Goal: Task Accomplishment & Management: Manage account settings

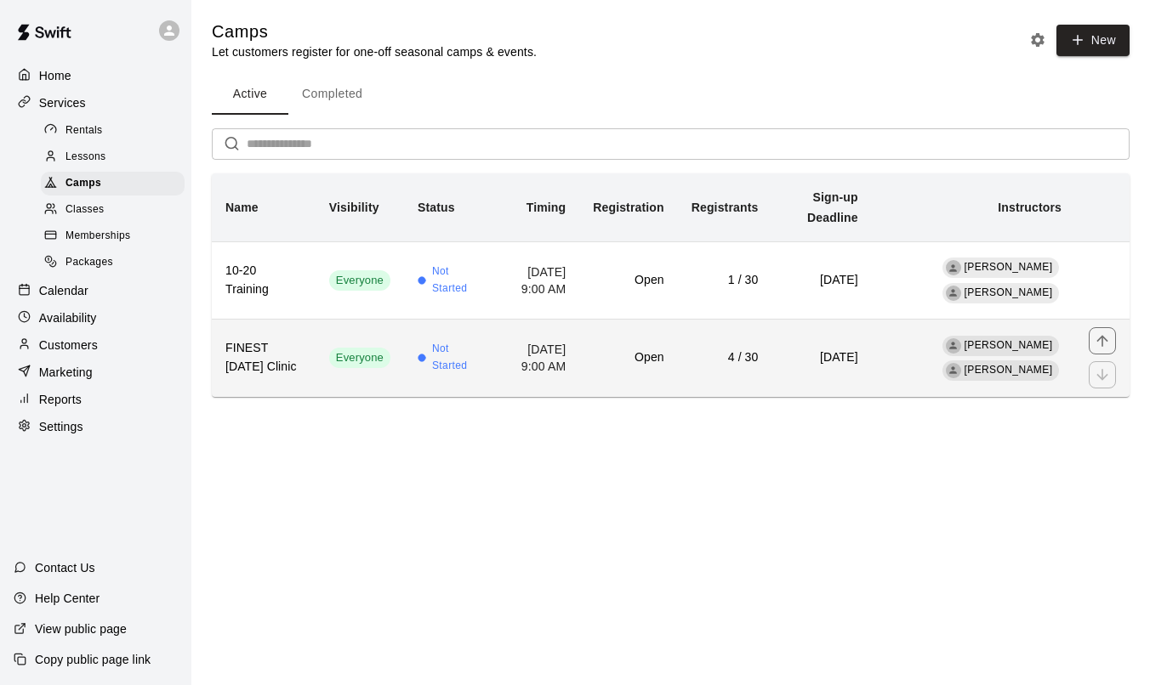
click at [457, 397] on td "Not Started" at bounding box center [448, 358] width 88 height 77
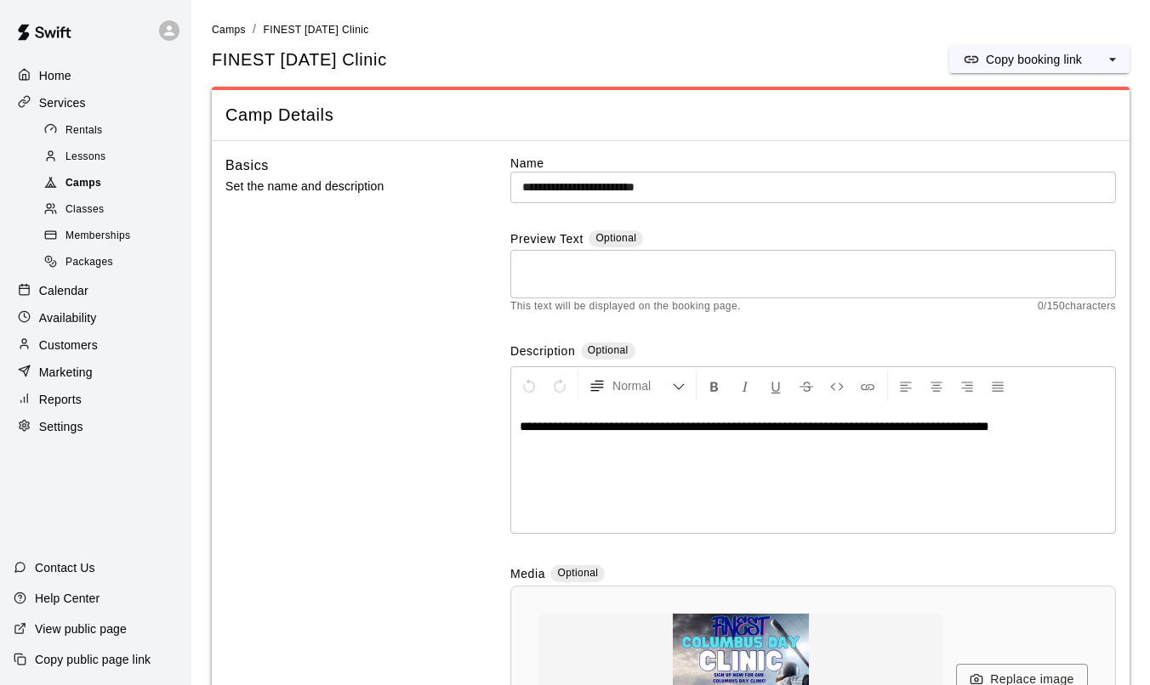
click at [136, 177] on div "Camps" at bounding box center [113, 184] width 144 height 24
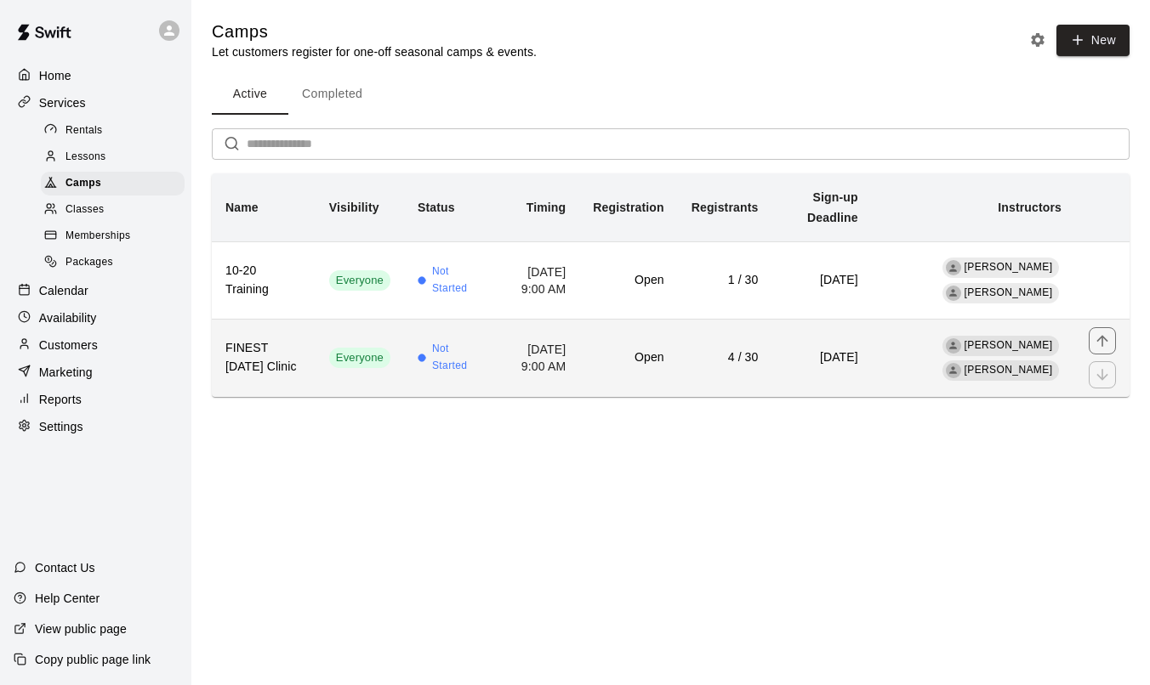
click at [1065, 334] on td "[PERSON_NAME] [PERSON_NAME]" at bounding box center [973, 358] width 203 height 77
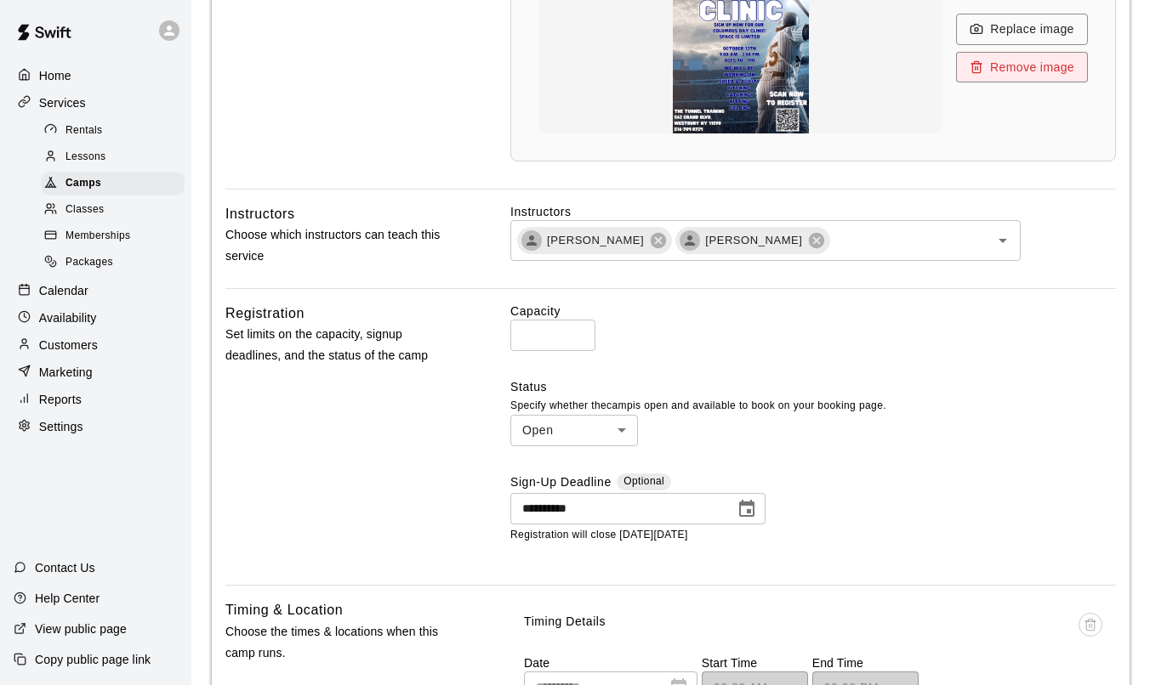
scroll to position [652, 0]
click at [617, 435] on body "**********" at bounding box center [575, 569] width 1150 height 2442
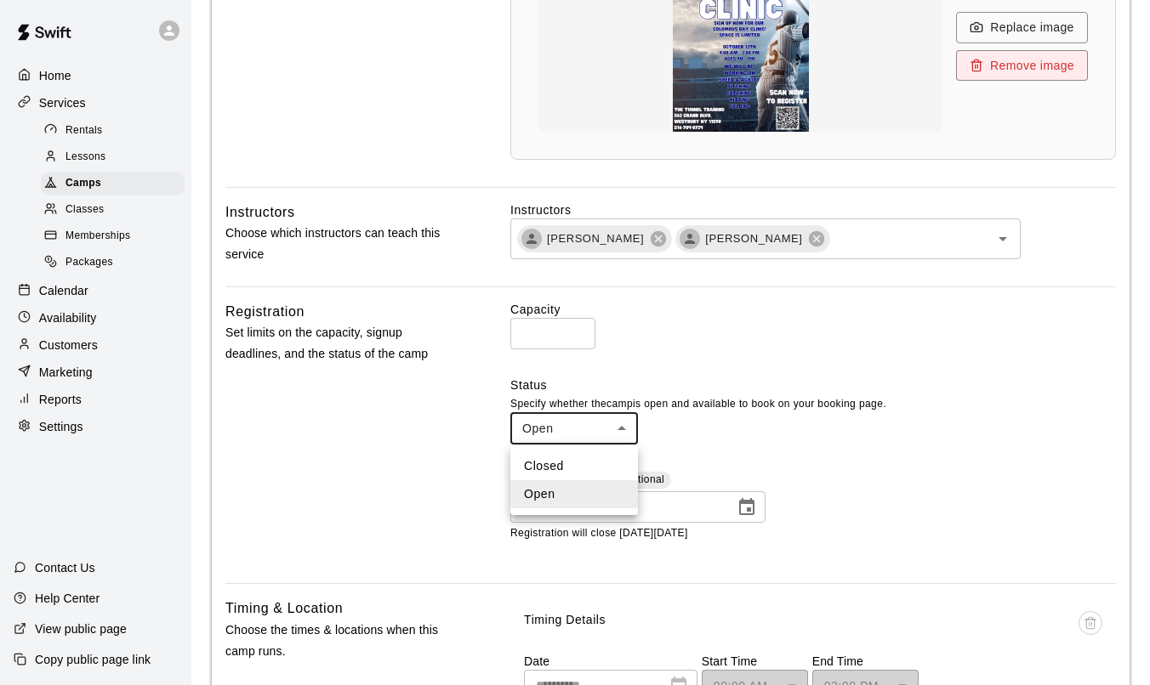
click at [610, 469] on li "Closed" at bounding box center [574, 466] width 128 height 28
type input "******"
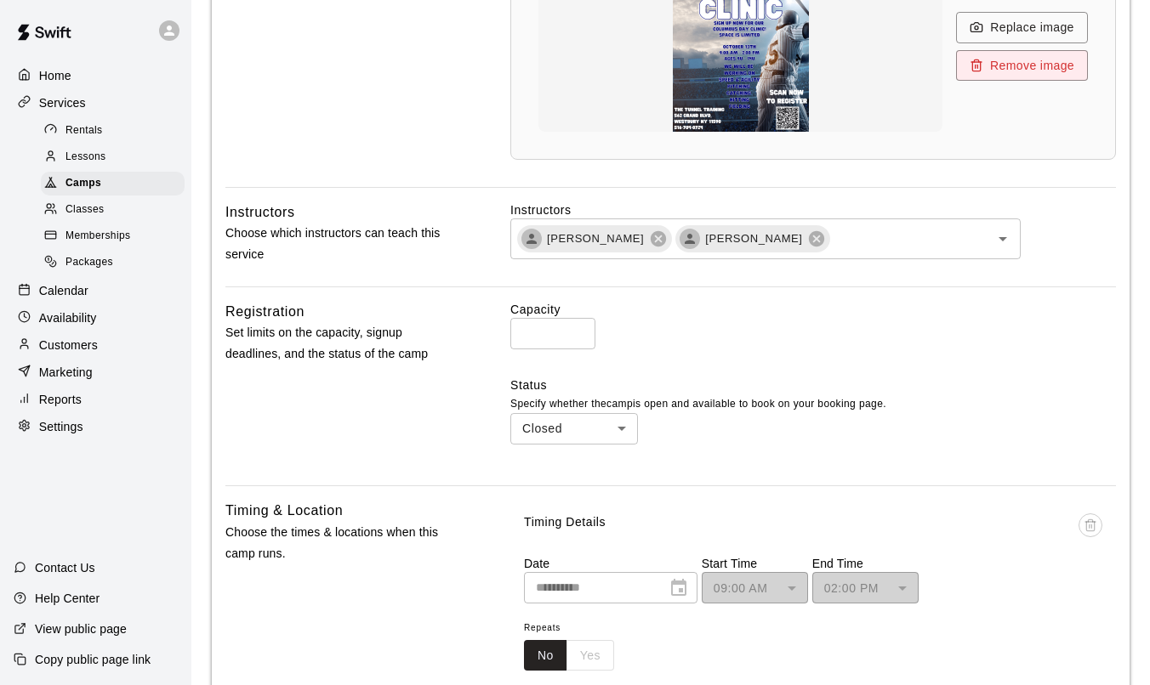
click at [755, 463] on div "Capacity ** ​ Status Specify whether the camp is open and available to book on …" at bounding box center [812, 386] width 605 height 171
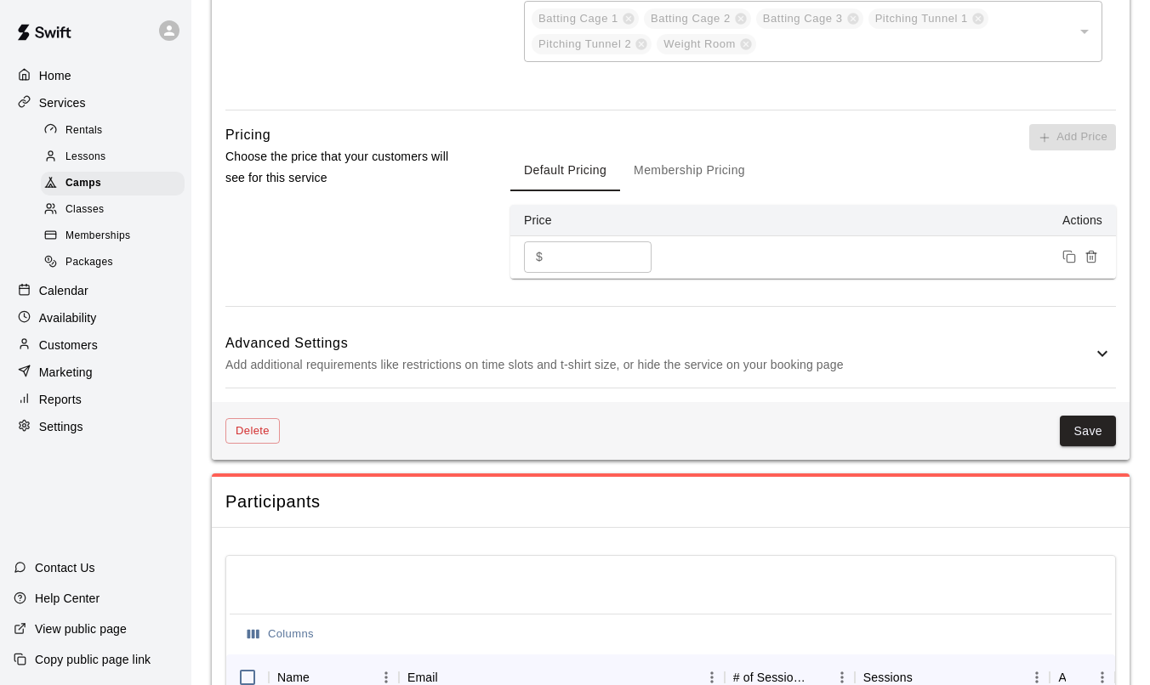
scroll to position [1366, 0]
click at [1092, 433] on button "Save" at bounding box center [1088, 429] width 56 height 31
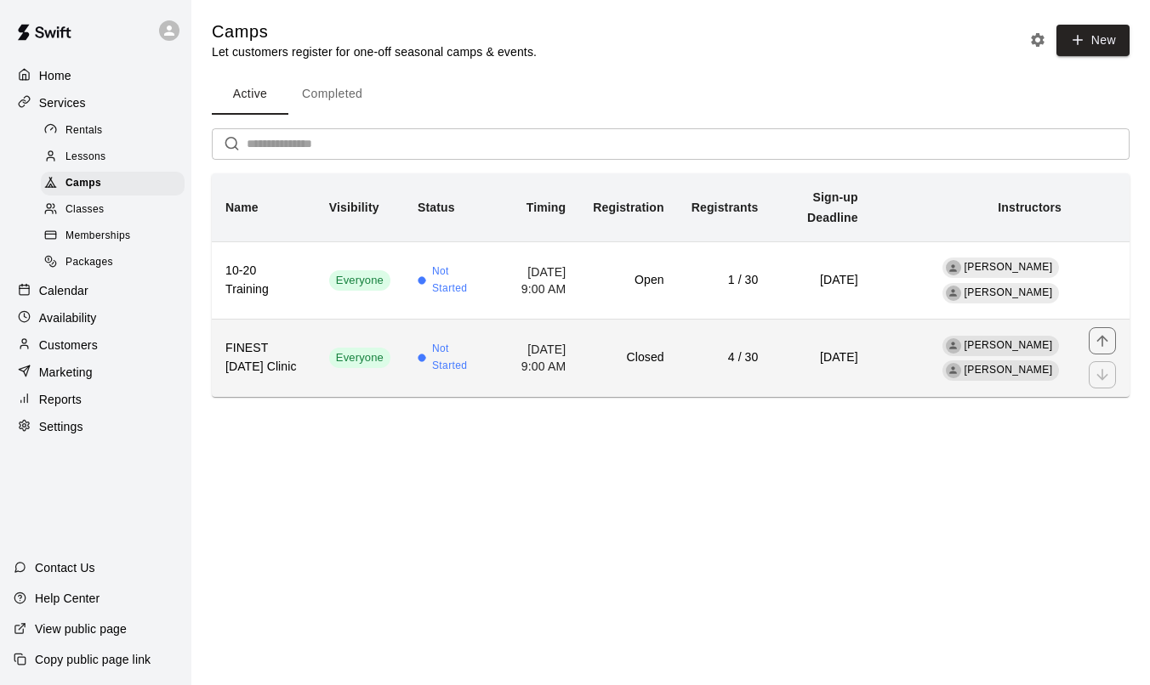
click at [515, 389] on td "[DATE] 9:00 AM" at bounding box center [535, 358] width 88 height 77
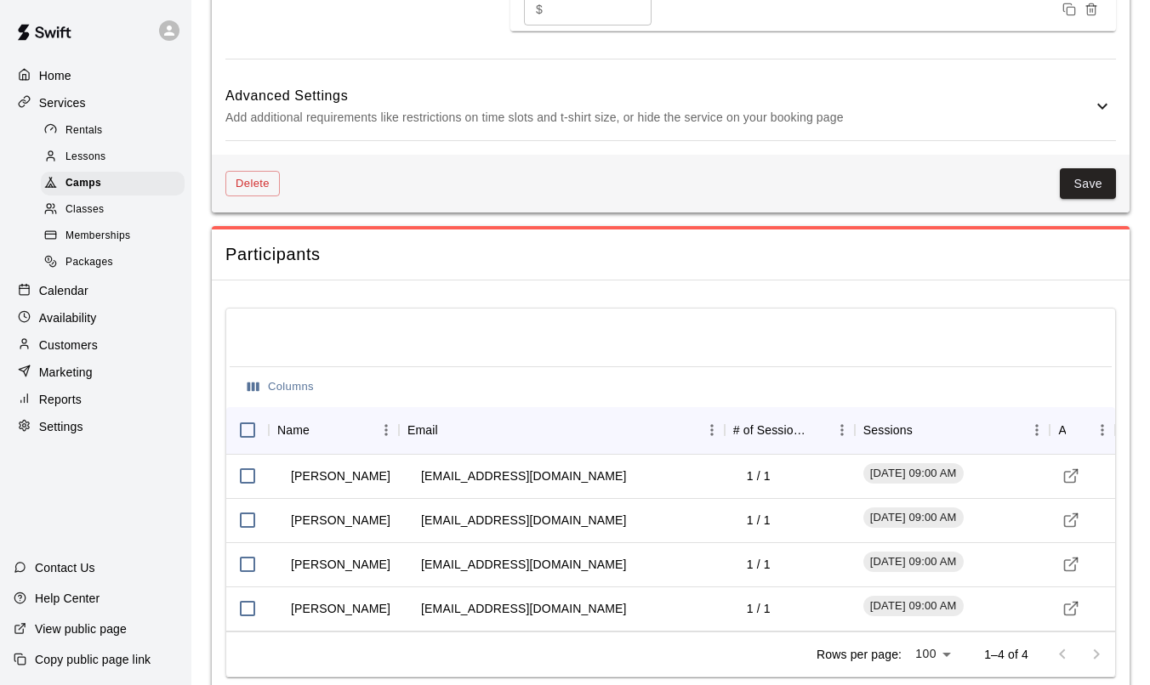
scroll to position [1659, 0]
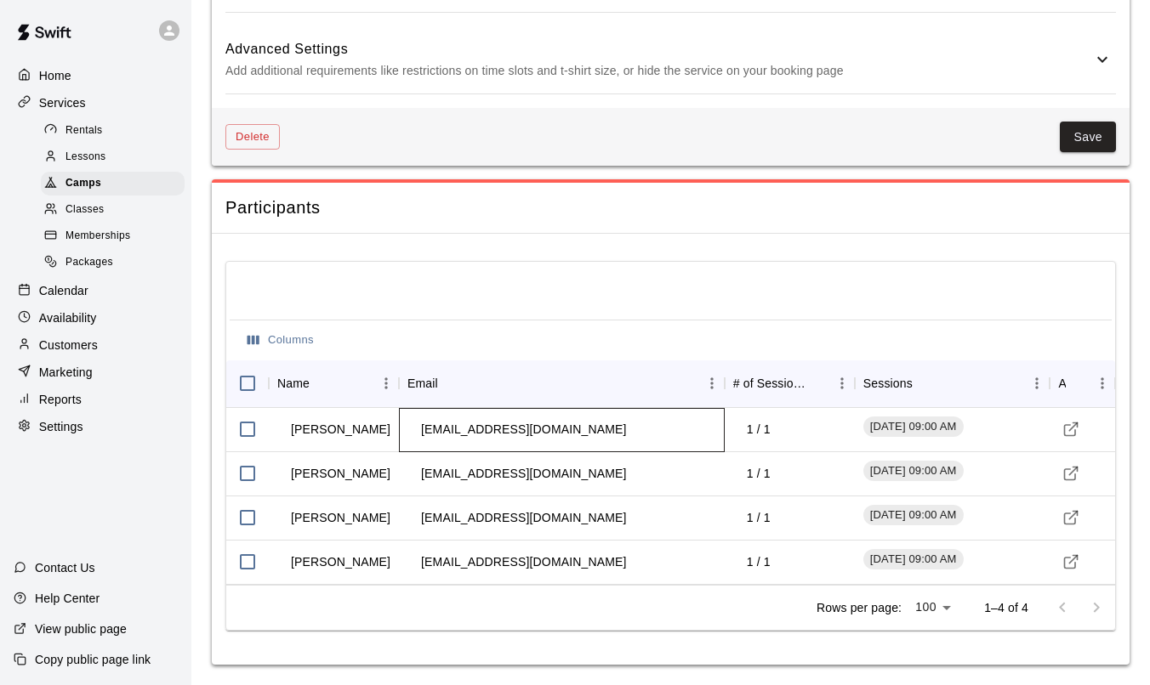
click at [464, 434] on td "[EMAIL_ADDRESS][DOMAIN_NAME]" at bounding box center [523, 429] width 232 height 45
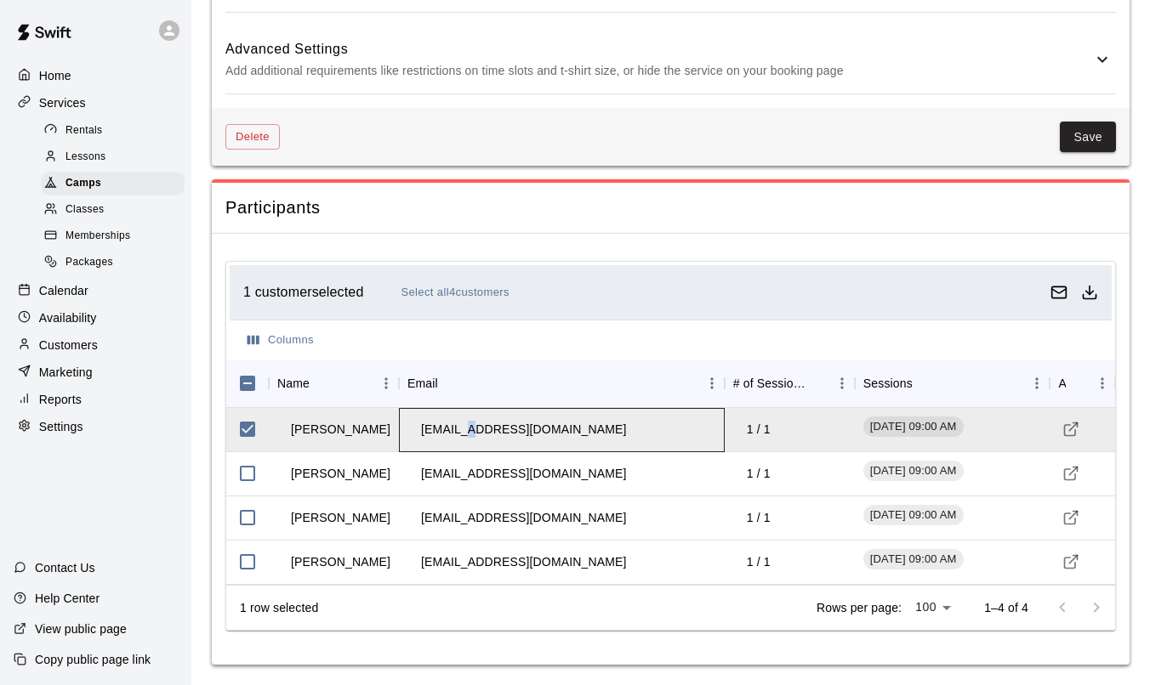
click at [464, 434] on td "[EMAIL_ADDRESS][DOMAIN_NAME]" at bounding box center [523, 429] width 232 height 45
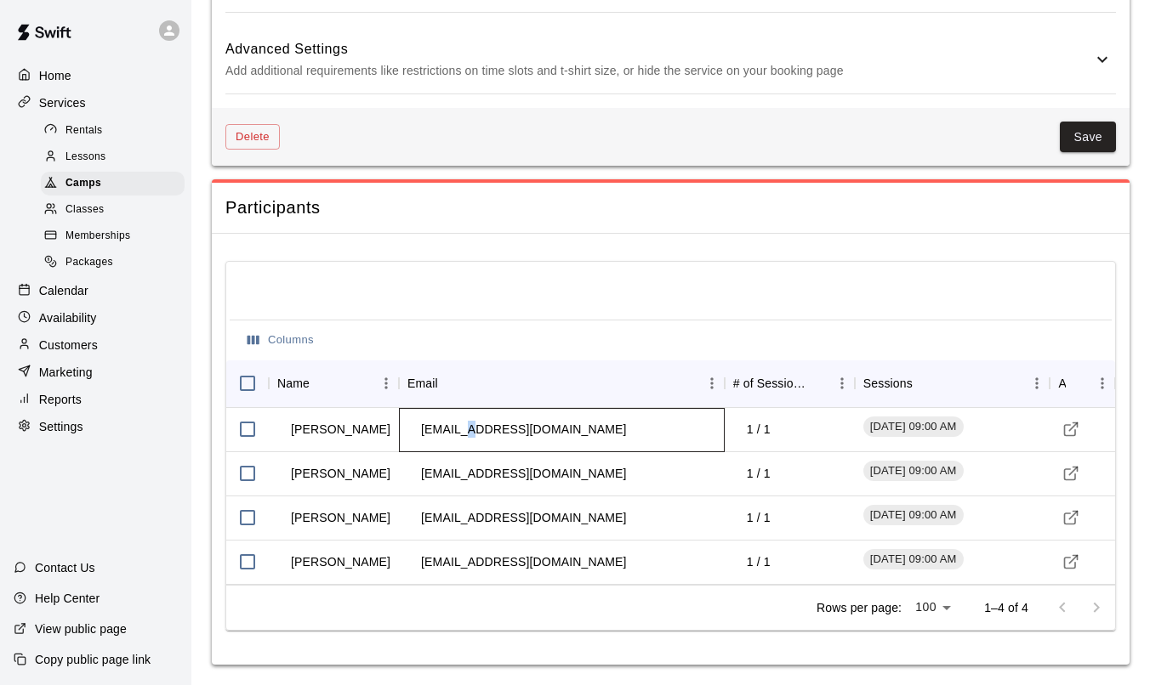
click at [464, 434] on td "[EMAIL_ADDRESS][DOMAIN_NAME]" at bounding box center [523, 429] width 232 height 45
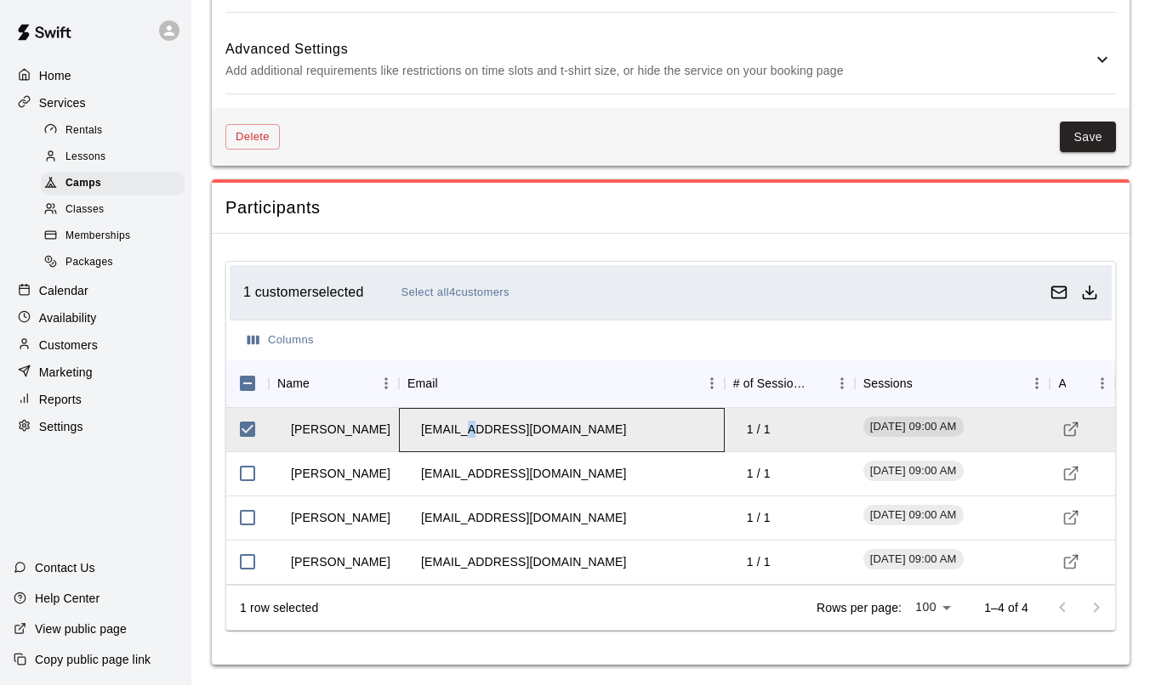
click at [464, 434] on td "[EMAIL_ADDRESS][DOMAIN_NAME]" at bounding box center [523, 429] width 232 height 45
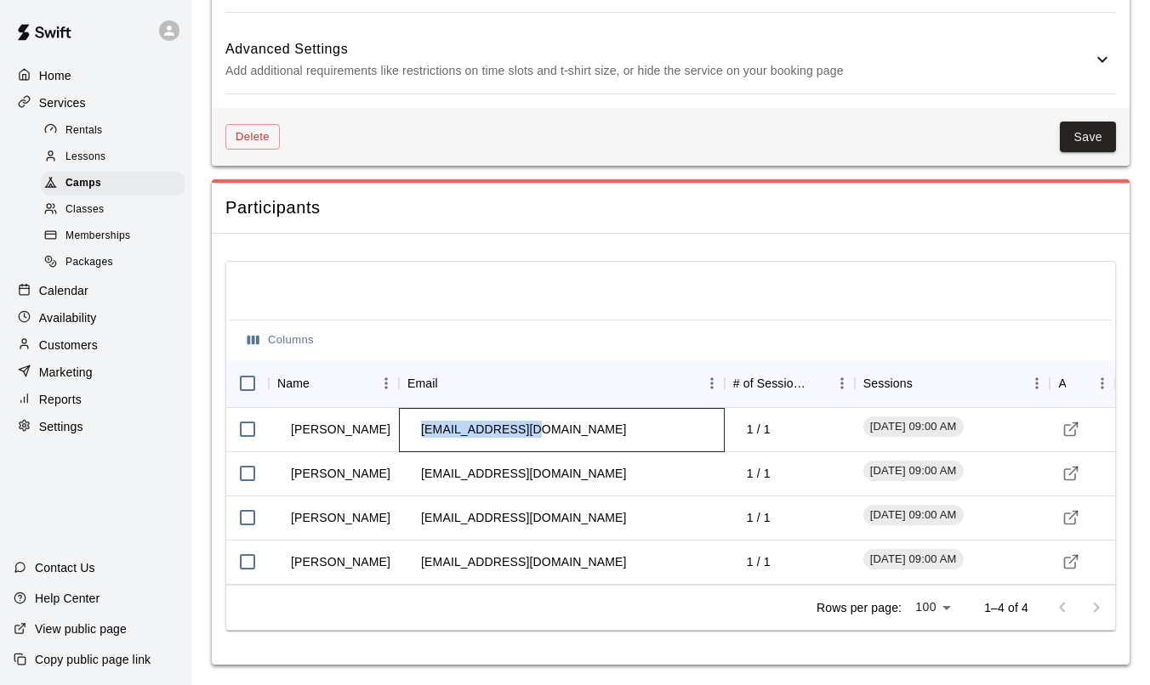
drag, startPoint x: 532, startPoint y: 432, endPoint x: 422, endPoint y: 434, distance: 110.6
click at [422, 434] on td "[EMAIL_ADDRESS][DOMAIN_NAME]" at bounding box center [523, 429] width 232 height 45
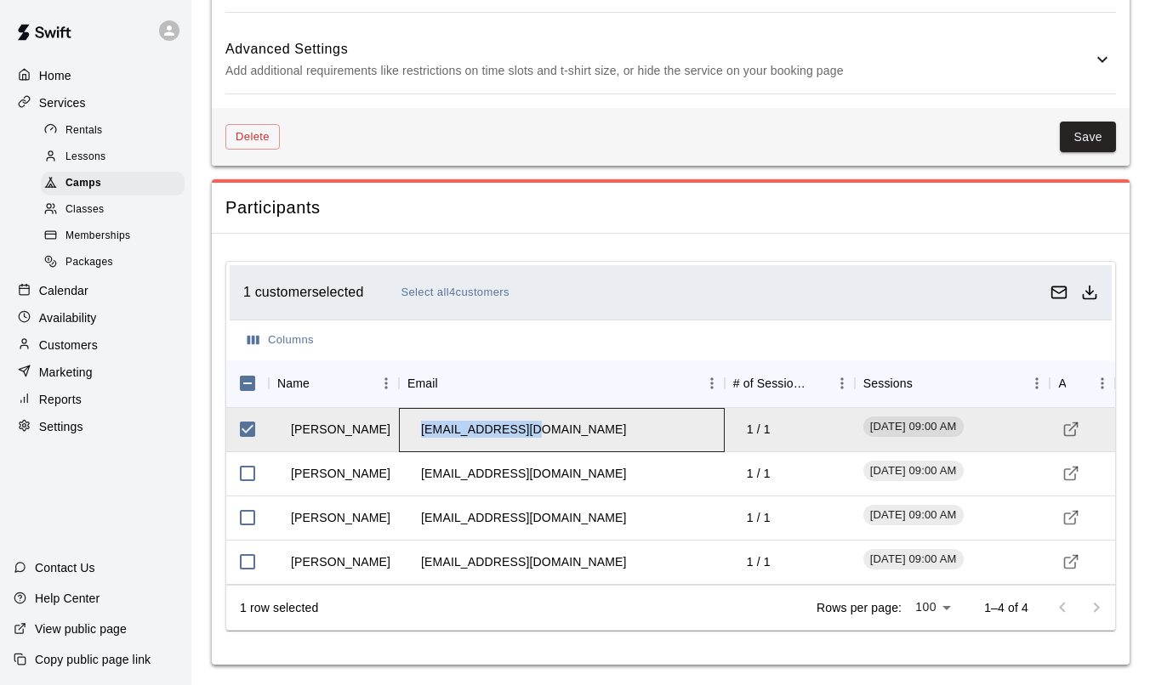
copy td "[EMAIL_ADDRESS][DOMAIN_NAME]"
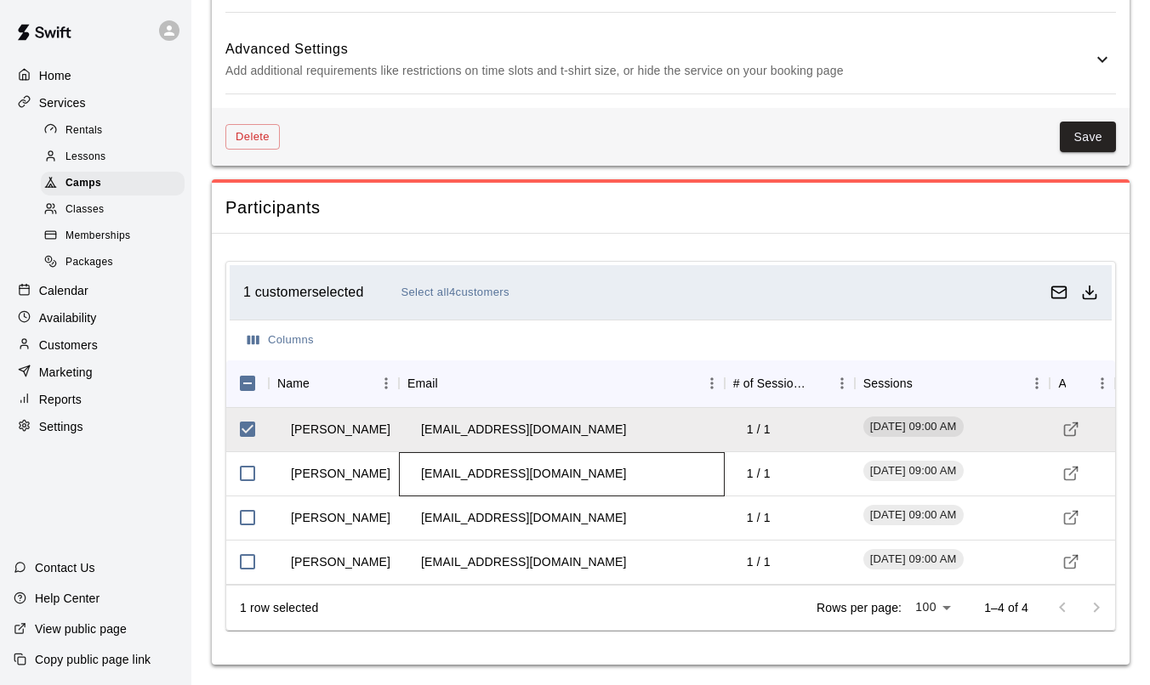
click at [483, 478] on td "[EMAIL_ADDRESS][DOMAIN_NAME]" at bounding box center [523, 474] width 232 height 45
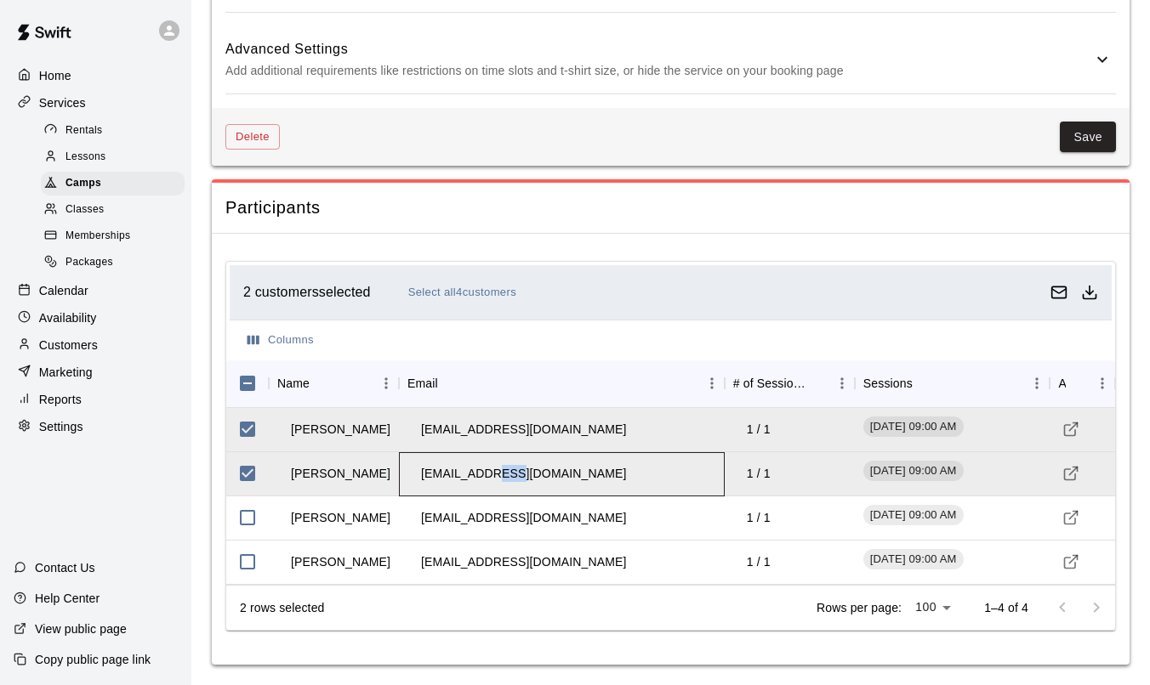
click at [483, 478] on td "[EMAIL_ADDRESS][DOMAIN_NAME]" at bounding box center [523, 474] width 232 height 45
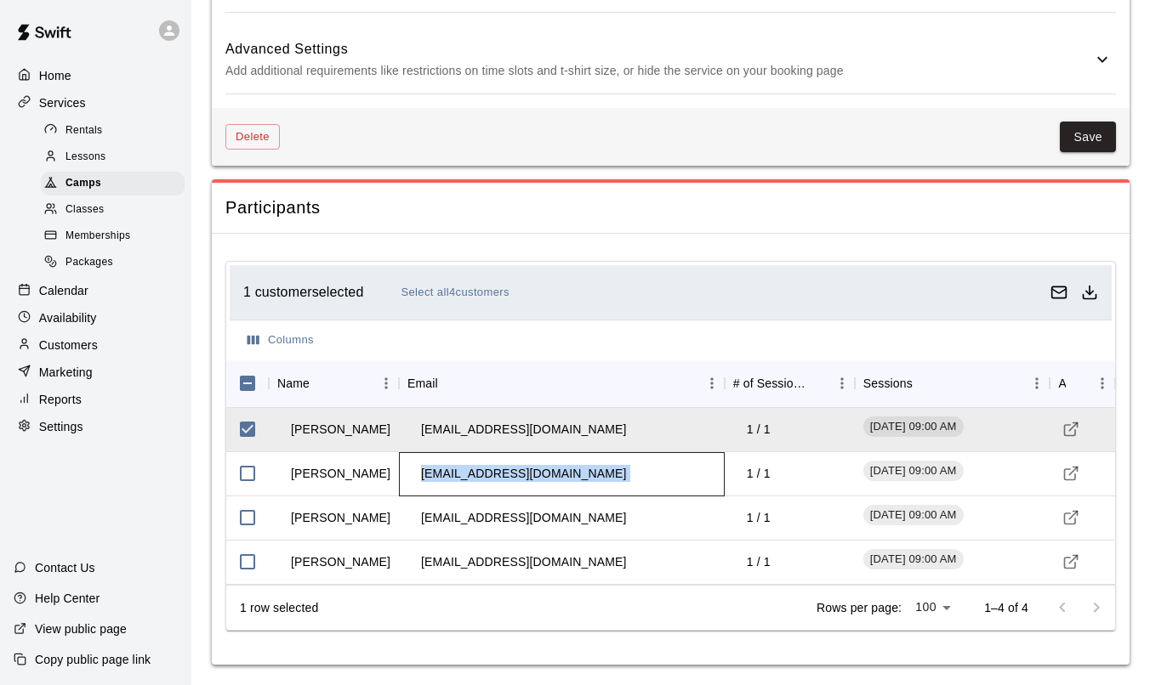
click at [483, 478] on td "[EMAIL_ADDRESS][DOMAIN_NAME]" at bounding box center [523, 474] width 232 height 45
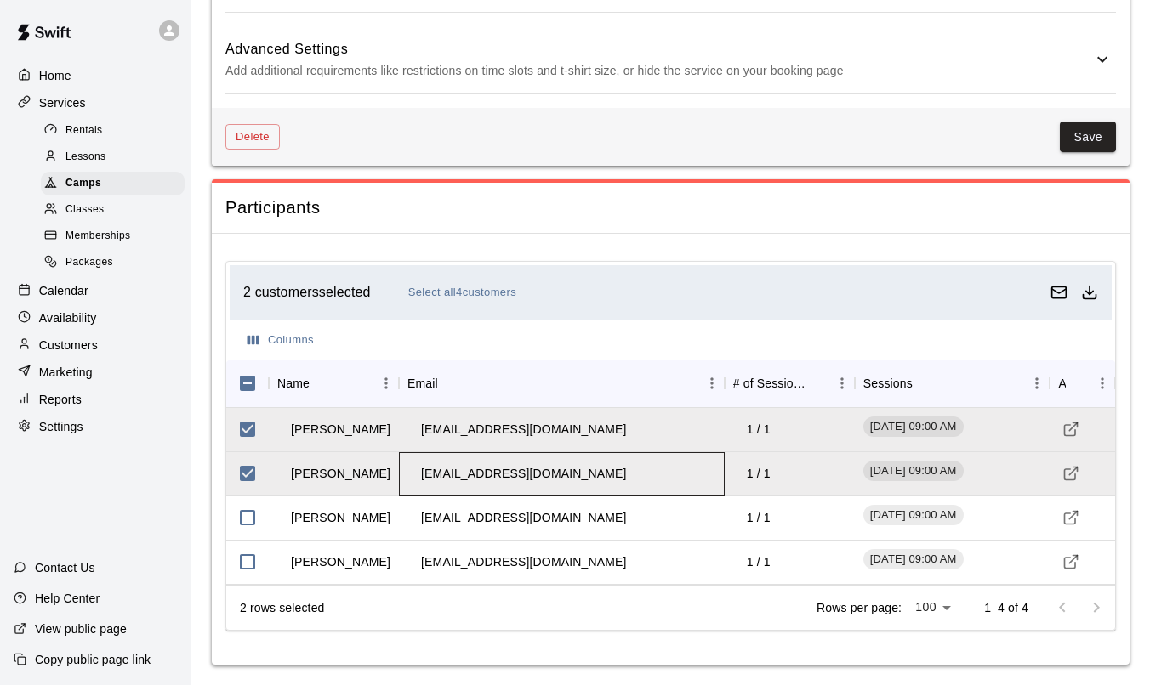
click at [547, 470] on div "[EMAIL_ADDRESS][DOMAIN_NAME]" at bounding box center [562, 474] width 326 height 44
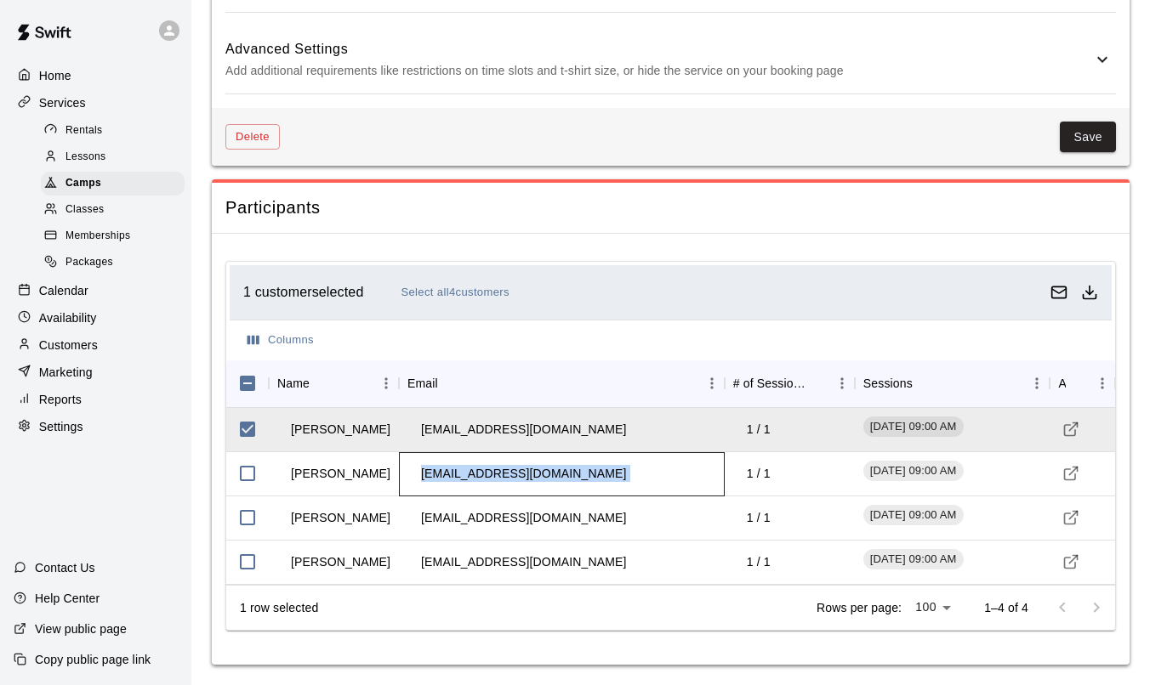
drag, startPoint x: 533, startPoint y: 474, endPoint x: 435, endPoint y: 474, distance: 98.6
click at [435, 474] on td "[EMAIL_ADDRESS][DOMAIN_NAME]" at bounding box center [523, 474] width 232 height 45
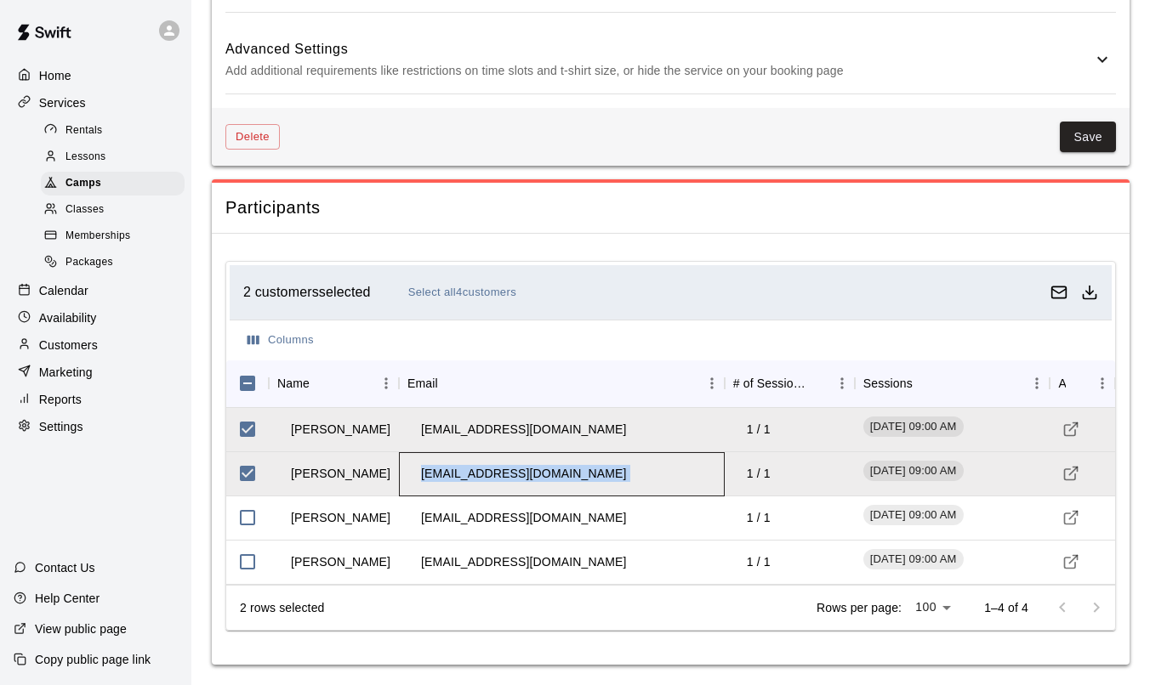
copy td "[EMAIL_ADDRESS][DOMAIN_NAME]"
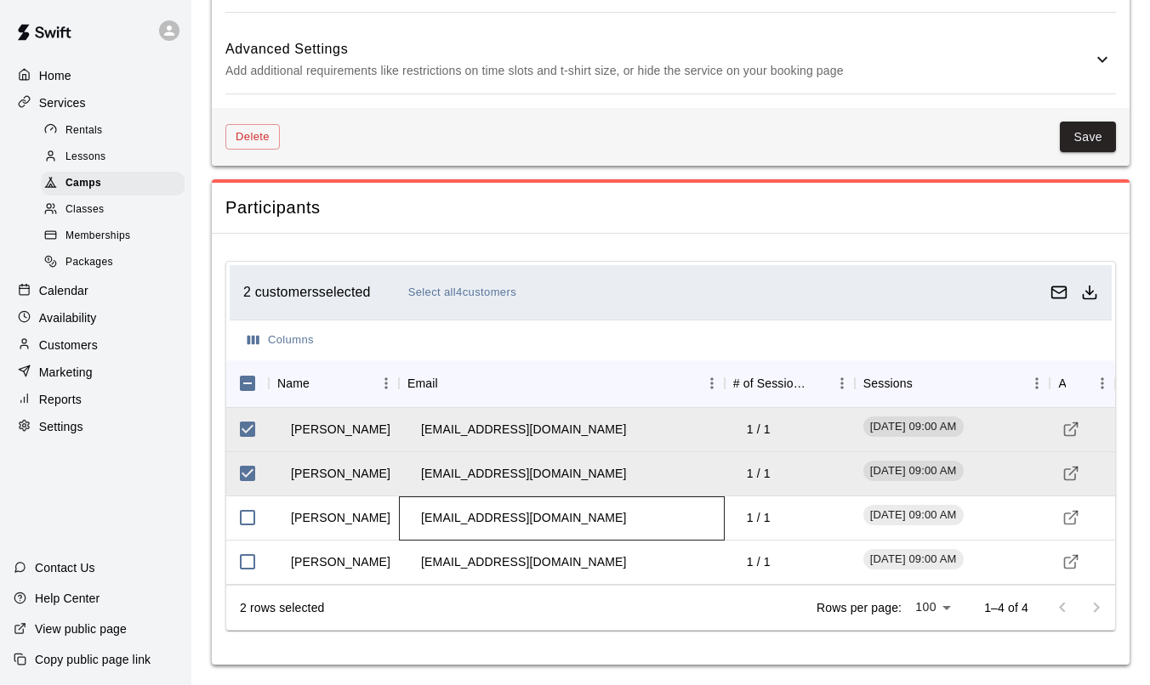
click at [479, 514] on td "[EMAIL_ADDRESS][DOMAIN_NAME]" at bounding box center [523, 518] width 232 height 45
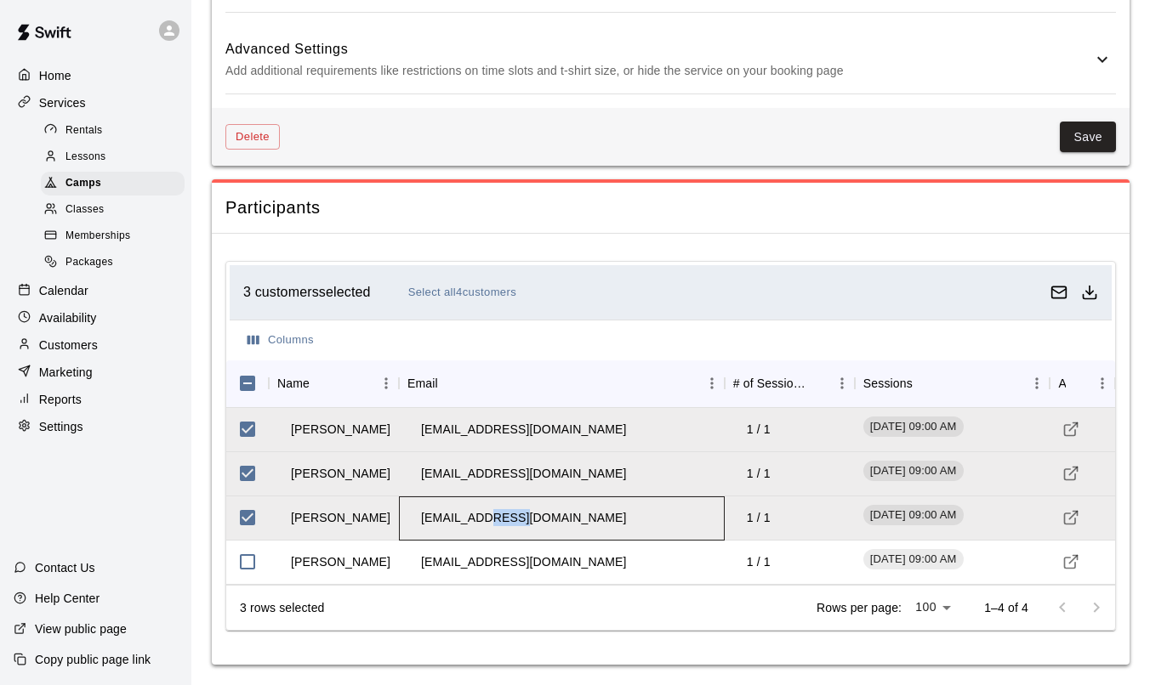
click at [479, 514] on td "[EMAIL_ADDRESS][DOMAIN_NAME]" at bounding box center [523, 518] width 232 height 45
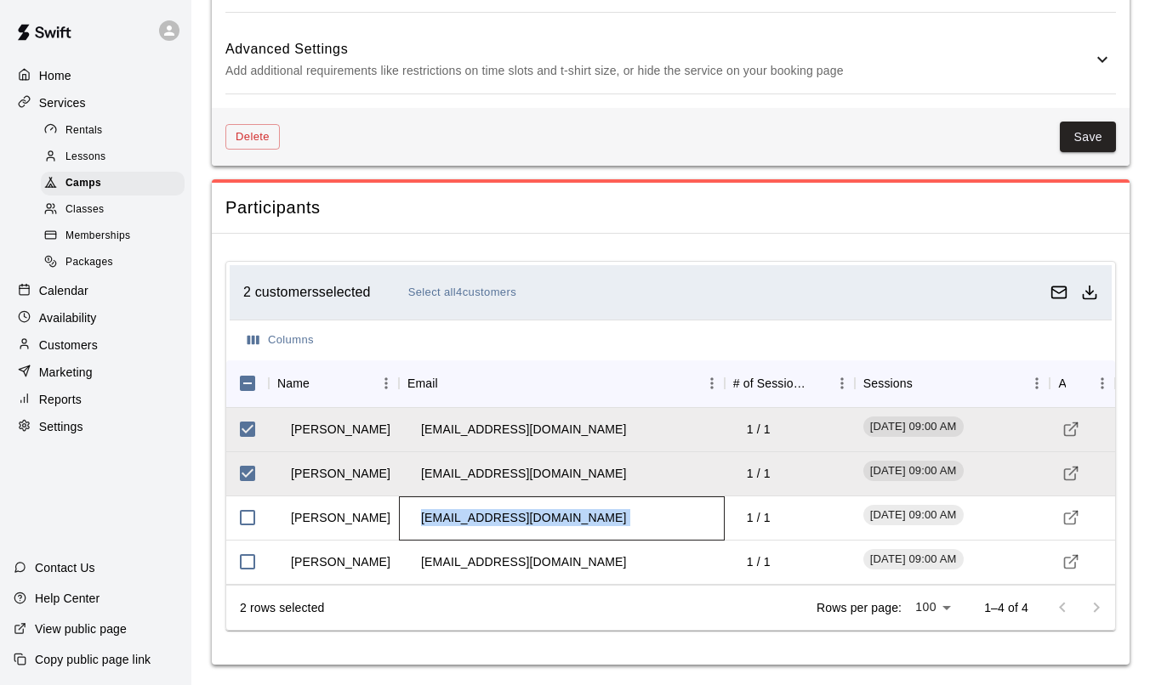
click at [479, 514] on td "[EMAIL_ADDRESS][DOMAIN_NAME]" at bounding box center [523, 518] width 232 height 45
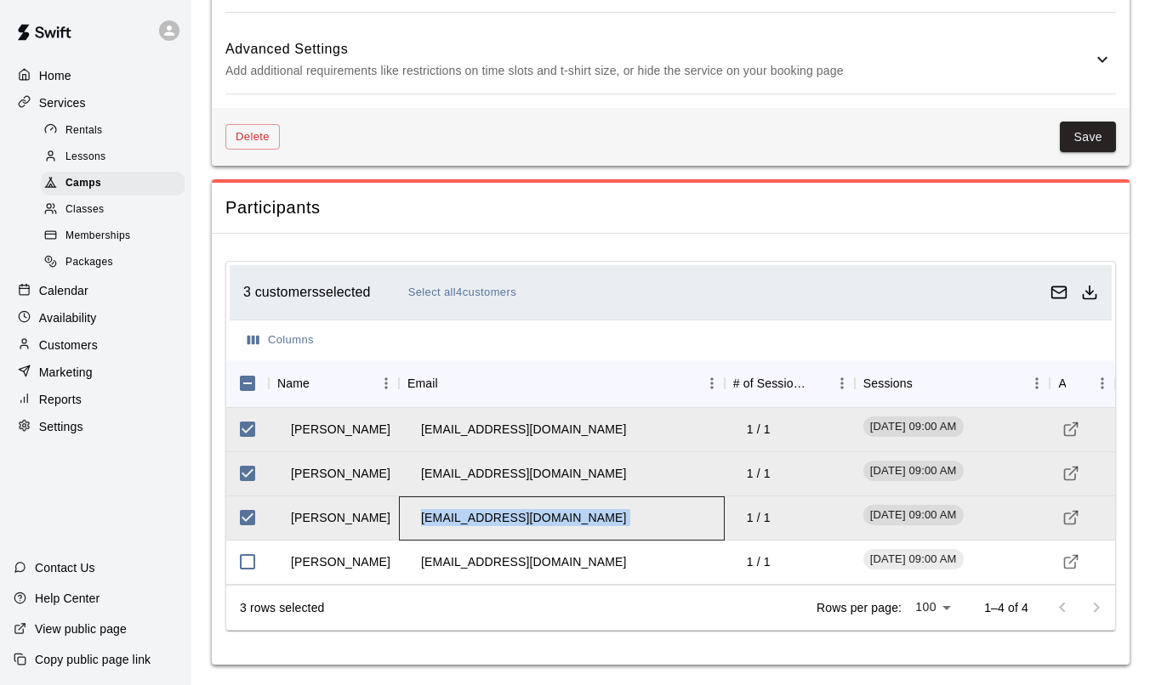
copy td "[EMAIL_ADDRESS][DOMAIN_NAME]"
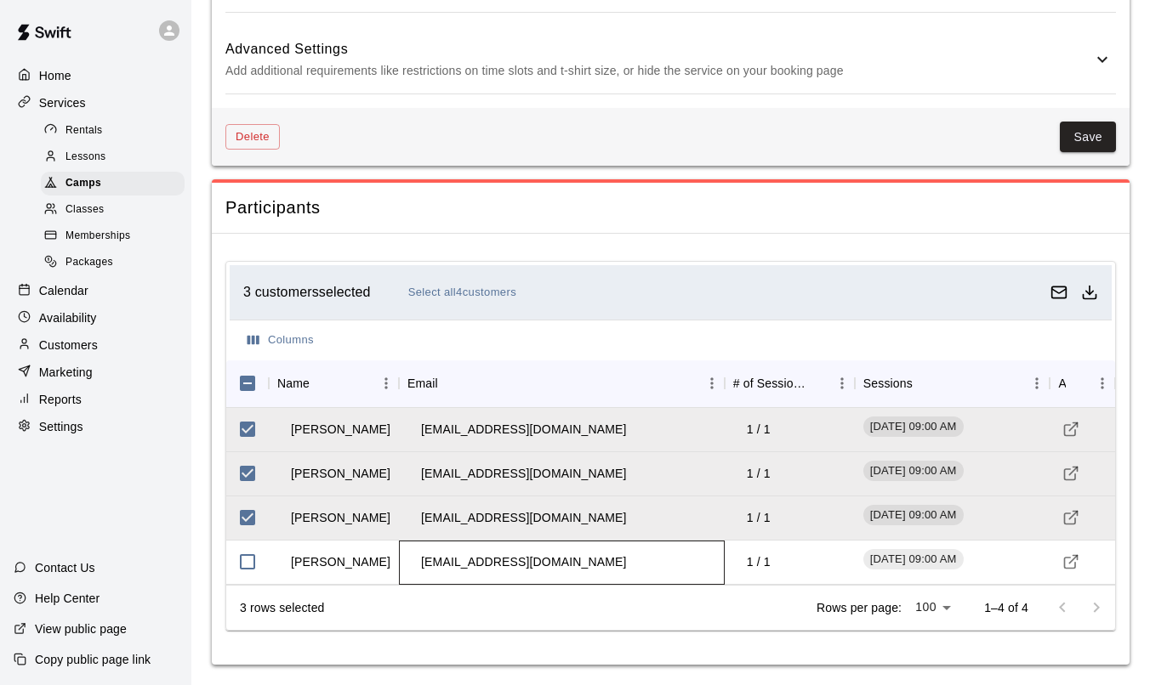
click at [490, 562] on td "[EMAIL_ADDRESS][DOMAIN_NAME]" at bounding box center [523, 562] width 232 height 45
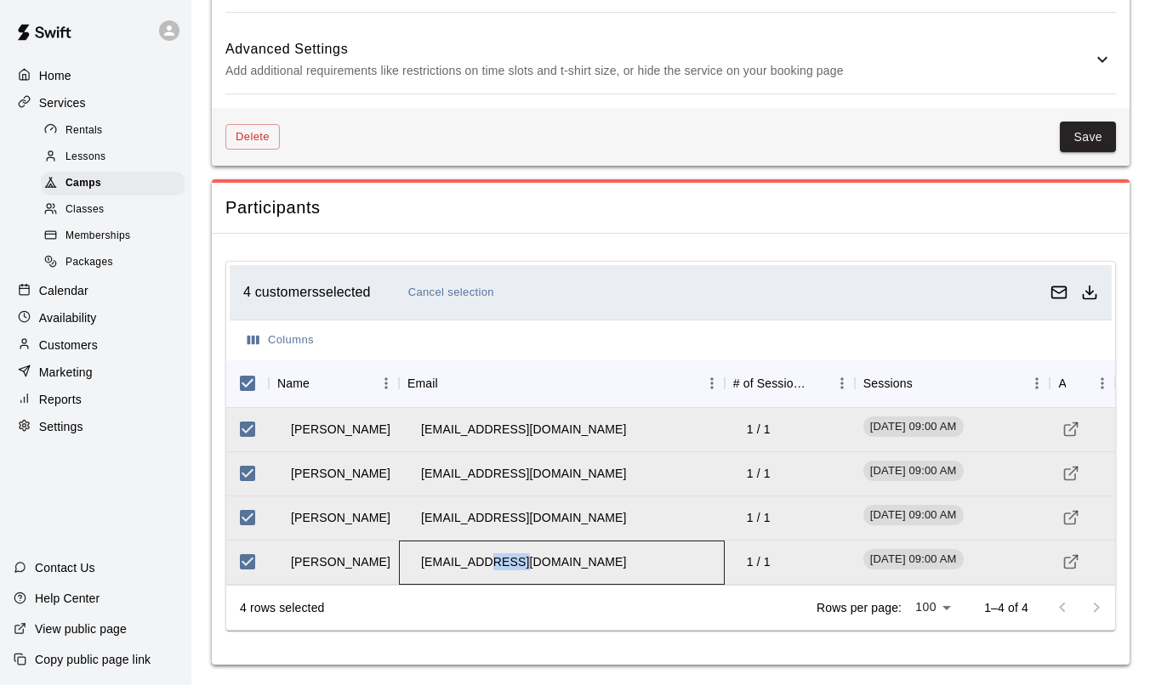
click at [490, 562] on td "[EMAIL_ADDRESS][DOMAIN_NAME]" at bounding box center [523, 562] width 232 height 45
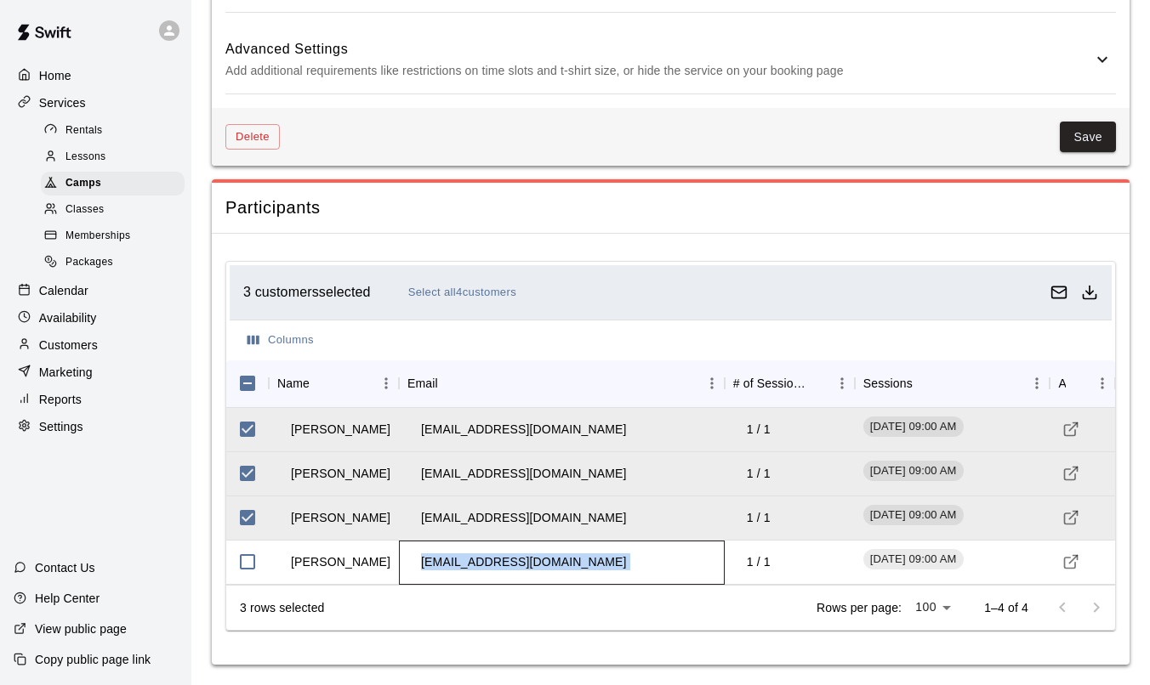
click at [490, 562] on td "[EMAIL_ADDRESS][DOMAIN_NAME]" at bounding box center [523, 562] width 232 height 45
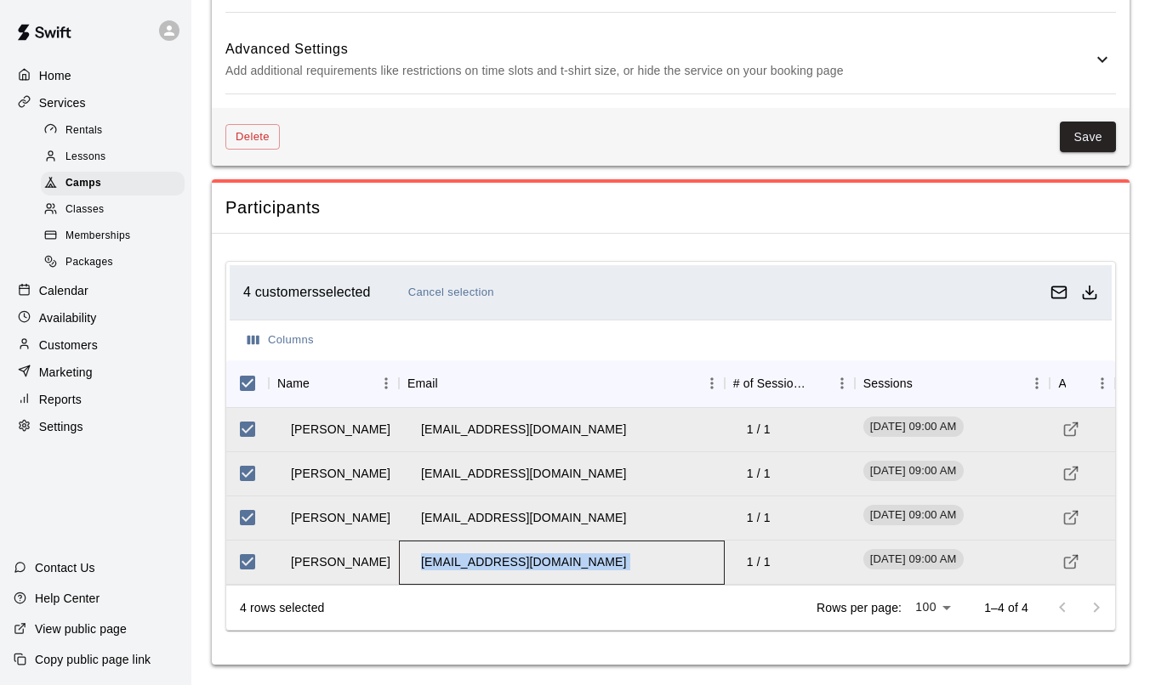
copy td "[EMAIL_ADDRESS][DOMAIN_NAME]"
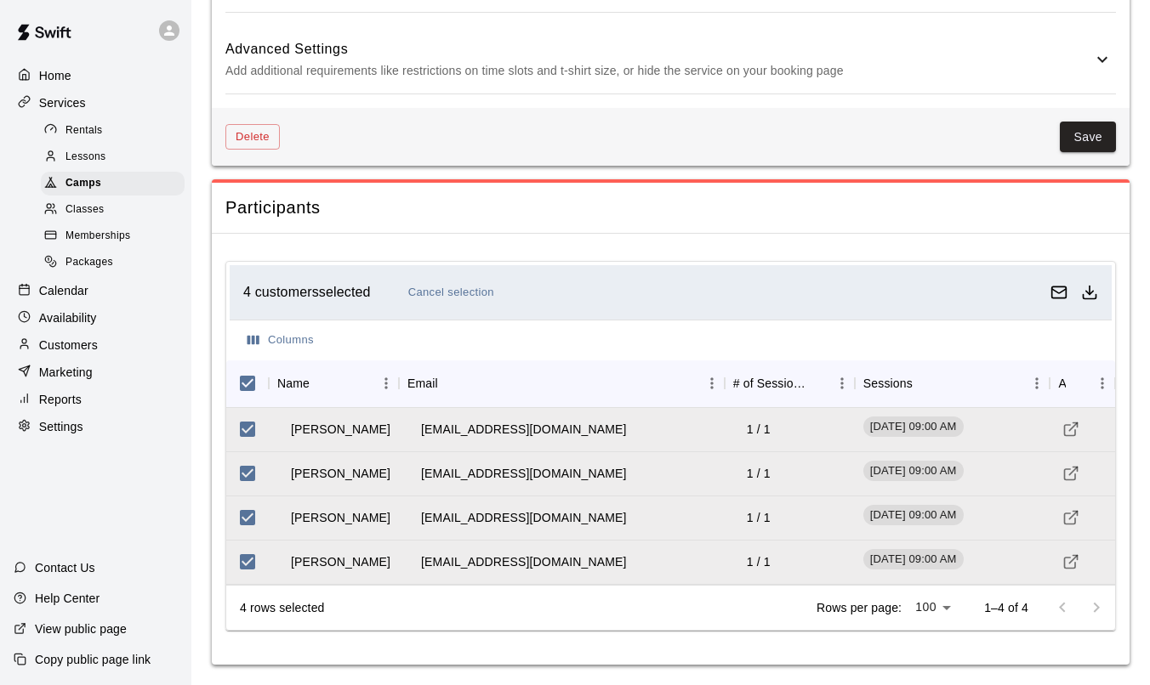
click at [588, 277] on div "4 customers selected Cancel selection" at bounding box center [671, 292] width 882 height 54
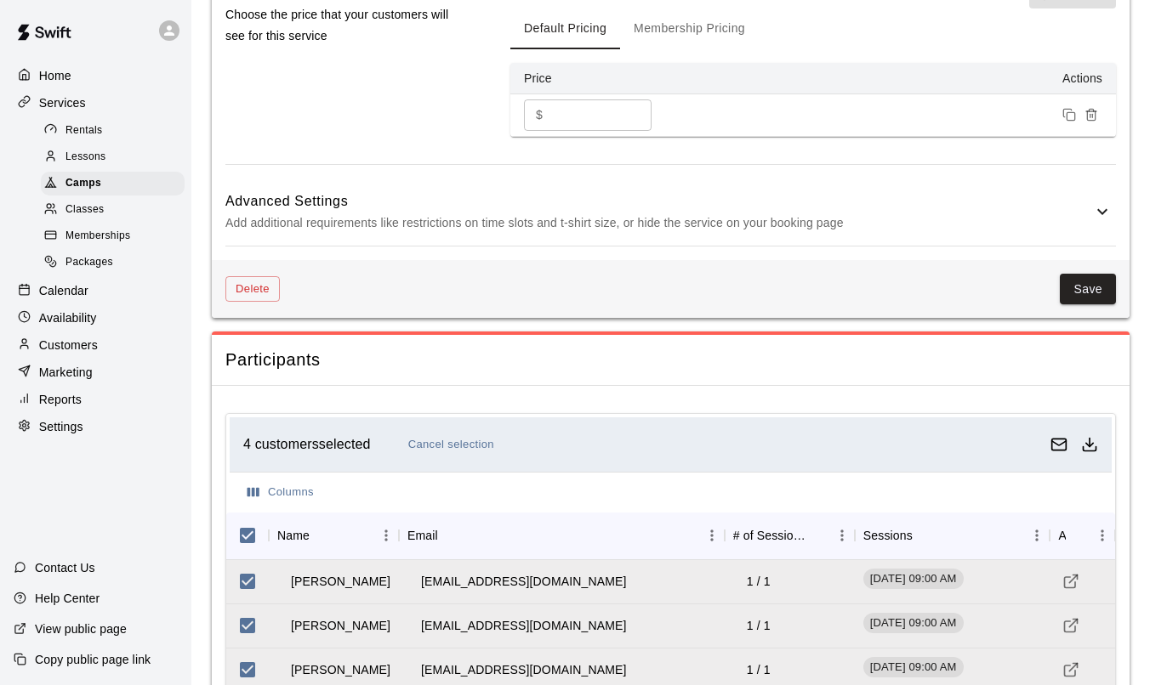
scroll to position [1508, 0]
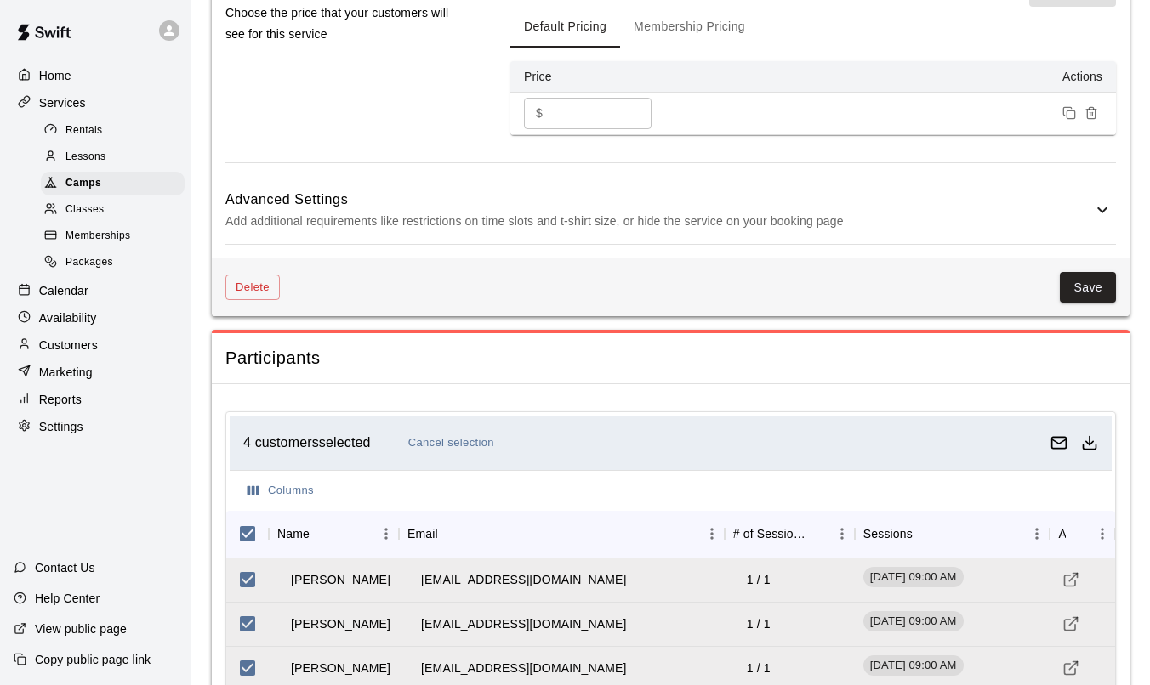
click at [242, 273] on div "Delete Save" at bounding box center [671, 287] width 918 height 59
click at [247, 294] on button "Delete" at bounding box center [252, 288] width 54 height 26
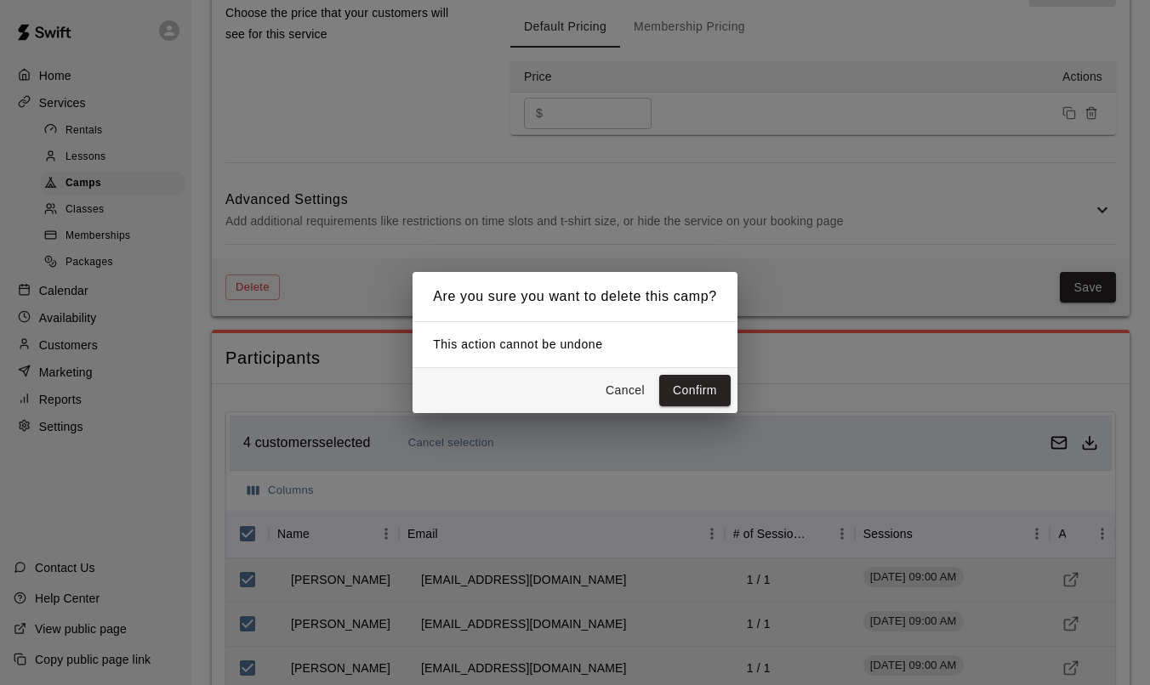
click at [616, 388] on button "Cancel" at bounding box center [625, 390] width 54 height 31
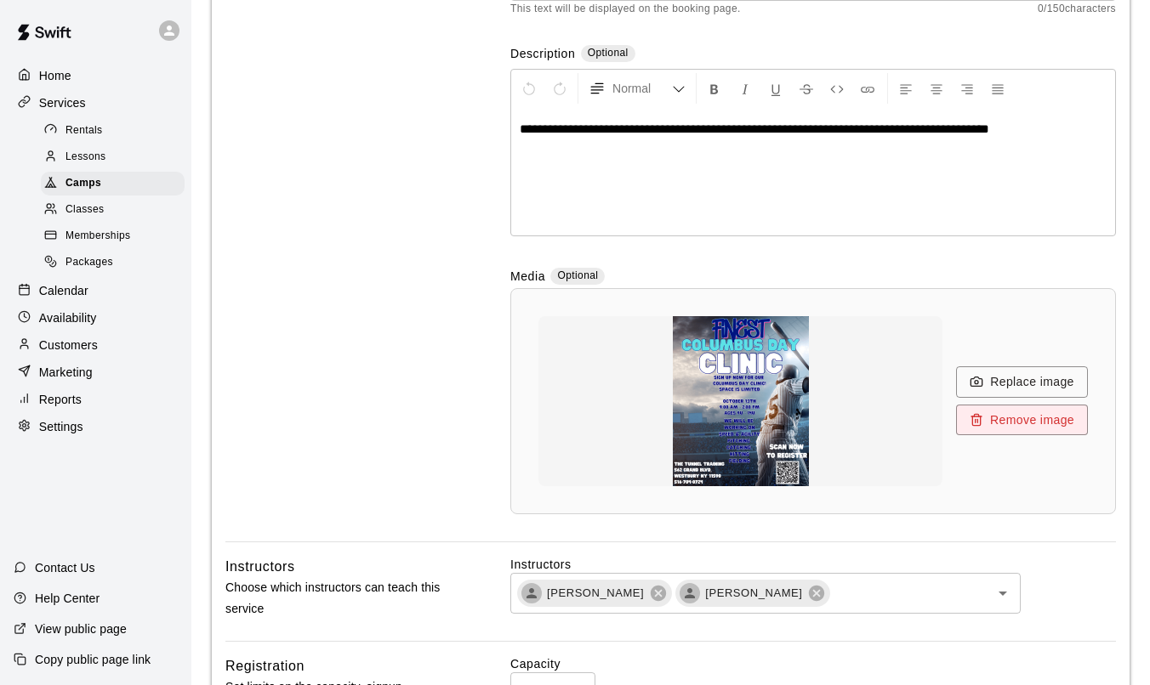
scroll to position [0, 0]
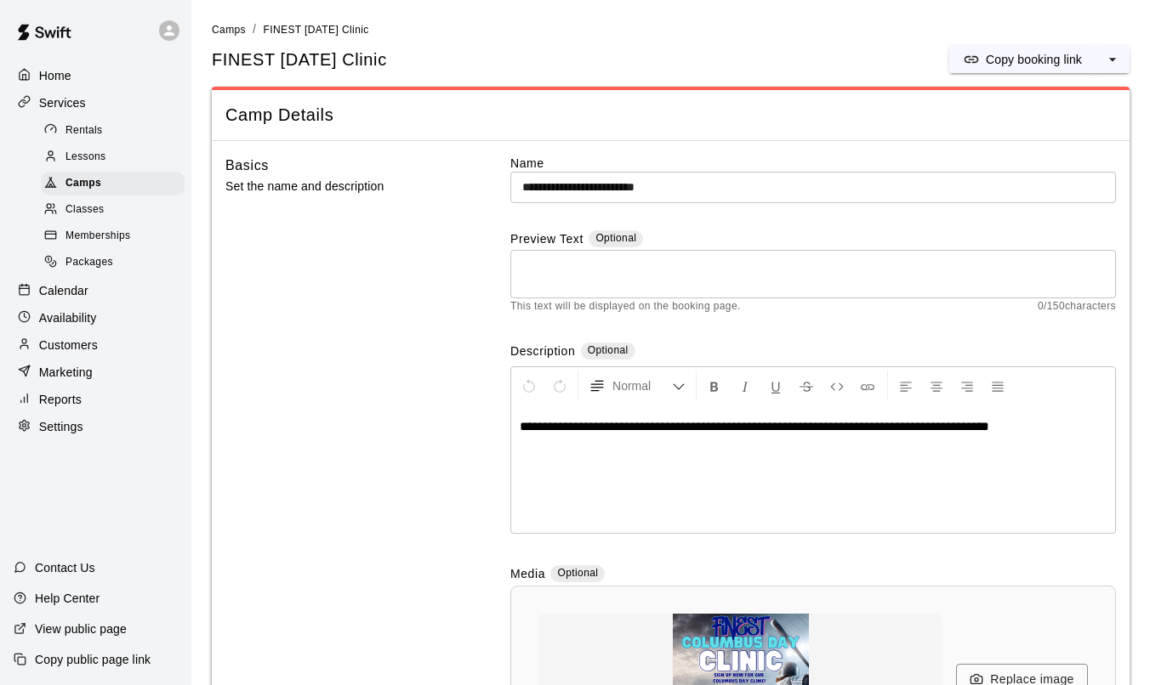
click at [516, 190] on input "**********" at bounding box center [812, 187] width 605 height 31
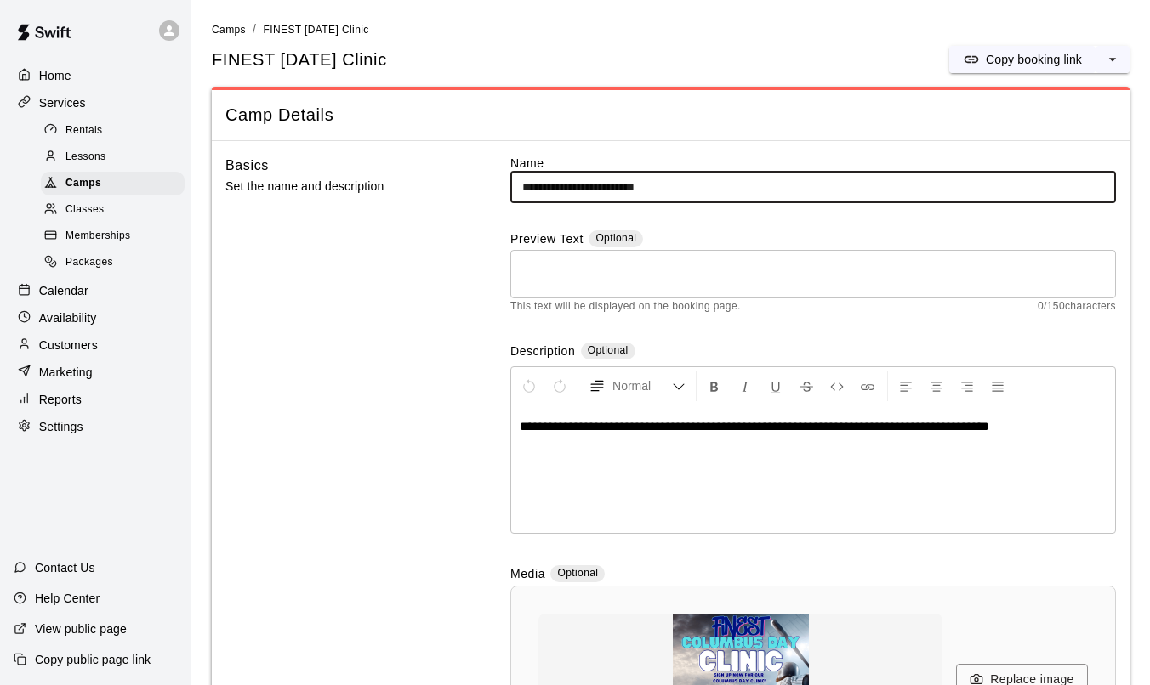
click at [516, 190] on input "**********" at bounding box center [812, 187] width 605 height 31
type input "**********"
click at [574, 284] on textarea at bounding box center [813, 275] width 582 height 34
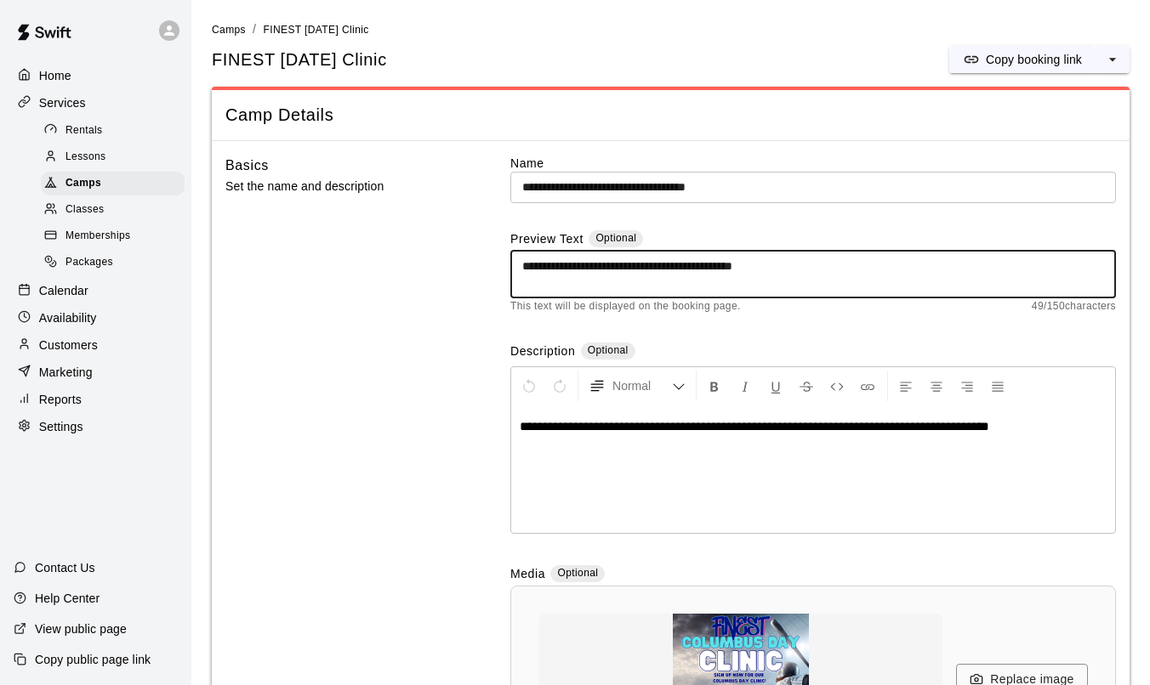
drag, startPoint x: 855, startPoint y: 269, endPoint x: 548, endPoint y: 270, distance: 306.1
click at [548, 270] on textarea "**********" at bounding box center [813, 275] width 582 height 34
paste textarea "**********"
drag, startPoint x: 551, startPoint y: 269, endPoint x: 491, endPoint y: 269, distance: 60.4
click at [491, 269] on div "**********" at bounding box center [670, 497] width 890 height 685
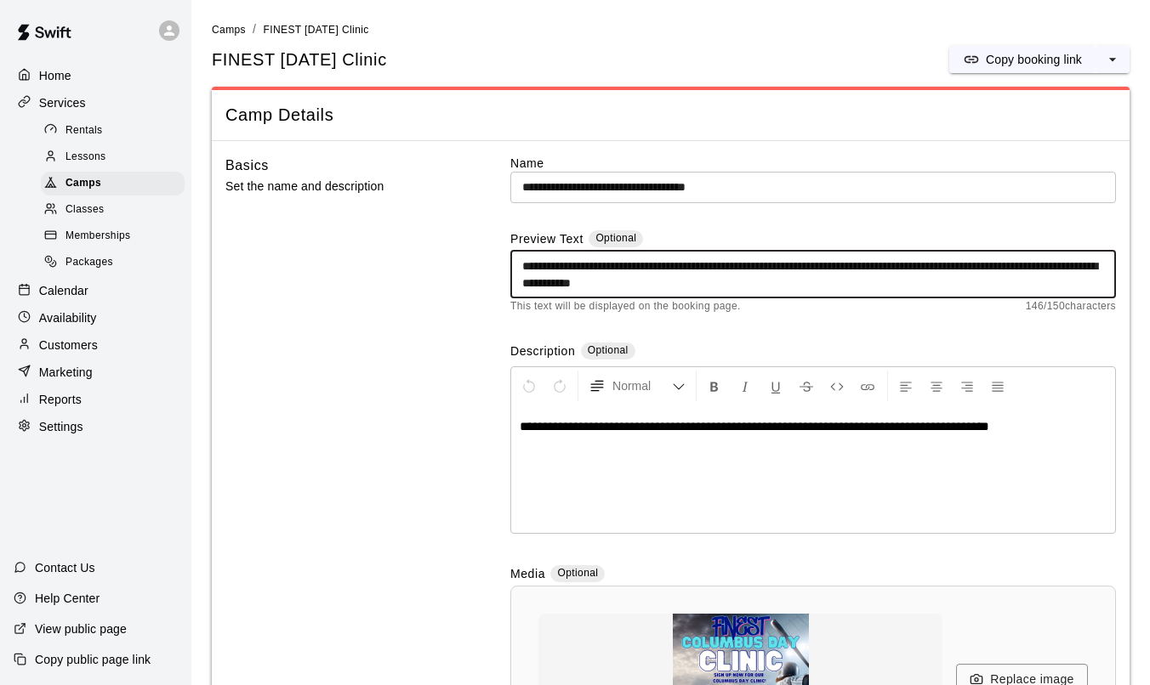
click at [469, 311] on div "**********" at bounding box center [670, 497] width 890 height 685
drag, startPoint x: 793, startPoint y: 284, endPoint x: 650, endPoint y: 291, distance: 143.0
click at [650, 291] on textarea "**********" at bounding box center [813, 275] width 582 height 34
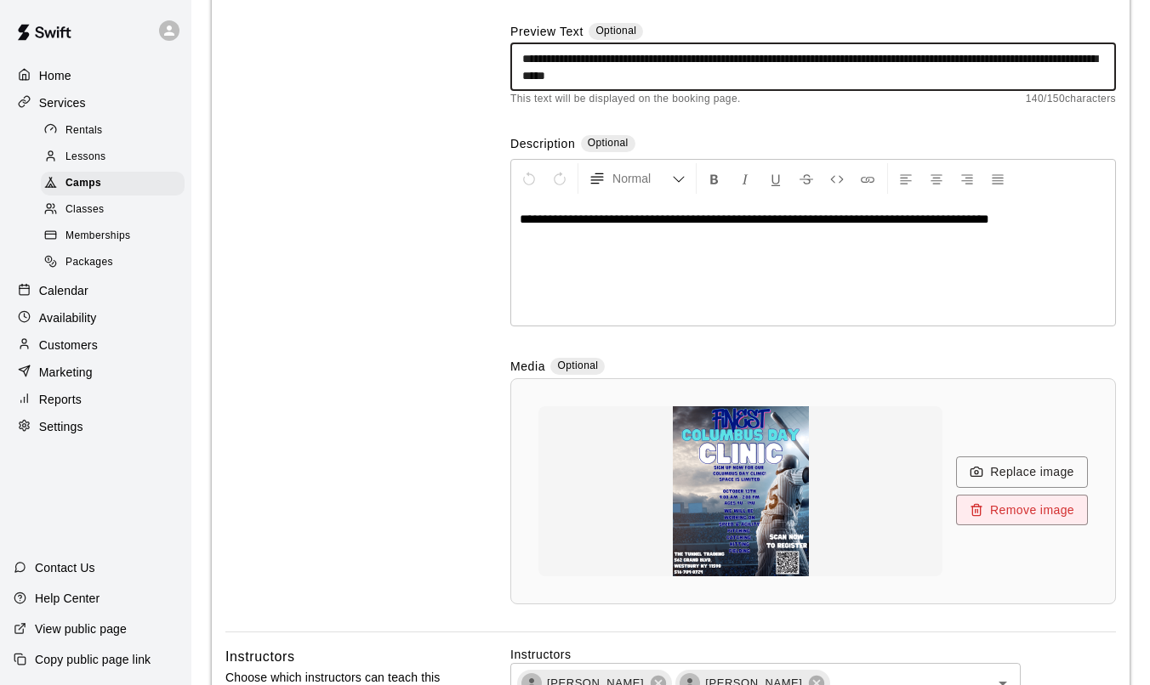
scroll to position [210, 0]
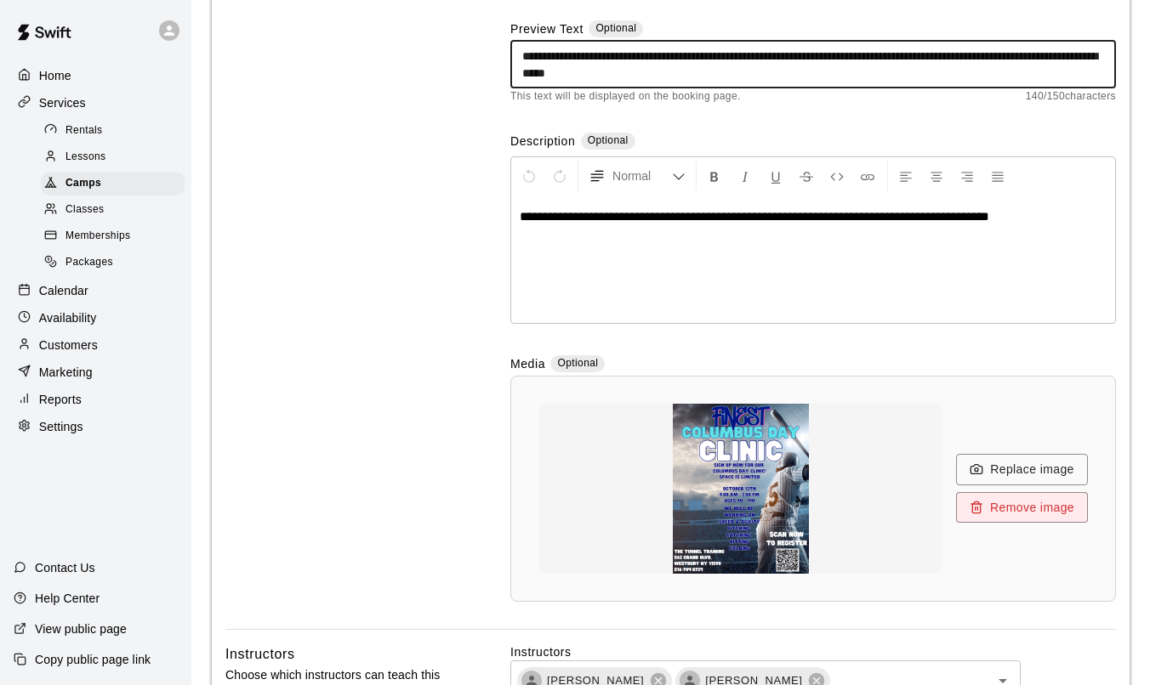
type textarea "**********"
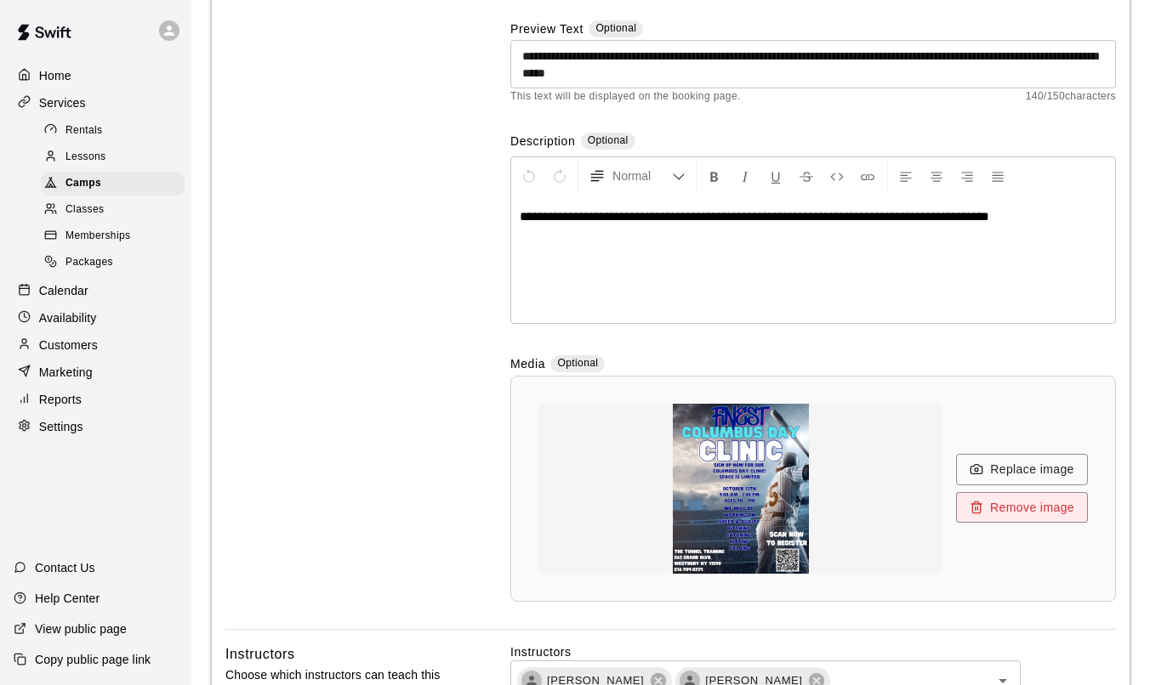
click at [670, 224] on p "**********" at bounding box center [813, 216] width 587 height 17
click at [229, 270] on div "Basics Set the name and description" at bounding box center [340, 287] width 231 height 685
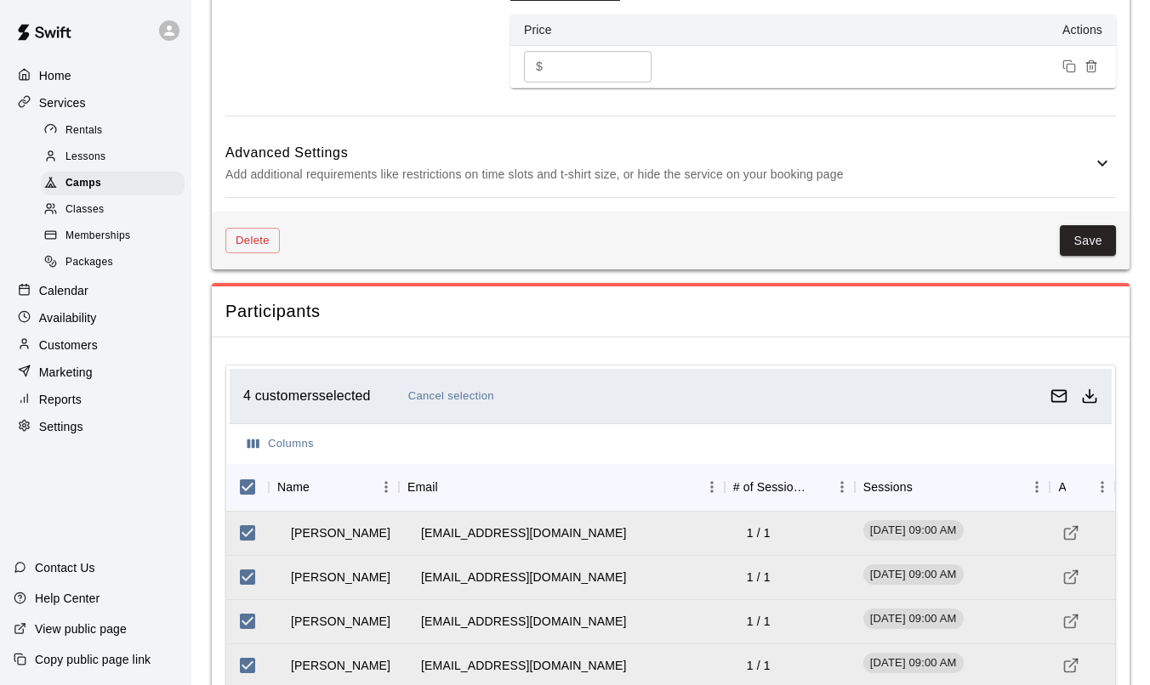
scroll to position [1561, 0]
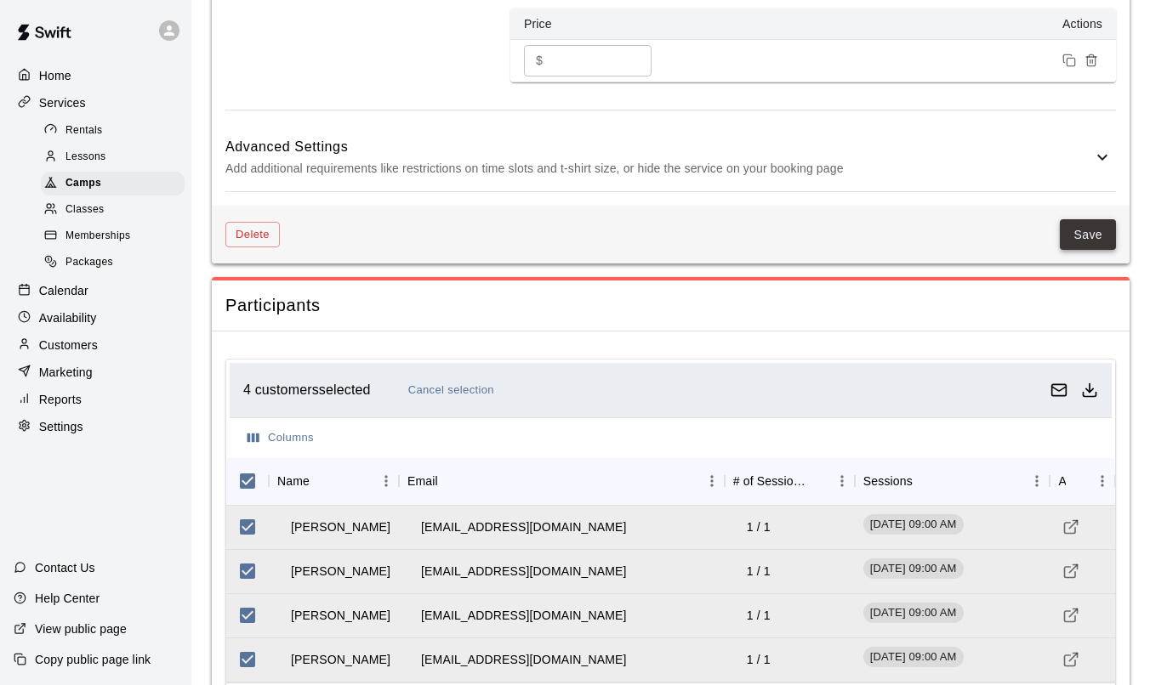
click at [1083, 241] on button "Save" at bounding box center [1088, 234] width 56 height 31
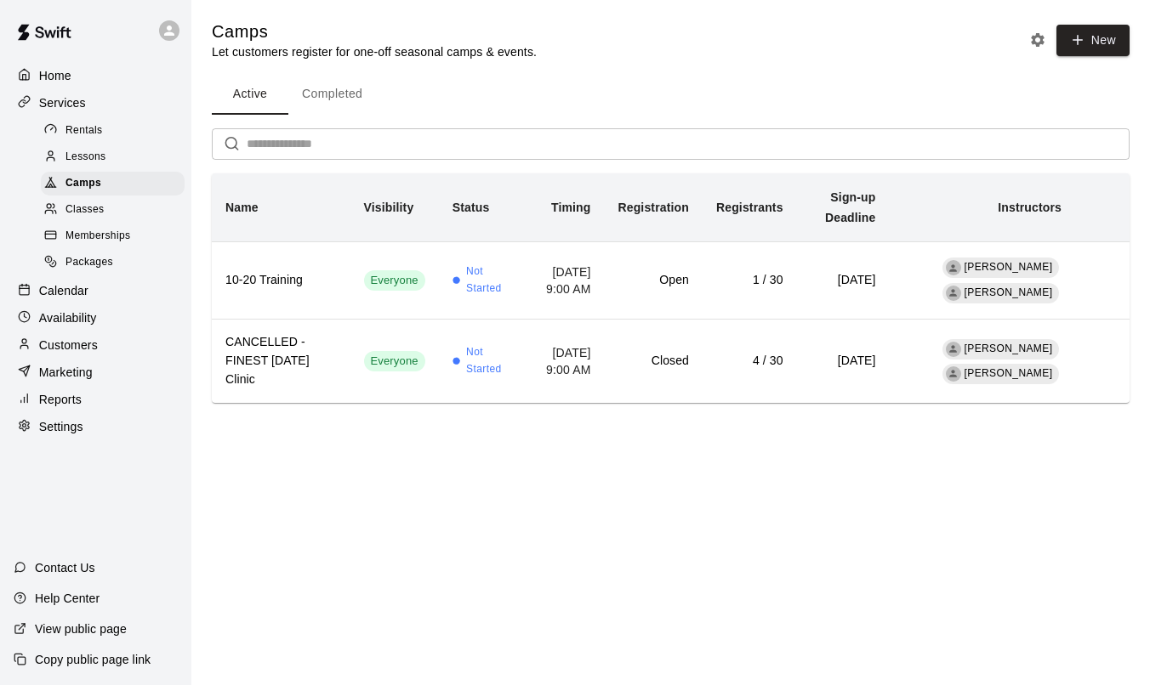
click at [71, 337] on p "Customers" at bounding box center [68, 345] width 59 height 17
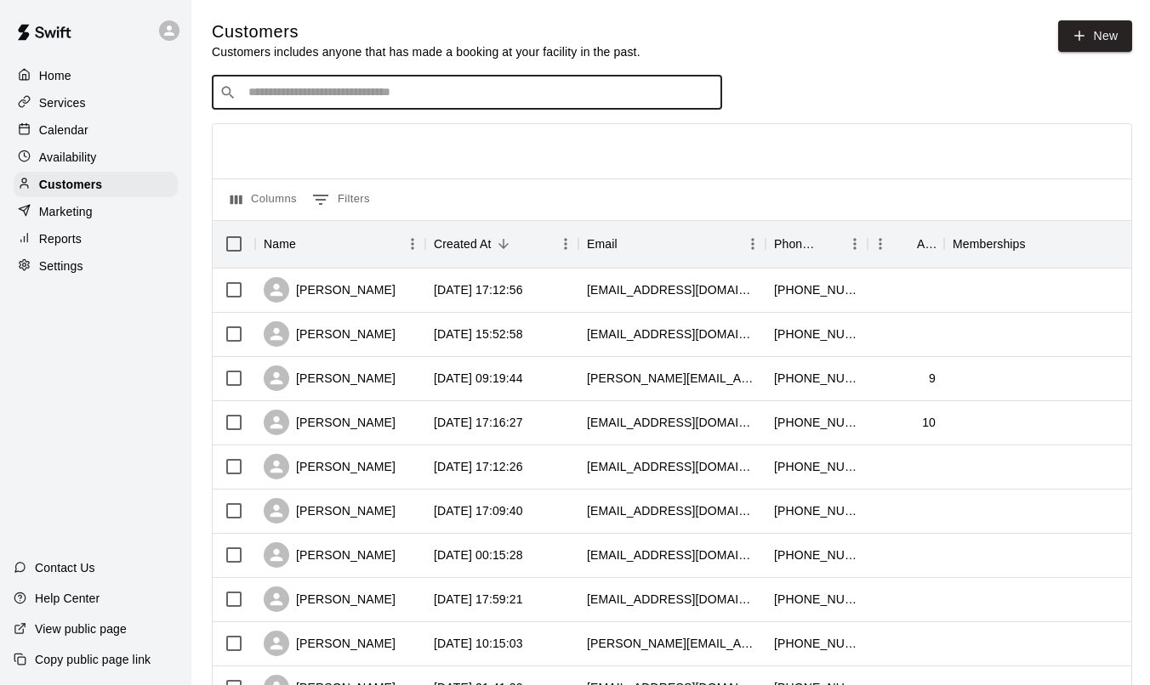
click at [383, 96] on input "Search customers by name or email" at bounding box center [478, 92] width 471 height 17
type input "*"
type input "******"
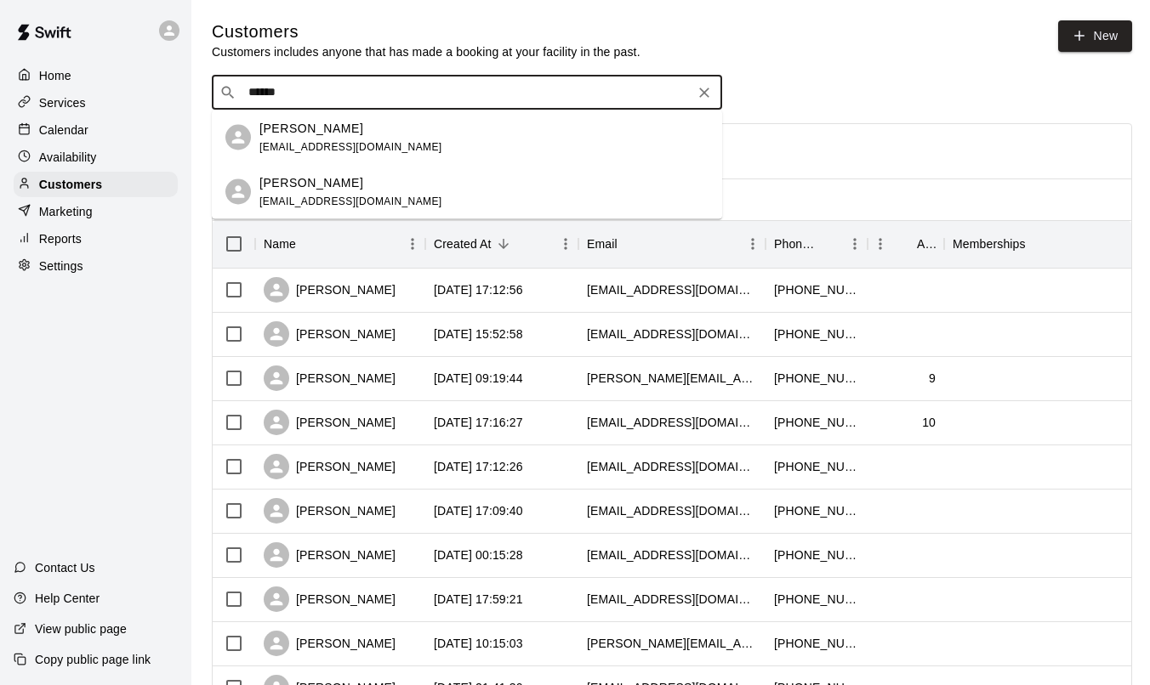
click at [313, 191] on div "[PERSON_NAME] [EMAIL_ADDRESS][DOMAIN_NAME]" at bounding box center [350, 191] width 183 height 37
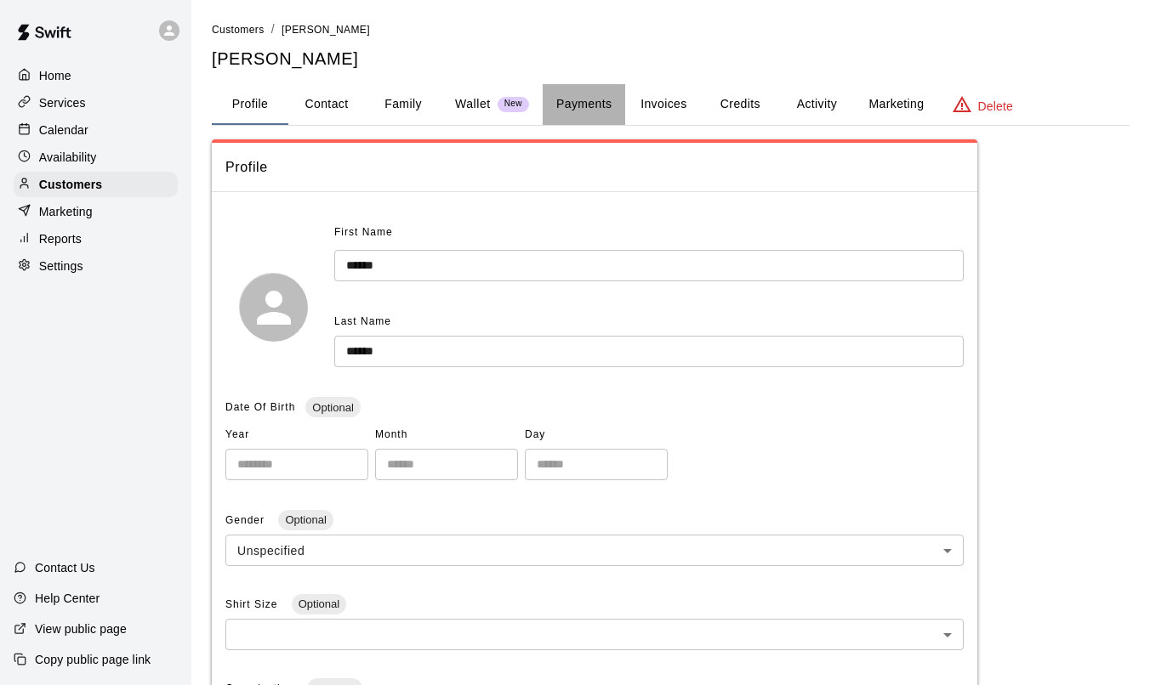
click at [591, 102] on button "Payments" at bounding box center [584, 104] width 82 height 41
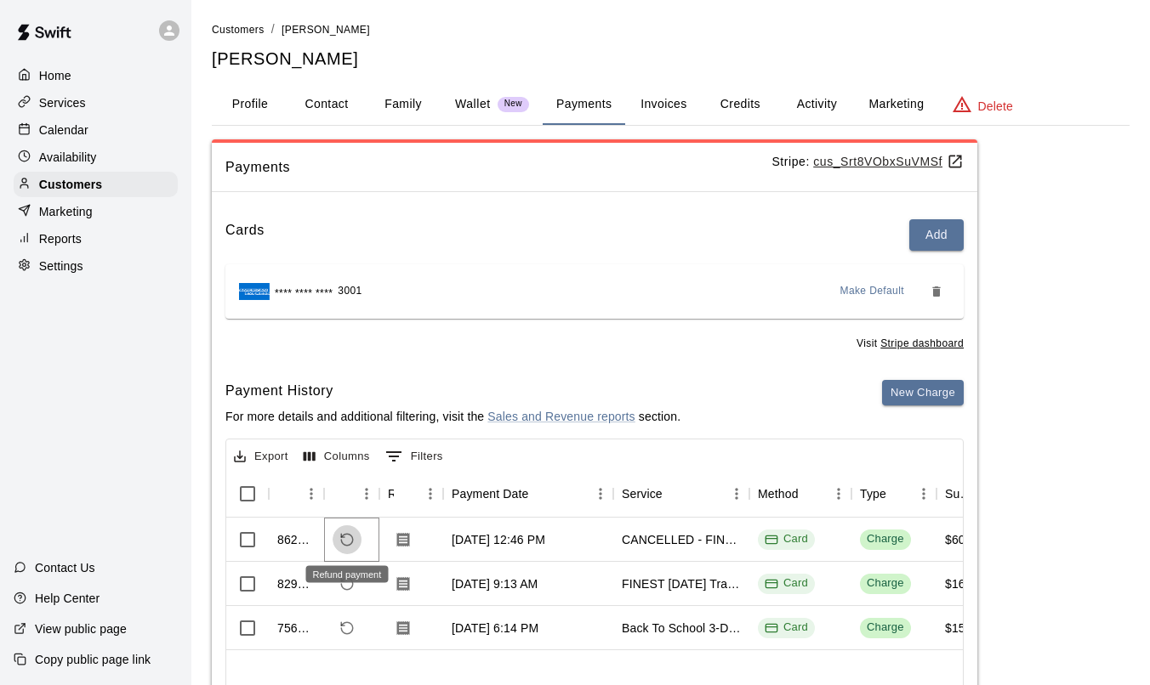
click at [344, 541] on icon "Refund payment" at bounding box center [346, 539] width 15 height 15
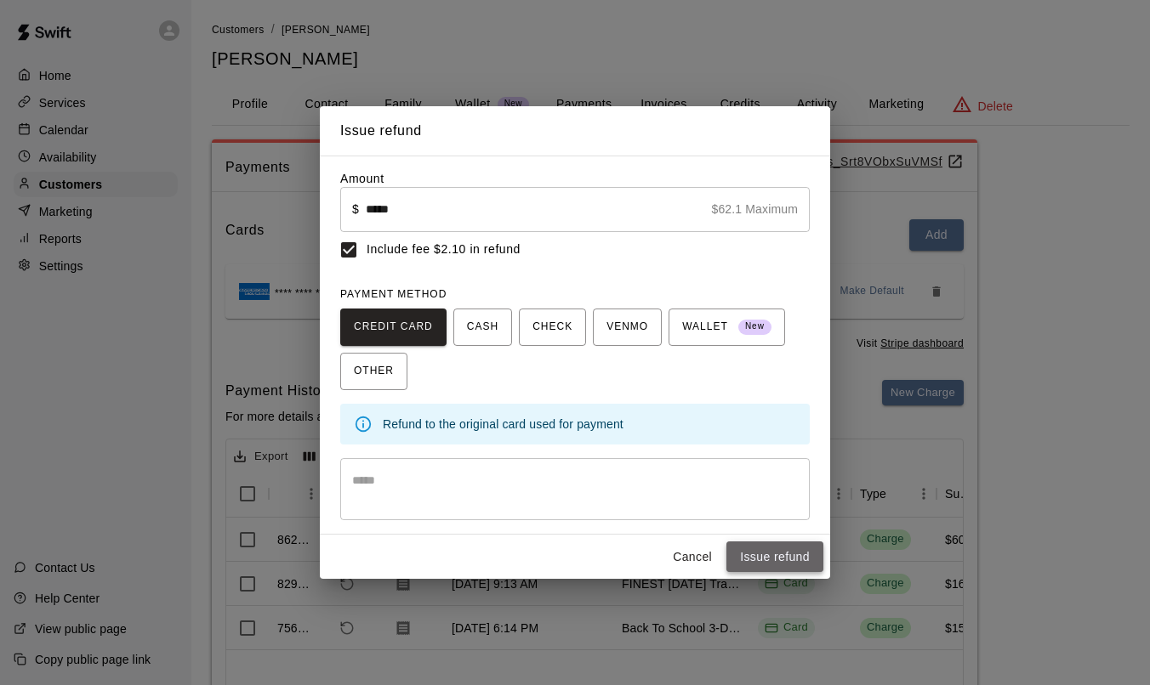
click at [793, 557] on button "Issue refund" at bounding box center [774, 557] width 97 height 31
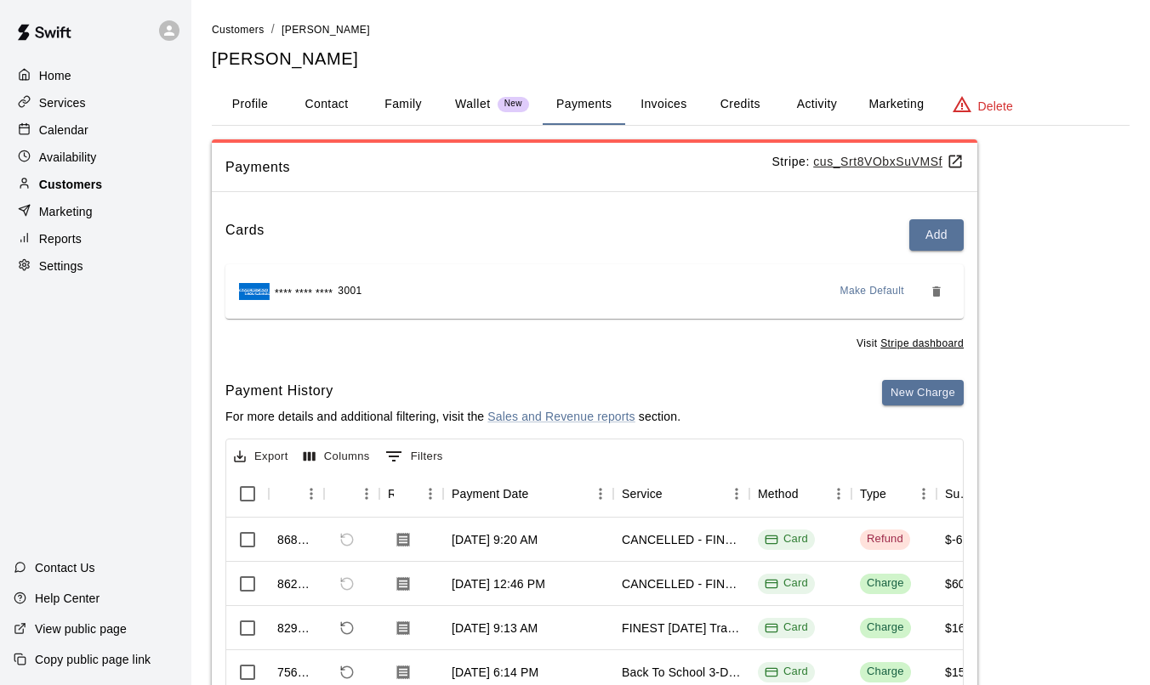
click at [77, 185] on p "Customers" at bounding box center [70, 184] width 63 height 17
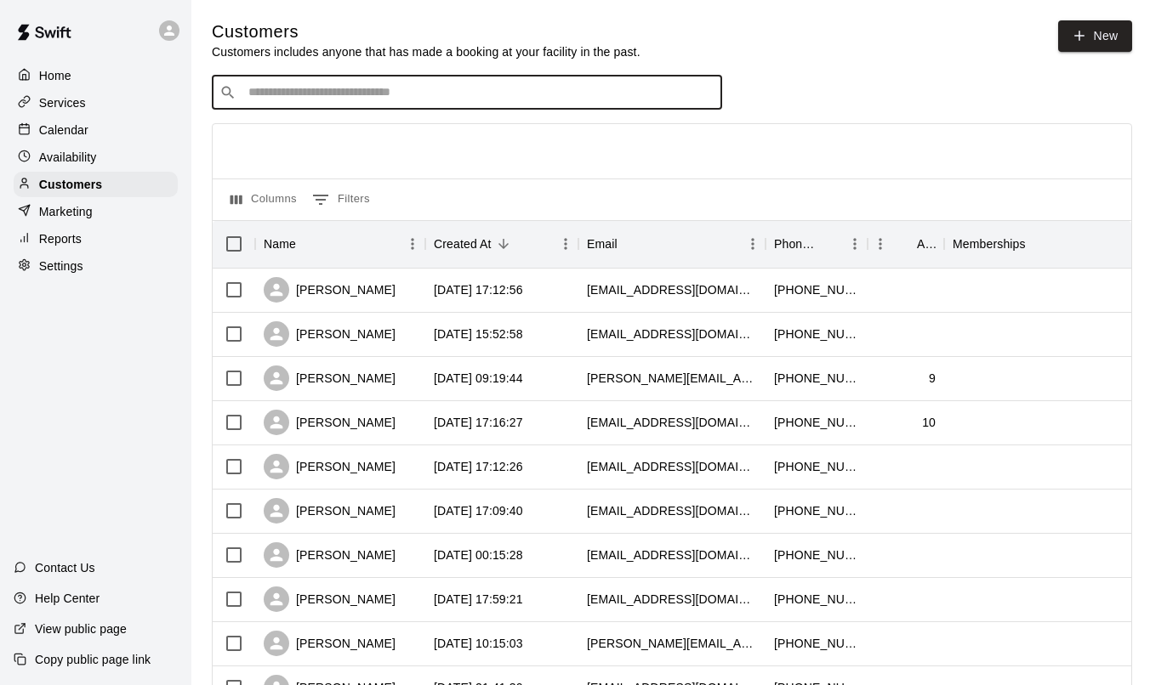
click at [345, 94] on input "Search customers by name or email" at bounding box center [478, 92] width 471 height 17
type input "****"
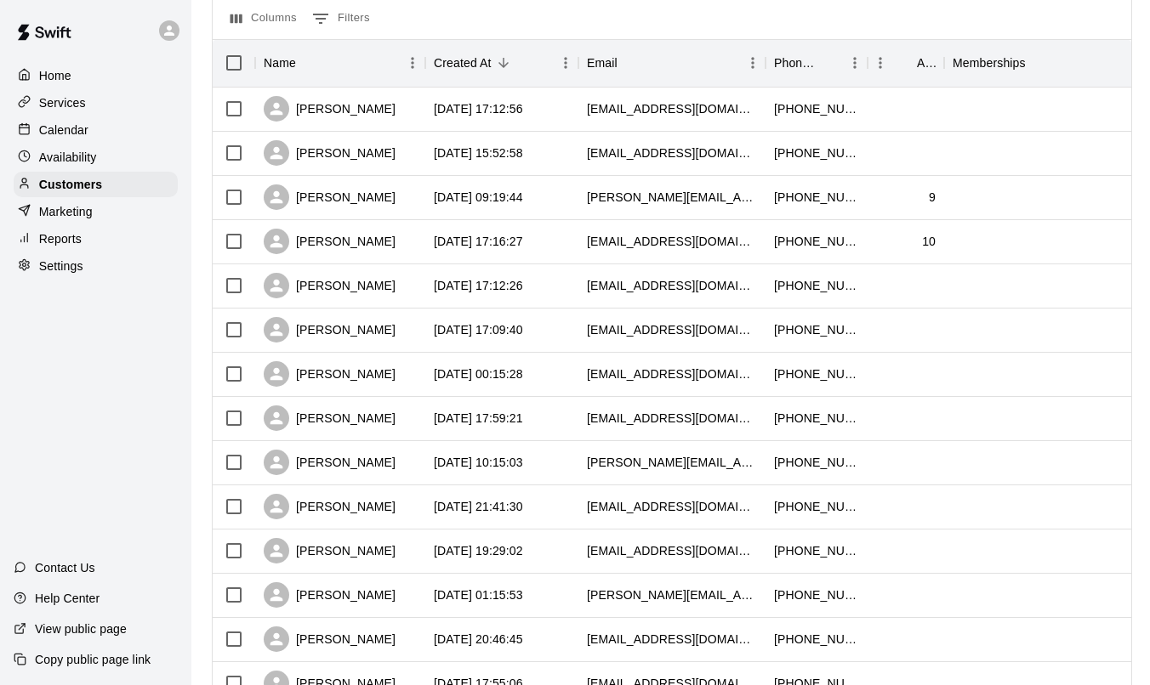
scroll to position [221, 0]
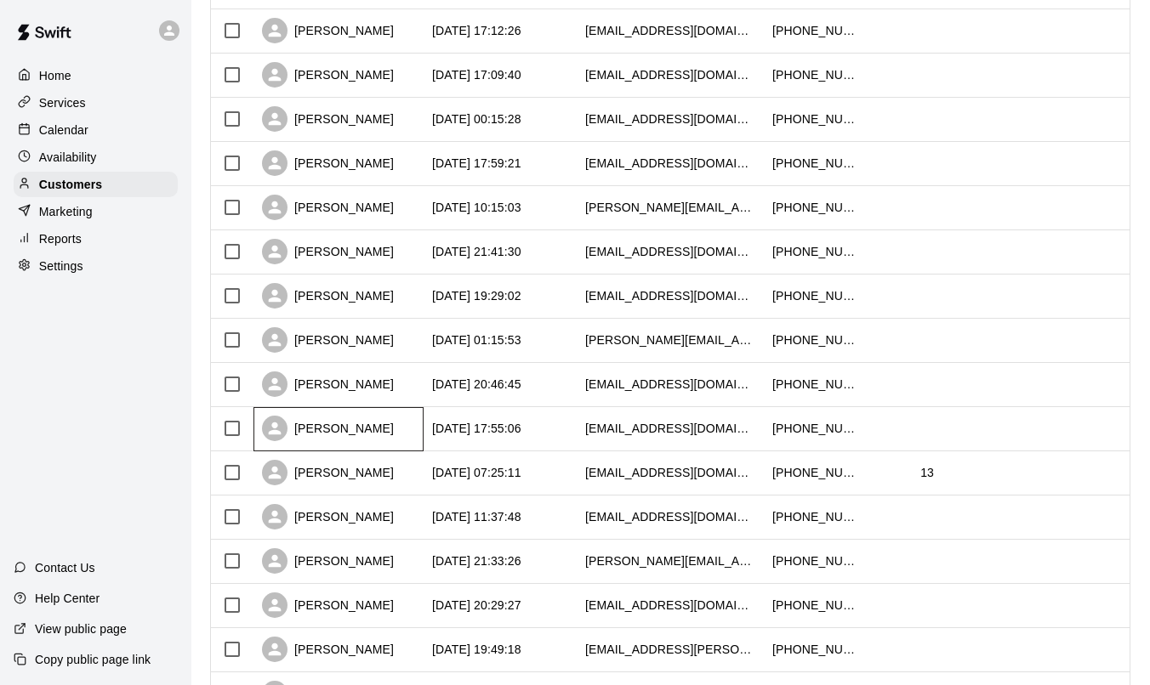
click at [353, 429] on div "[PERSON_NAME]" at bounding box center [328, 429] width 132 height 26
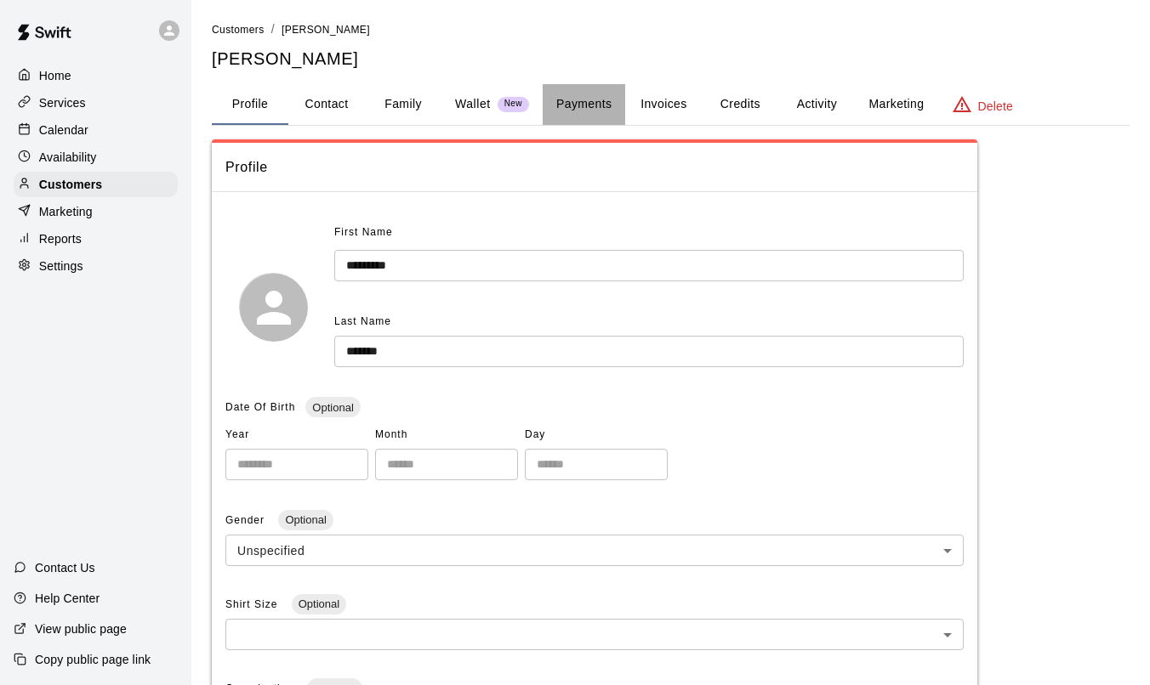
click at [592, 100] on button "Payments" at bounding box center [584, 104] width 82 height 41
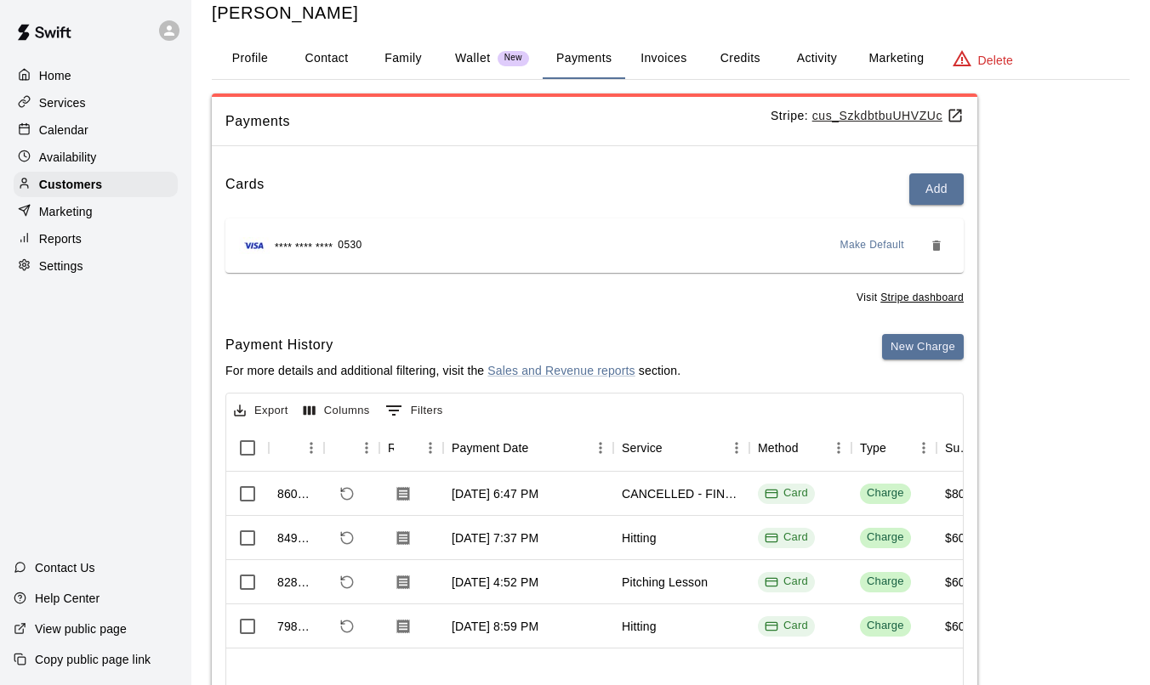
scroll to position [65, 0]
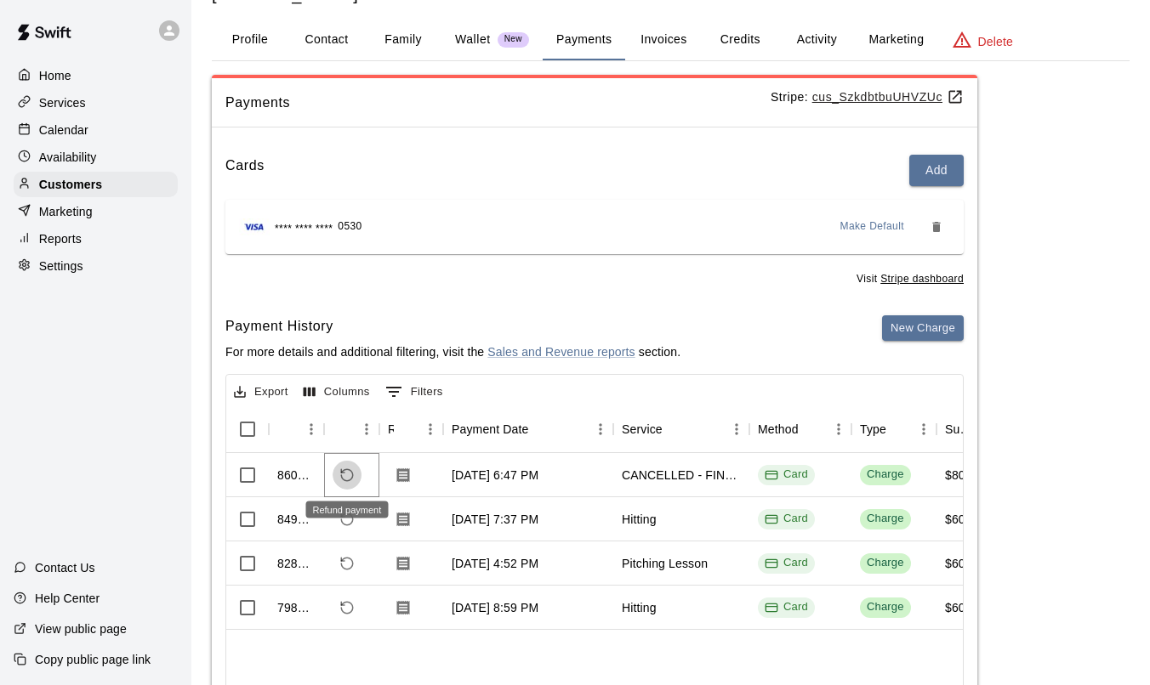
click at [346, 480] on icon "Refund payment" at bounding box center [346, 475] width 15 height 15
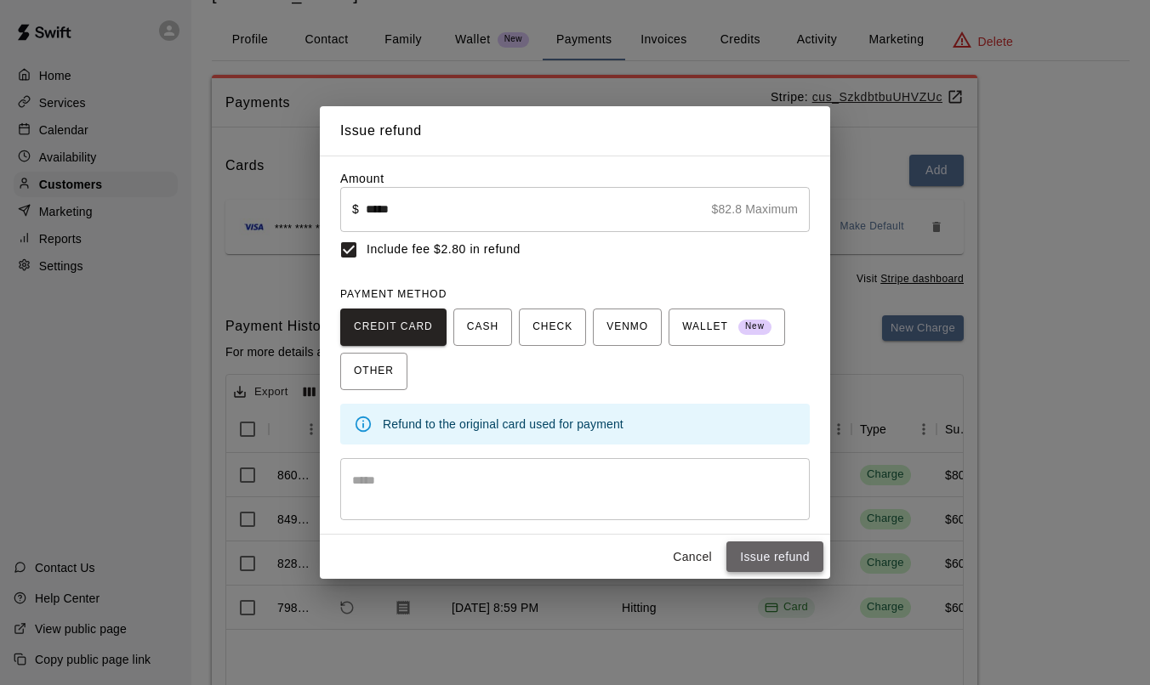
click at [769, 560] on button "Issue refund" at bounding box center [774, 557] width 97 height 31
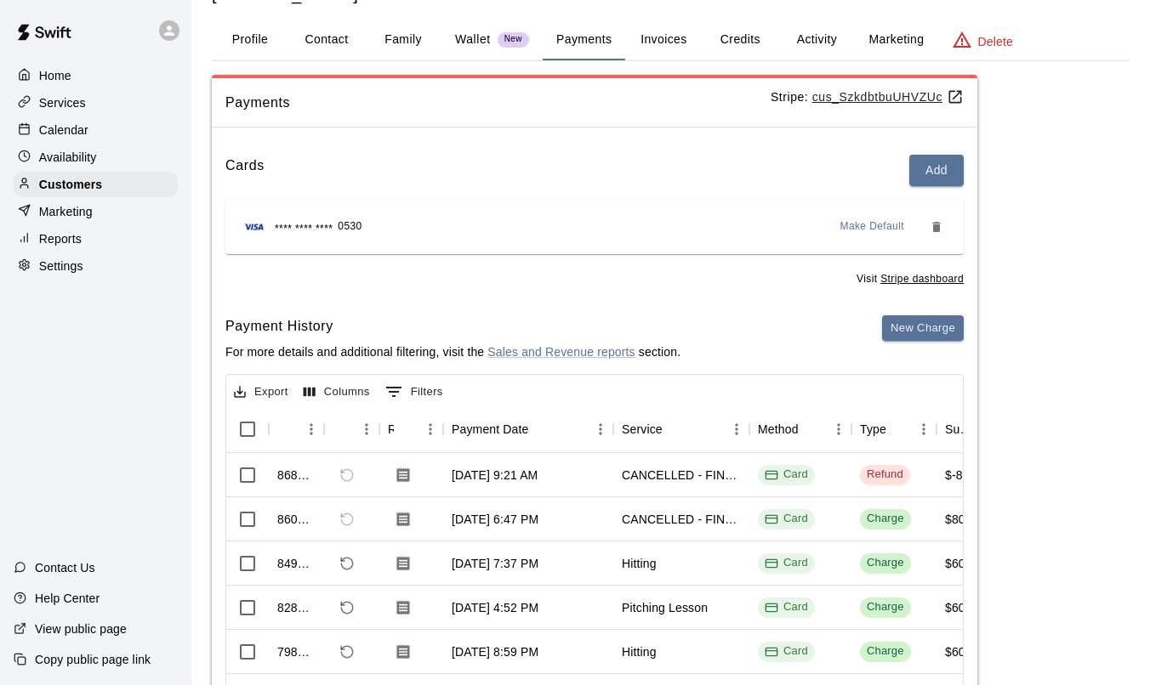
scroll to position [0, 0]
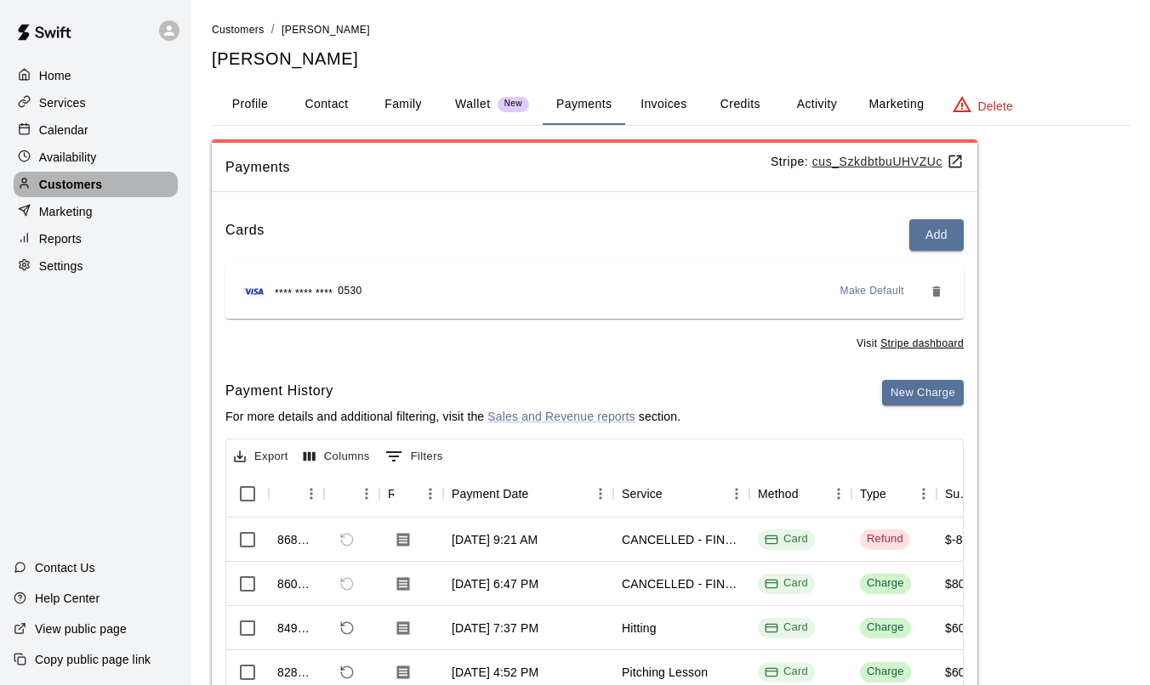
click at [66, 186] on p "Customers" at bounding box center [70, 184] width 63 height 17
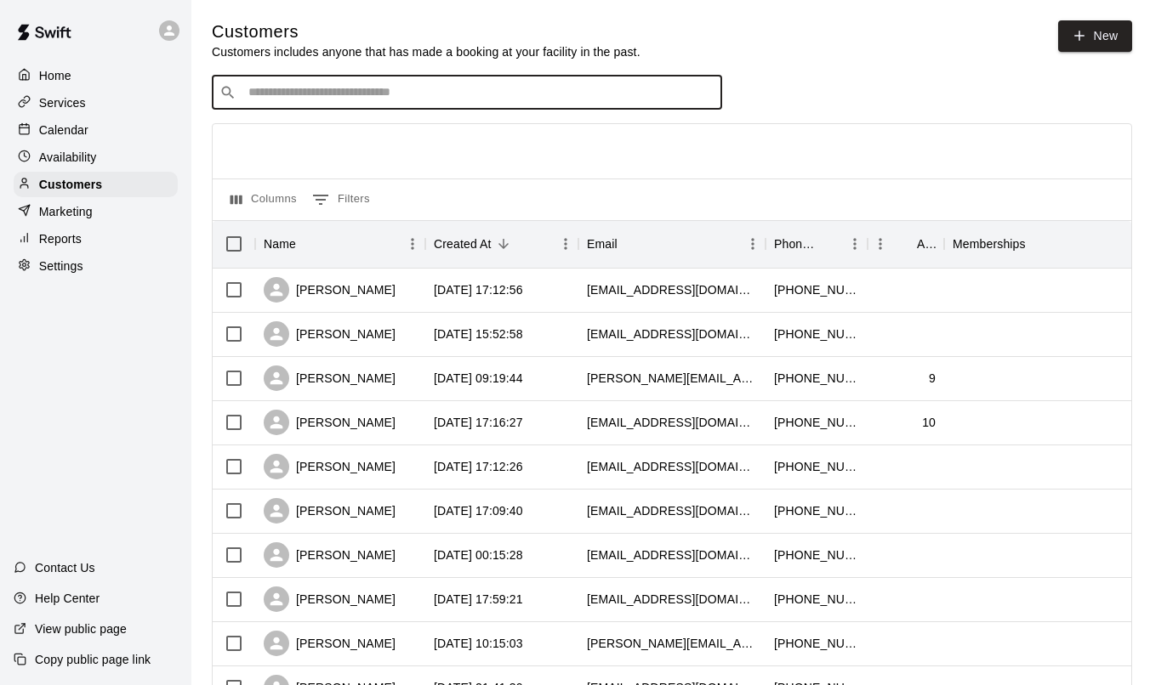
click at [301, 89] on input "Search customers by name or email" at bounding box center [478, 92] width 471 height 17
type input "*****"
click at [298, 128] on p "[PERSON_NAME]" at bounding box center [311, 128] width 104 height 18
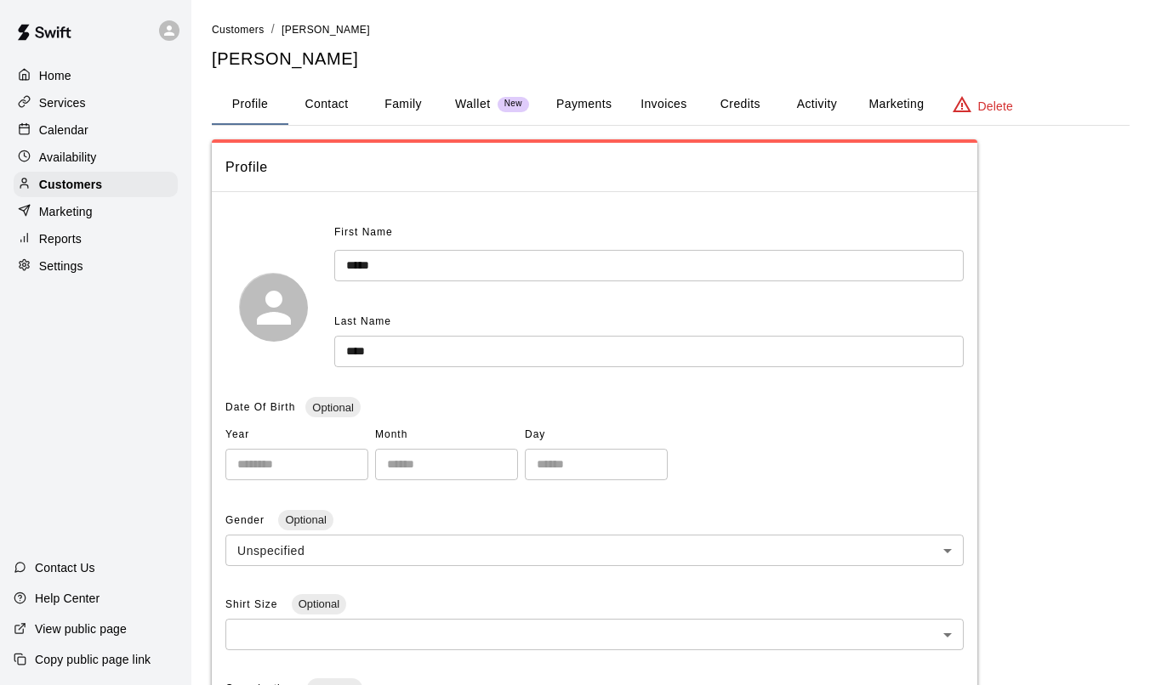
click at [650, 106] on button "Invoices" at bounding box center [663, 104] width 77 height 41
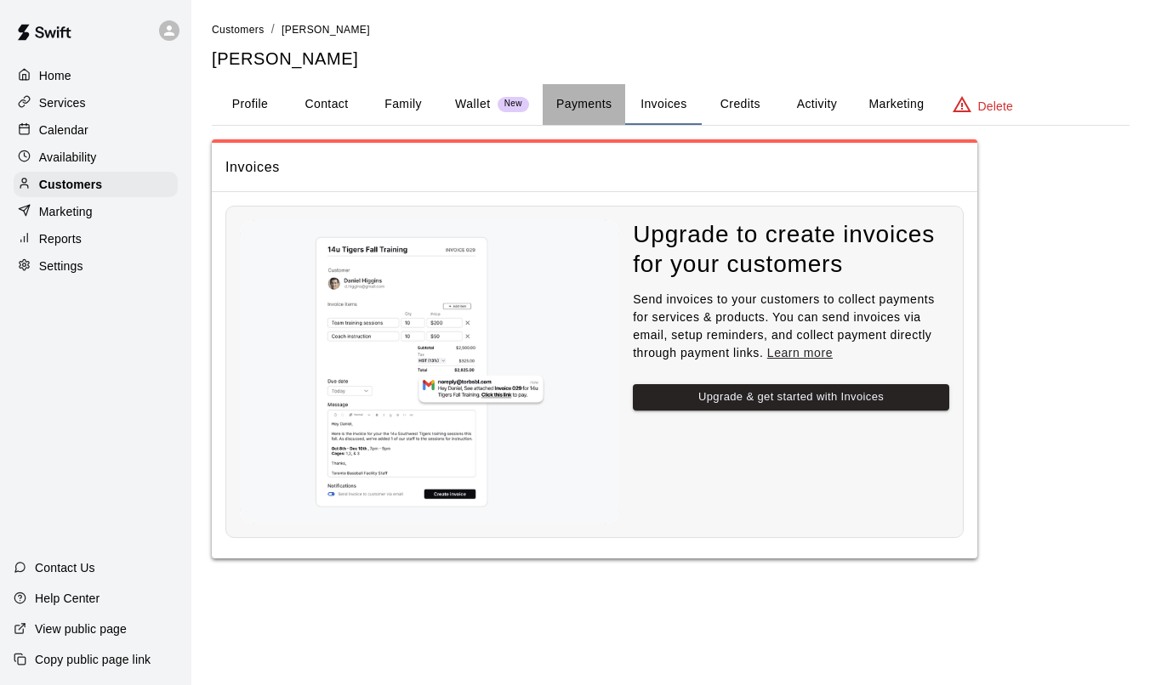
click at [577, 104] on button "Payments" at bounding box center [584, 104] width 82 height 41
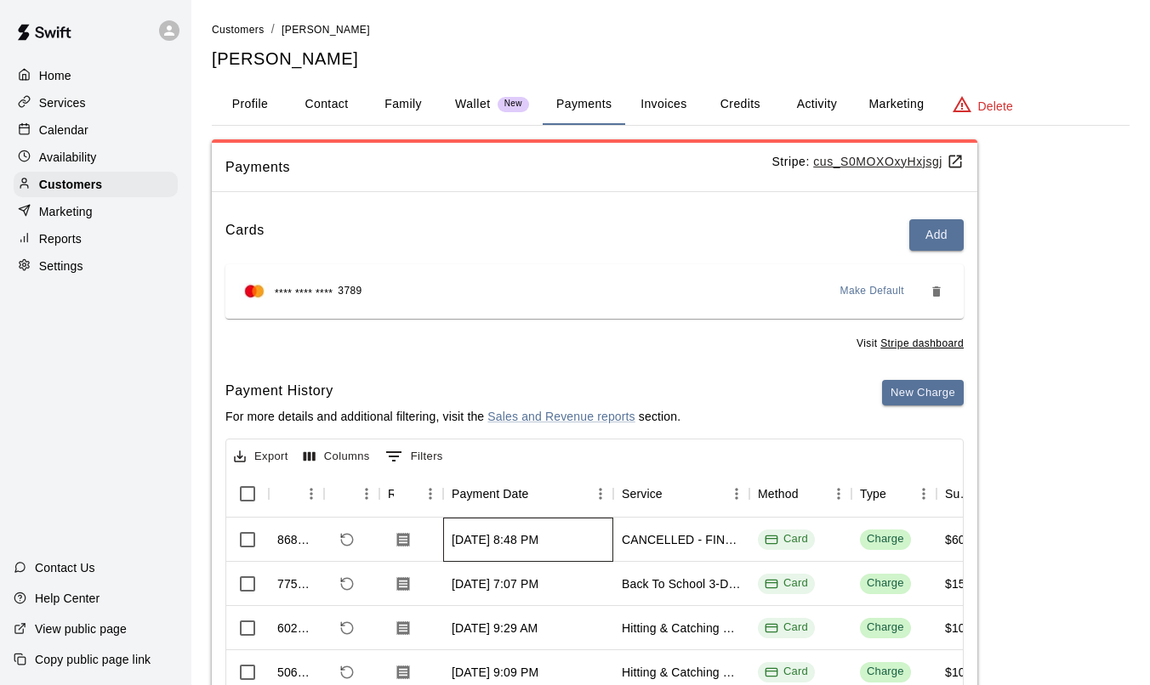
click at [593, 525] on div "[DATE] 8:48 PM" at bounding box center [528, 540] width 170 height 44
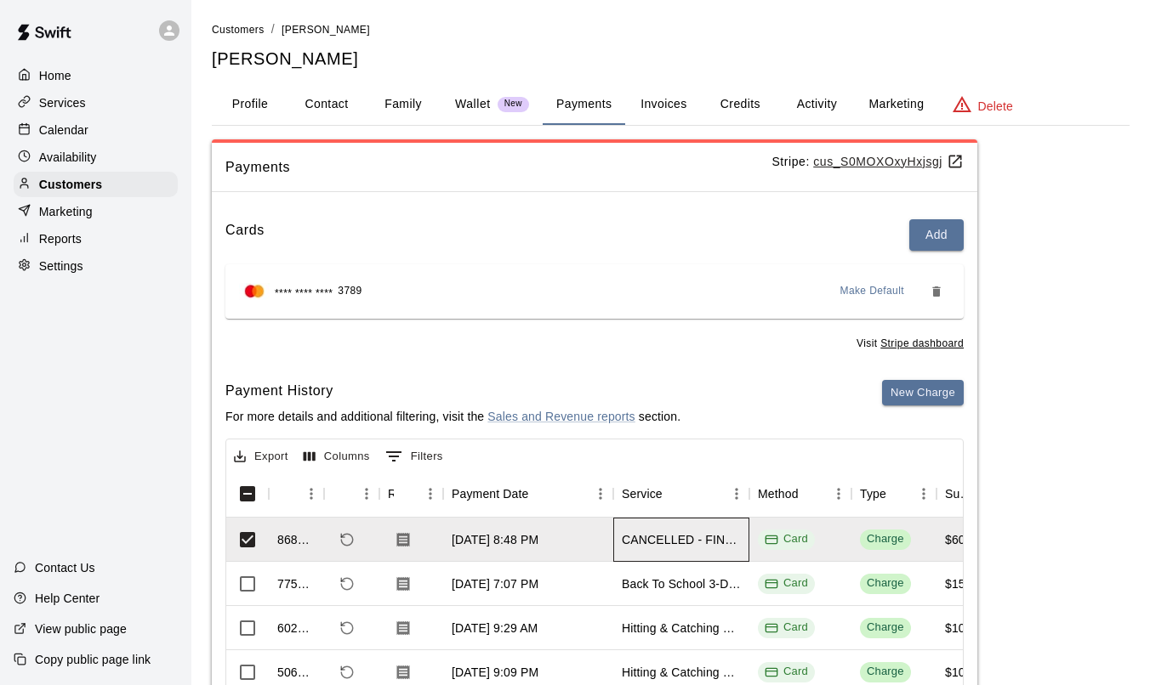
click at [640, 538] on div "CANCELLED - FINEST [DATE] Clinic" at bounding box center [681, 539] width 119 height 17
click at [611, 540] on div "[DATE] 8:48 PM" at bounding box center [528, 540] width 170 height 44
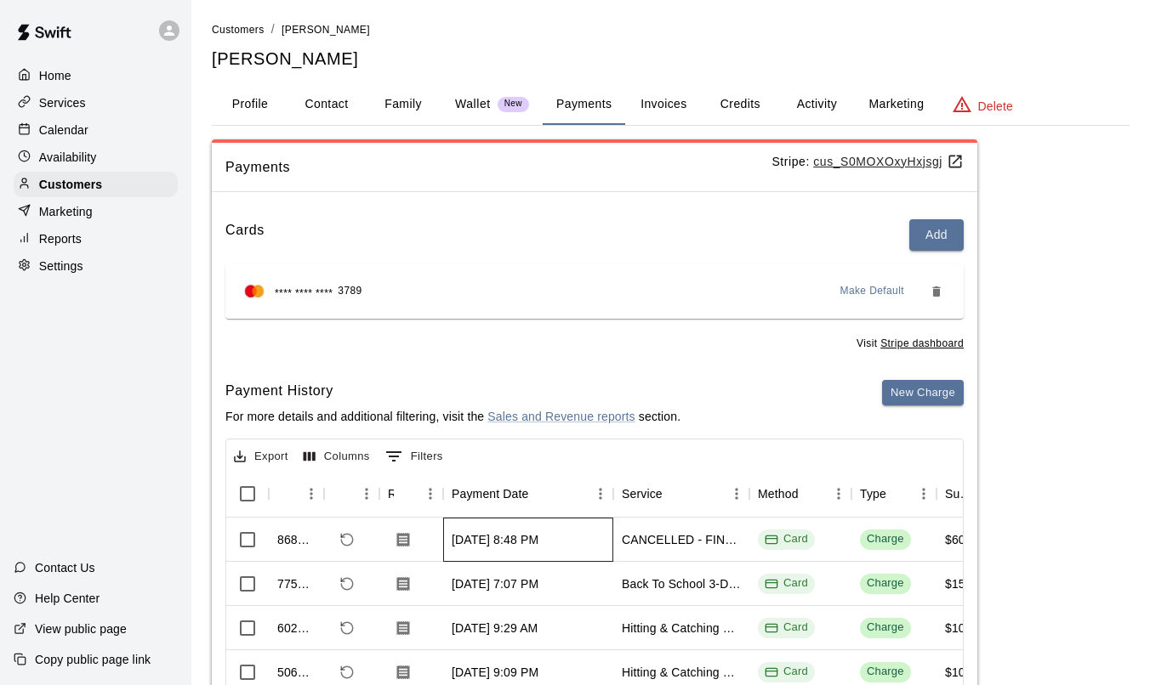
click at [611, 540] on div "[DATE] 8:48 PM" at bounding box center [528, 540] width 170 height 44
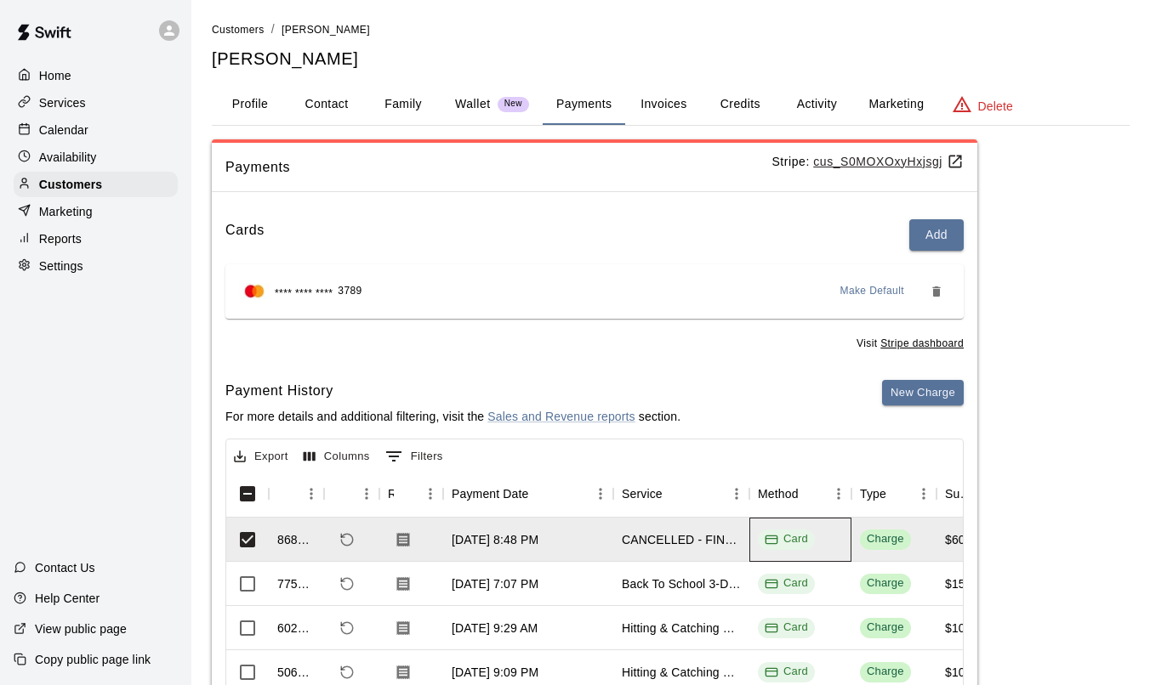
click at [832, 551] on div "Card" at bounding box center [800, 540] width 102 height 44
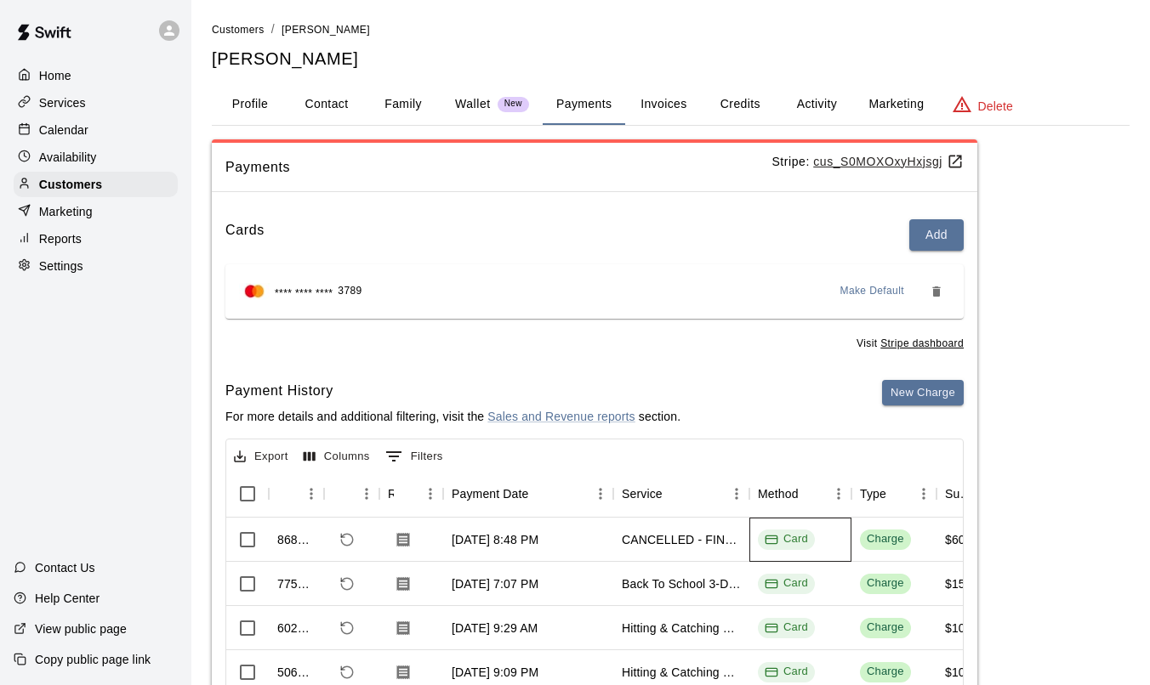
click at [832, 551] on div "Card" at bounding box center [800, 540] width 102 height 44
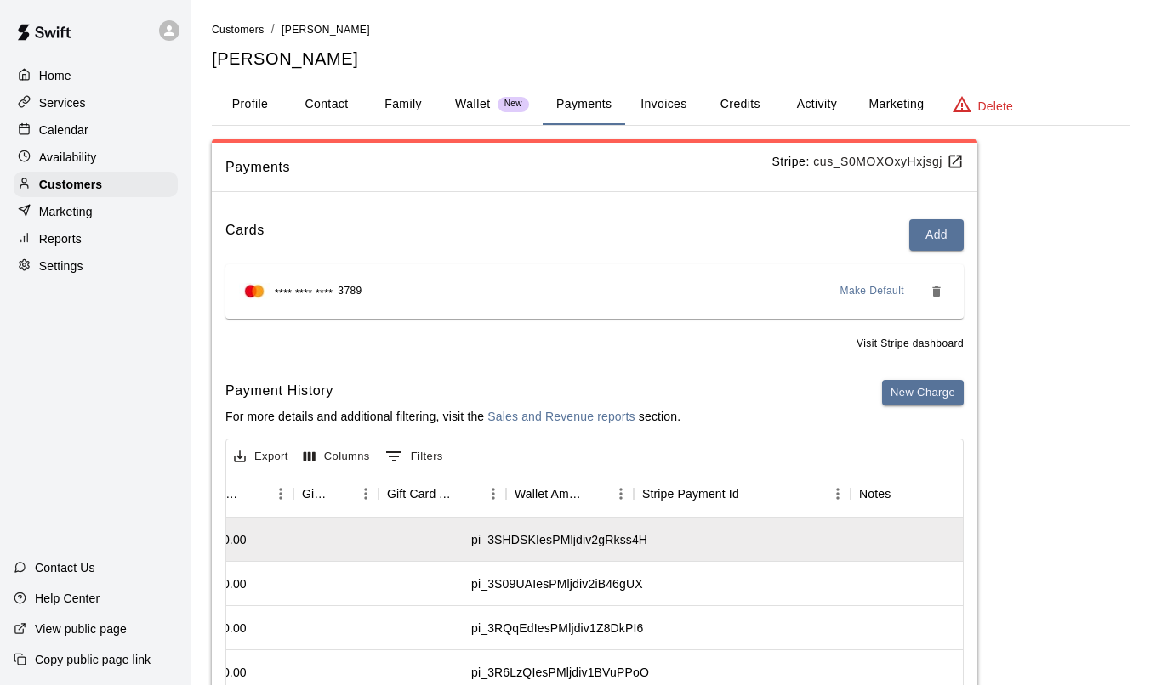
scroll to position [0, 1551]
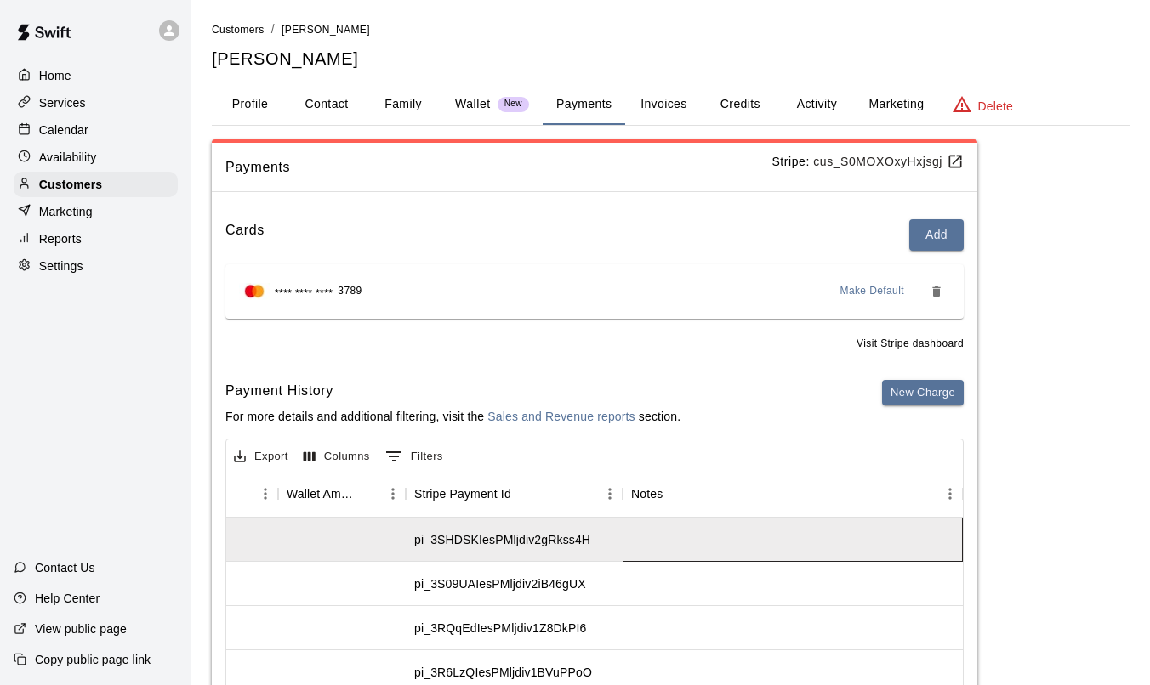
click at [721, 526] on div at bounding box center [792, 540] width 340 height 44
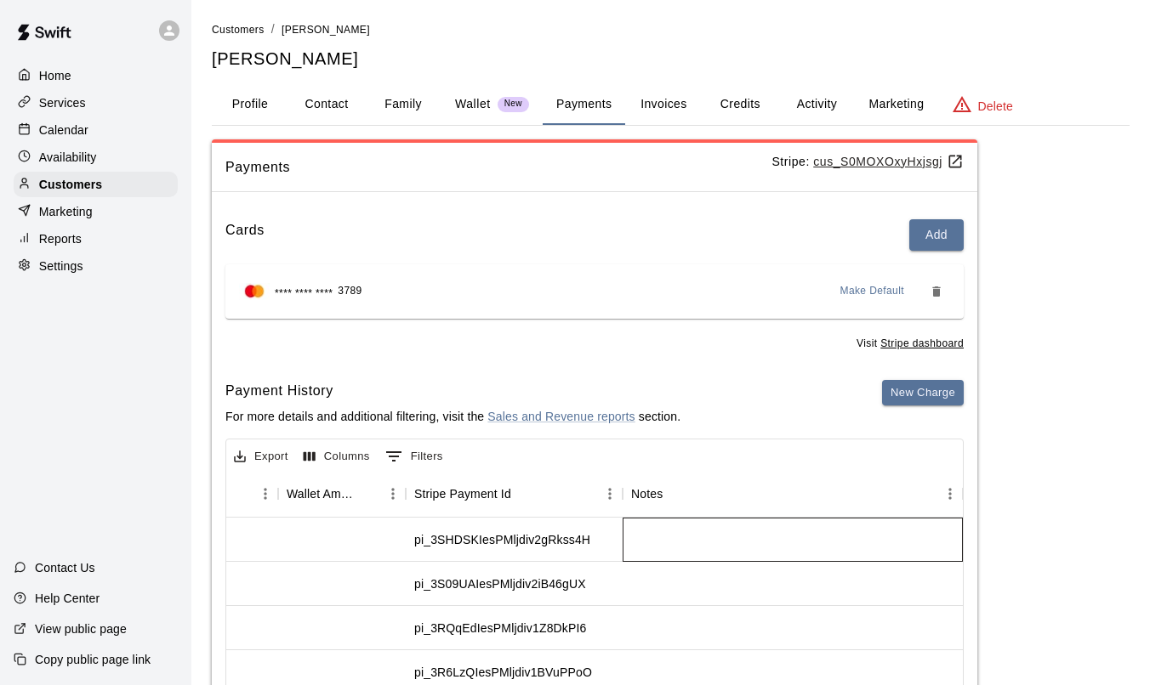
click at [721, 526] on div at bounding box center [792, 540] width 340 height 44
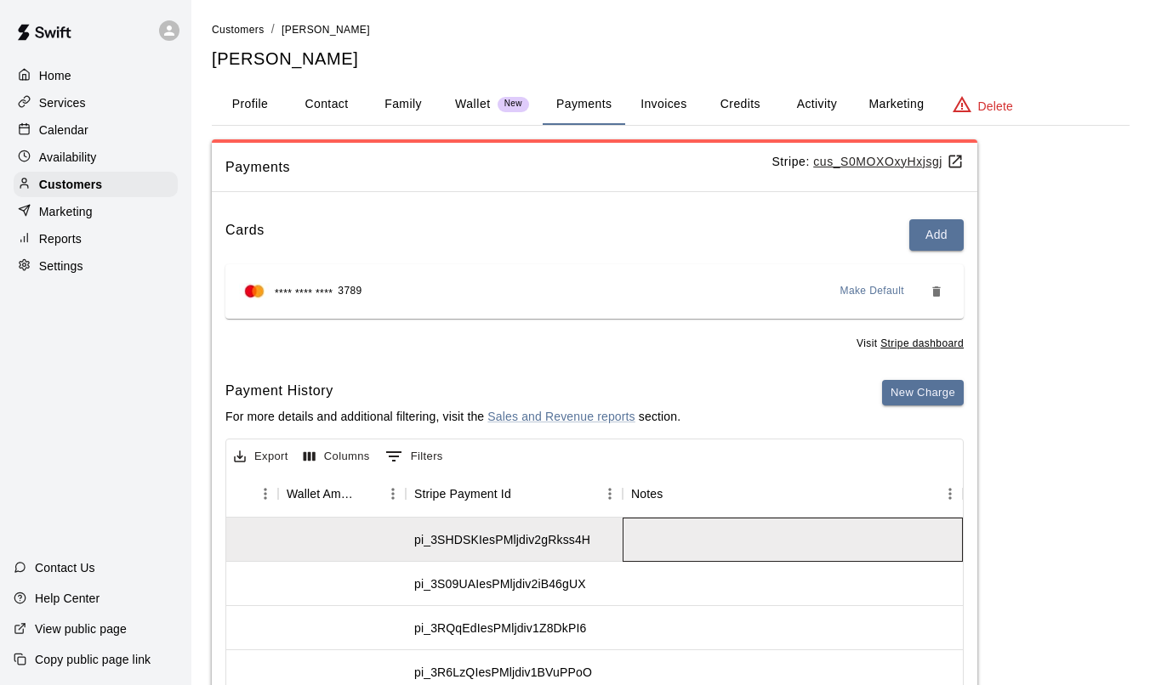
click at [711, 532] on div at bounding box center [792, 540] width 340 height 44
click at [703, 552] on div at bounding box center [792, 540] width 340 height 44
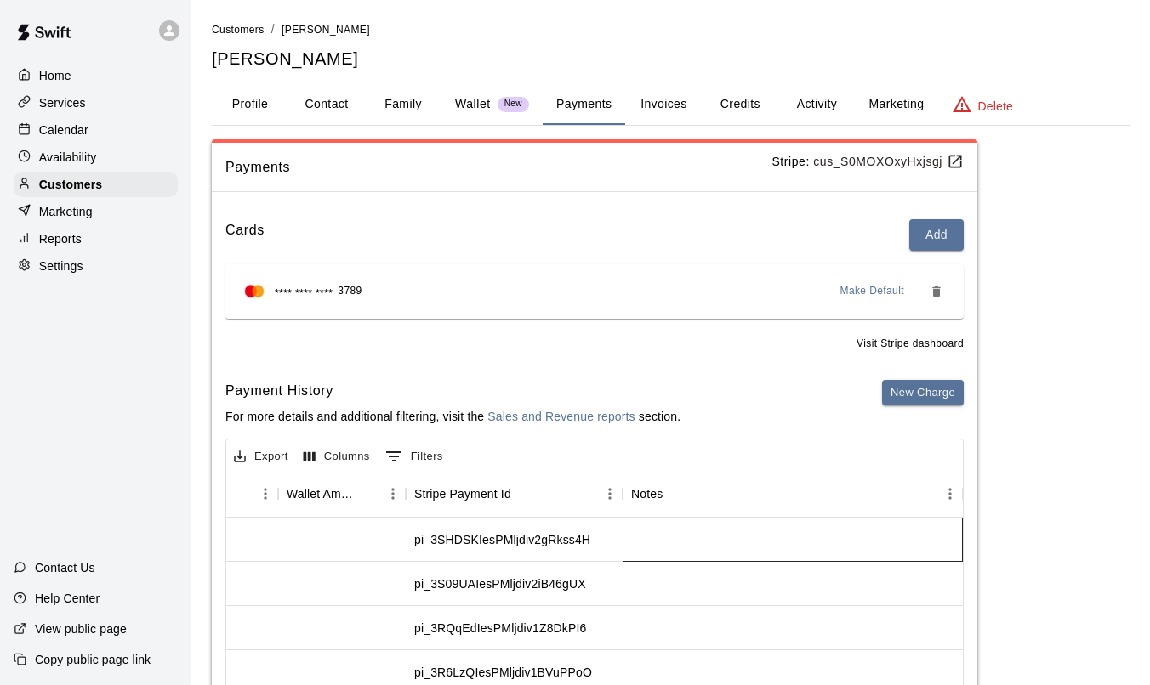
click at [703, 552] on div at bounding box center [792, 540] width 340 height 44
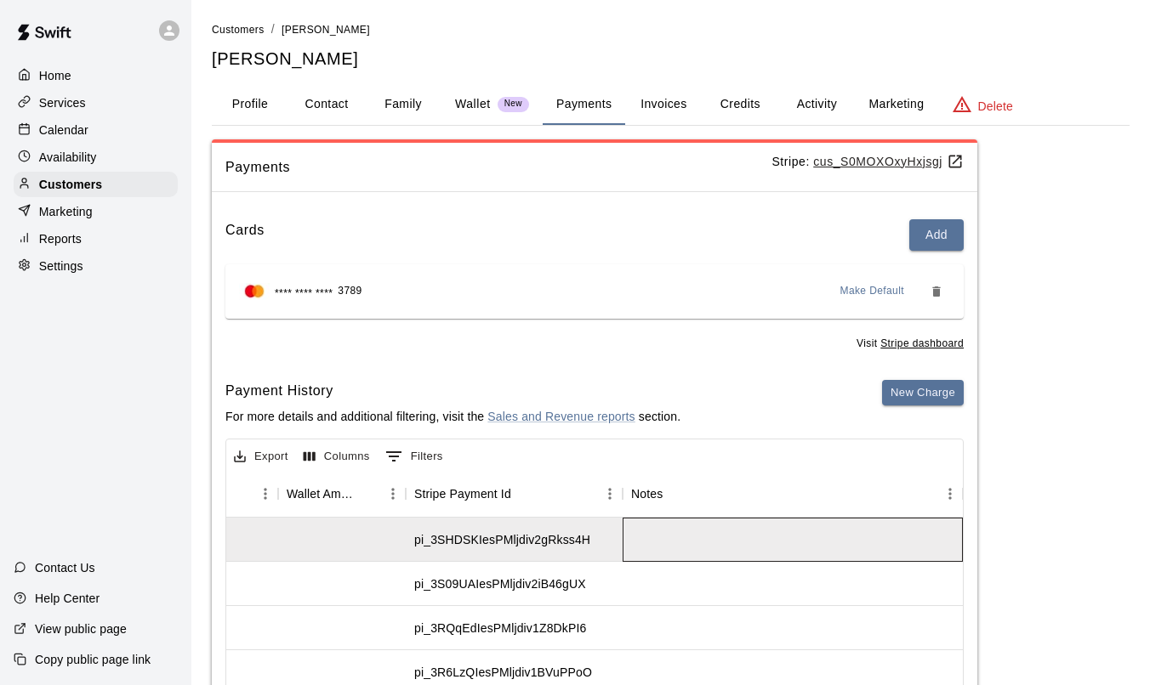
click at [703, 552] on div at bounding box center [792, 540] width 340 height 44
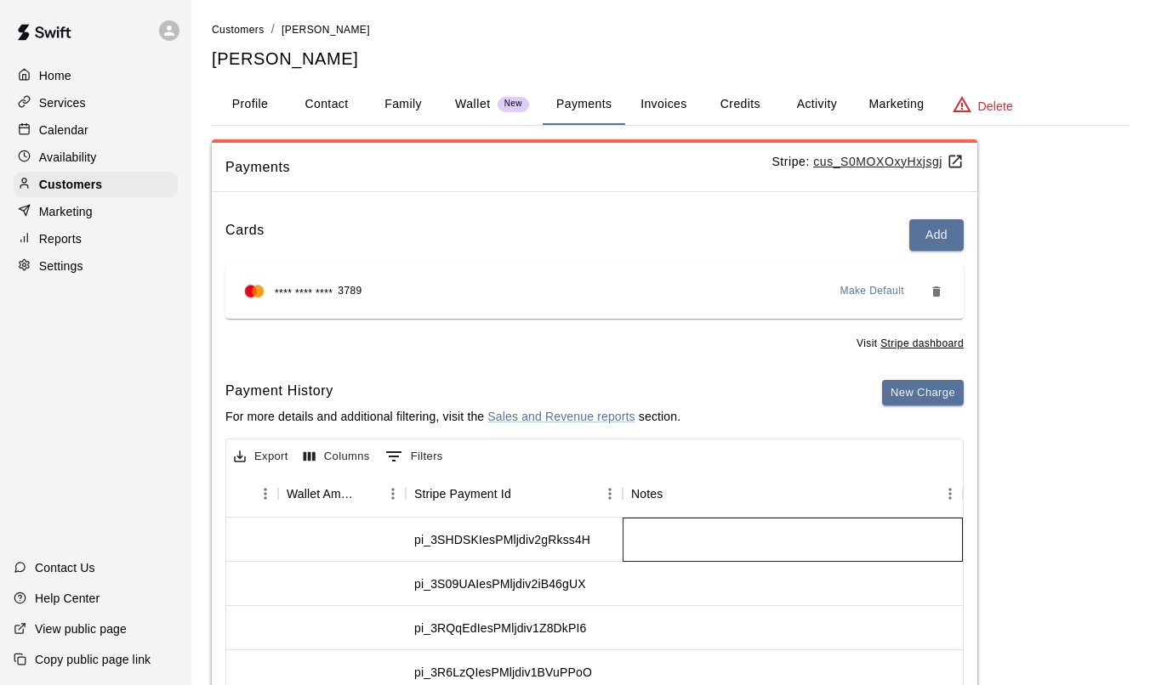
click at [703, 552] on div at bounding box center [792, 540] width 340 height 44
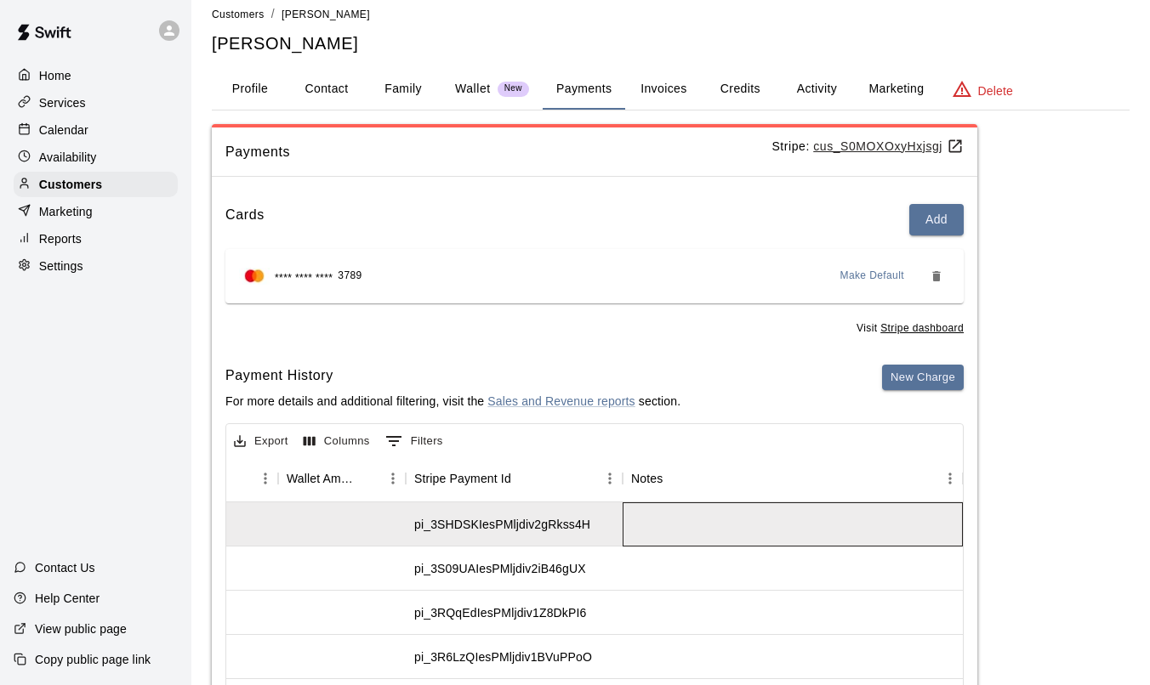
scroll to position [3, 0]
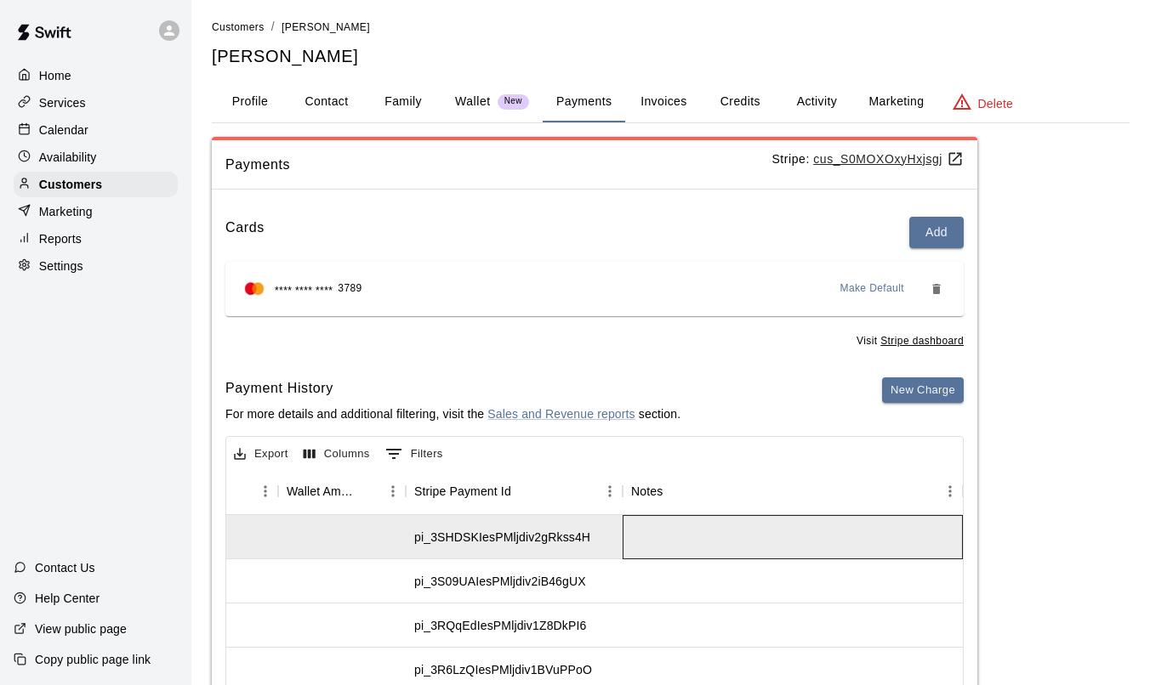
click at [682, 530] on div at bounding box center [792, 537] width 340 height 44
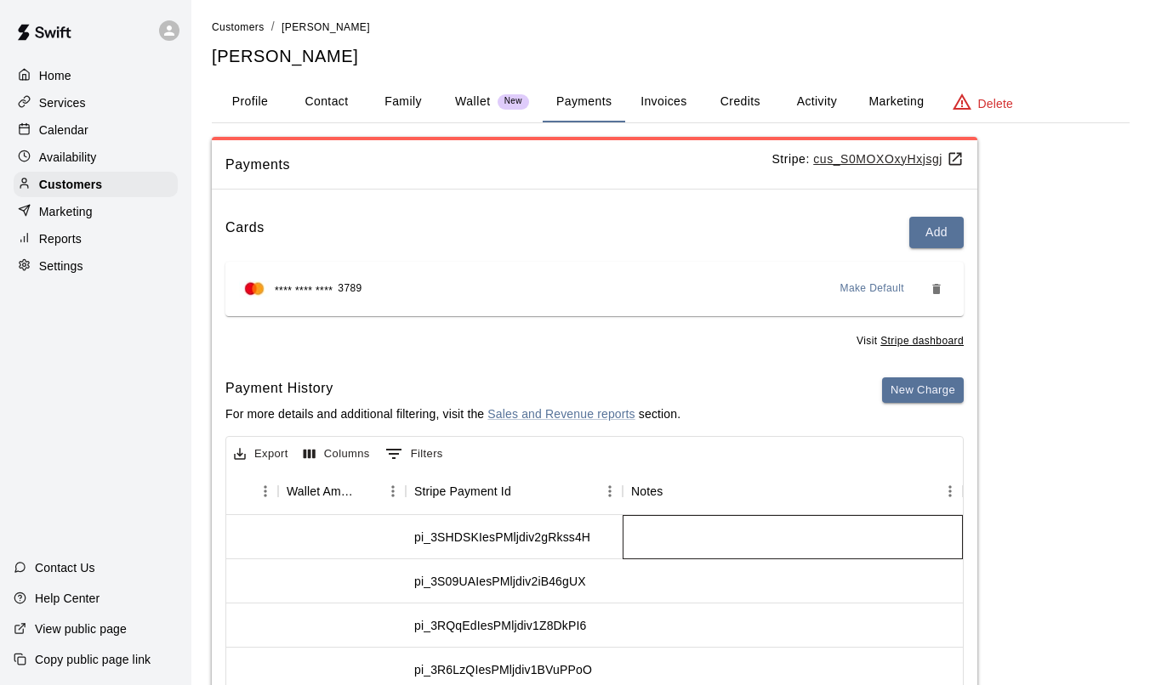
click at [682, 530] on div at bounding box center [792, 537] width 340 height 44
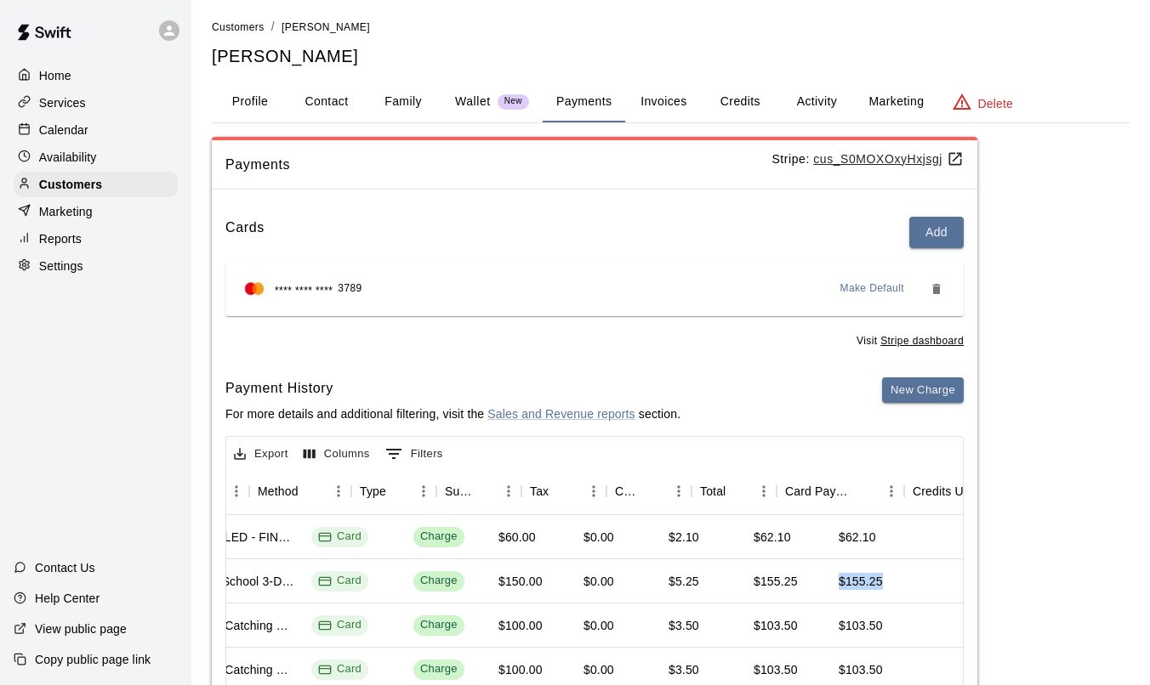
scroll to position [0, 131]
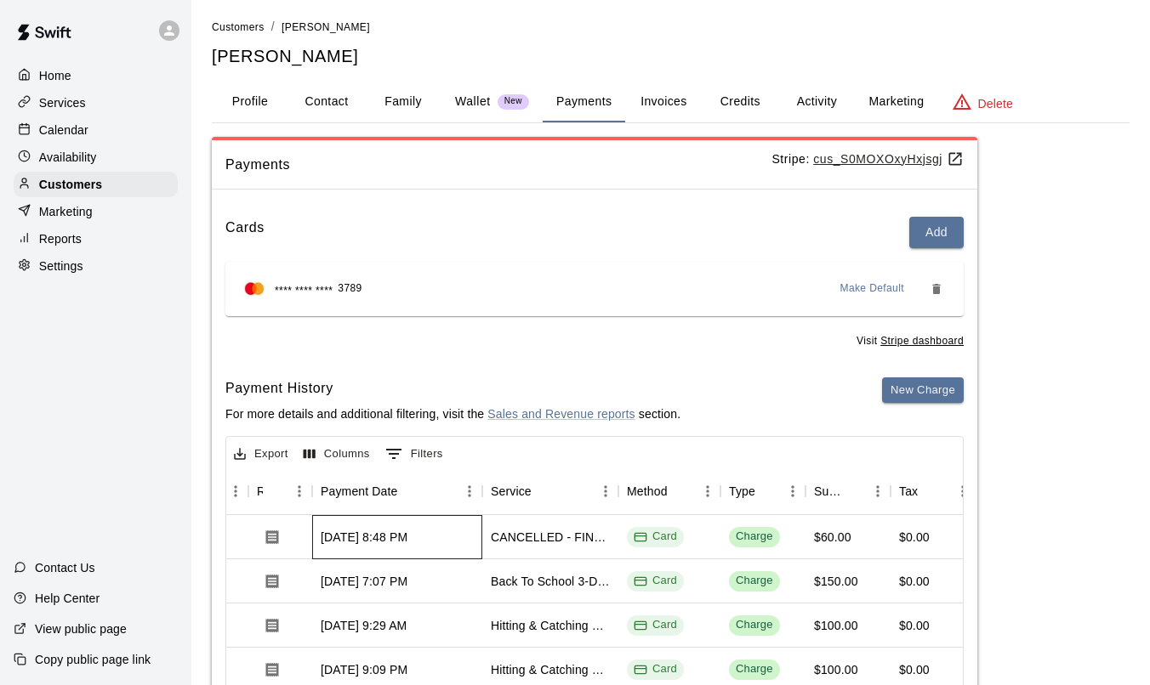
click at [389, 538] on div "[DATE] 8:48 PM" at bounding box center [364, 537] width 87 height 17
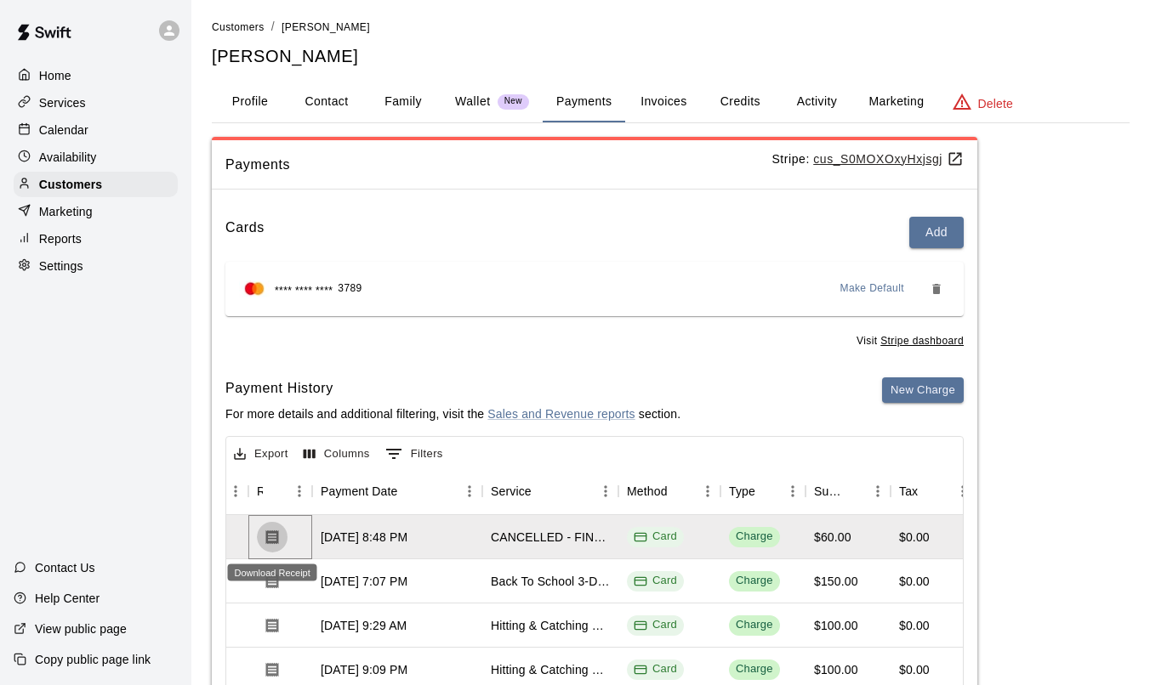
click at [276, 538] on icon "Download Receipt" at bounding box center [272, 537] width 13 height 14
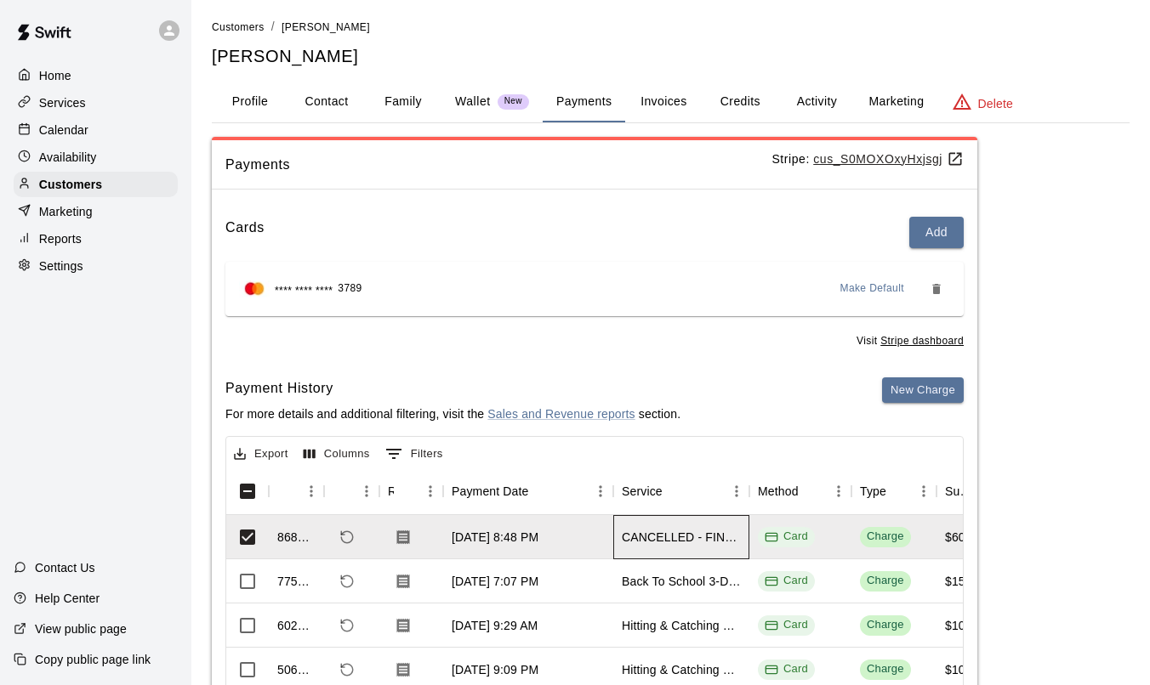
click at [665, 541] on div "CANCELLED - FINEST [DATE] Clinic" at bounding box center [681, 537] width 119 height 17
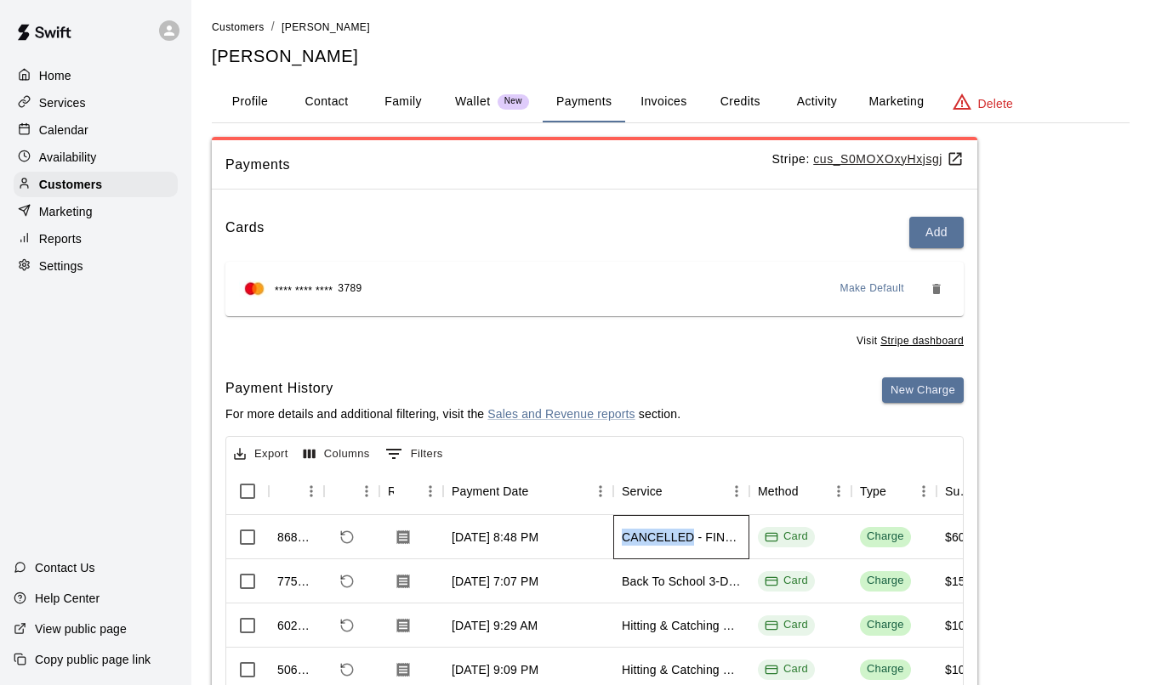
click at [665, 541] on div "CANCELLED - FINEST [DATE] Clinic" at bounding box center [681, 537] width 119 height 17
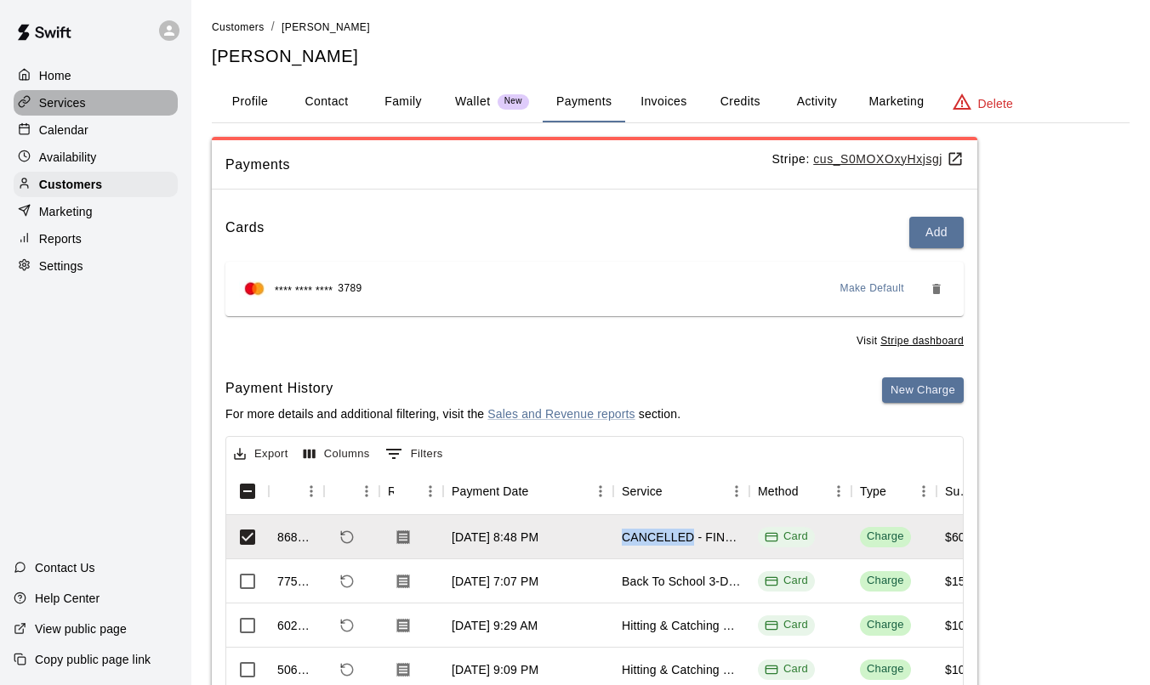
click at [76, 105] on p "Services" at bounding box center [62, 102] width 47 height 17
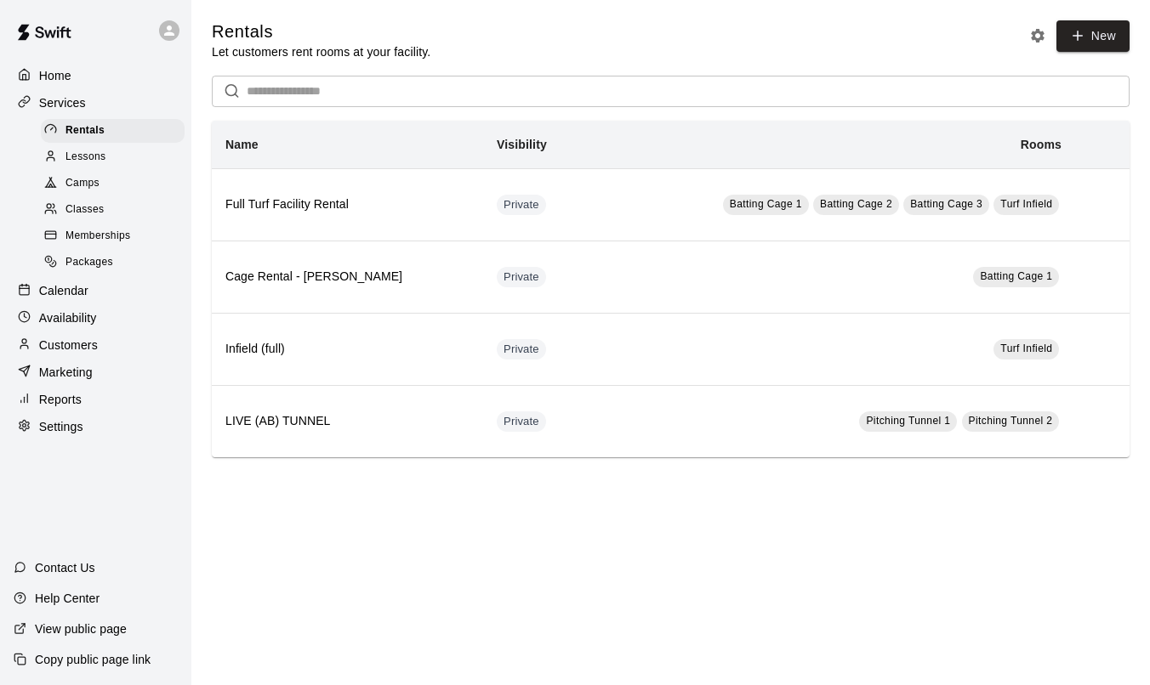
click at [88, 183] on span "Camps" at bounding box center [82, 183] width 34 height 17
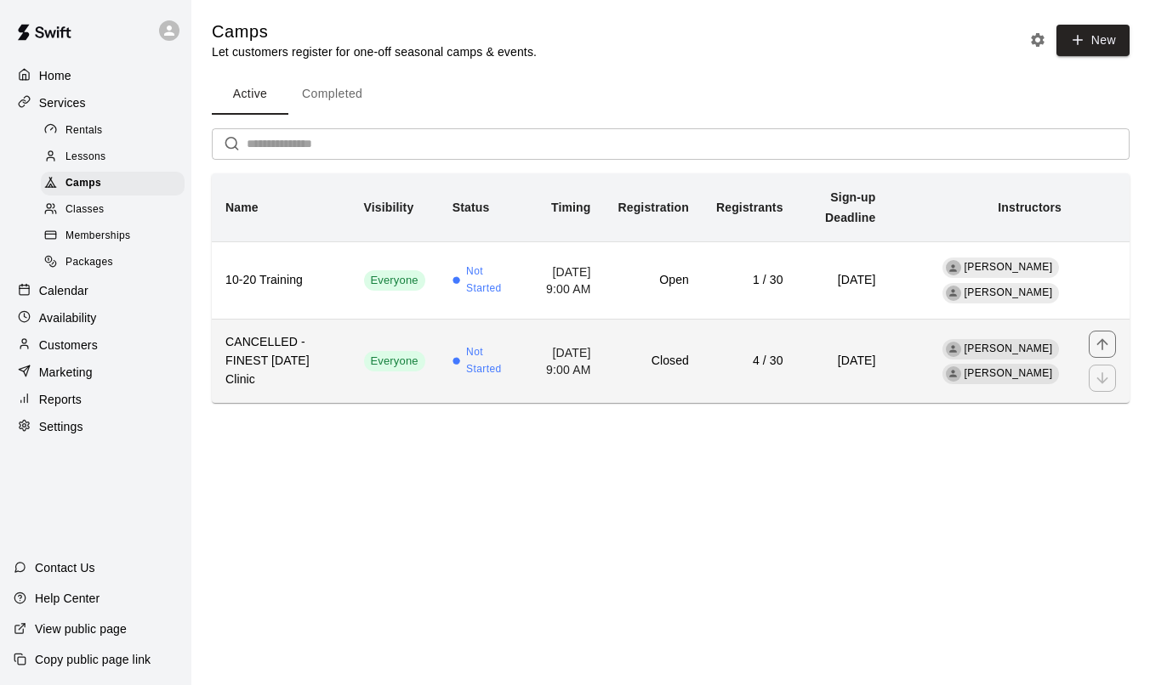
click at [743, 356] on td "4 / 30" at bounding box center [749, 361] width 94 height 83
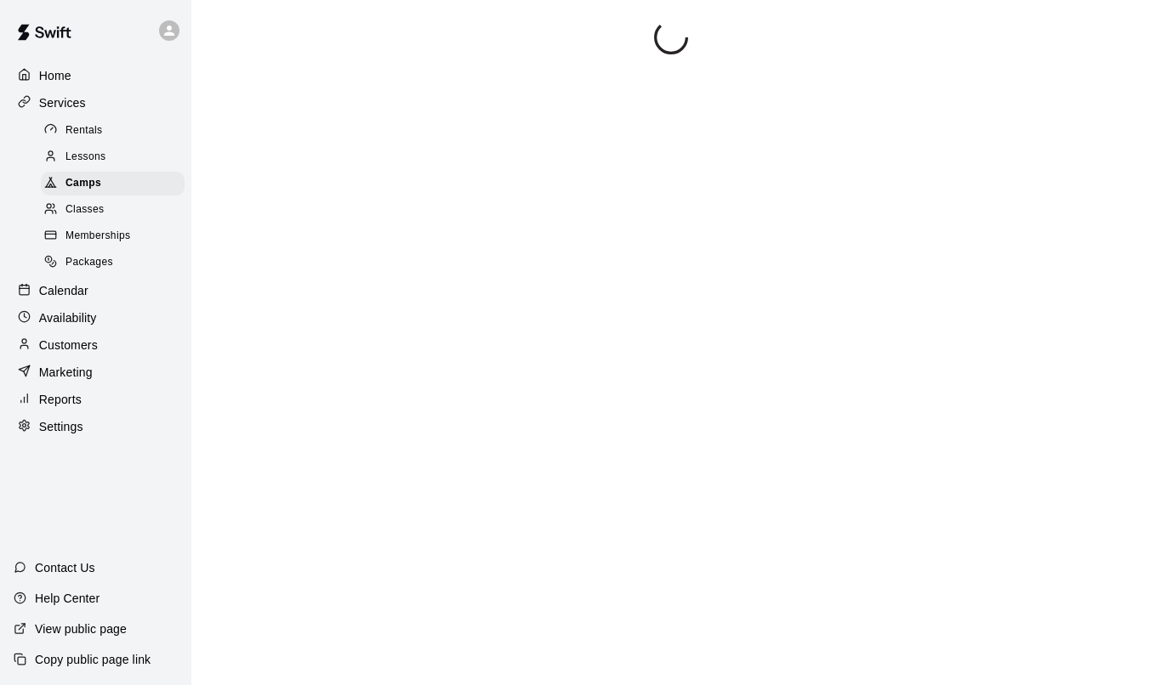
click at [743, 356] on div at bounding box center [671, 362] width 918 height 685
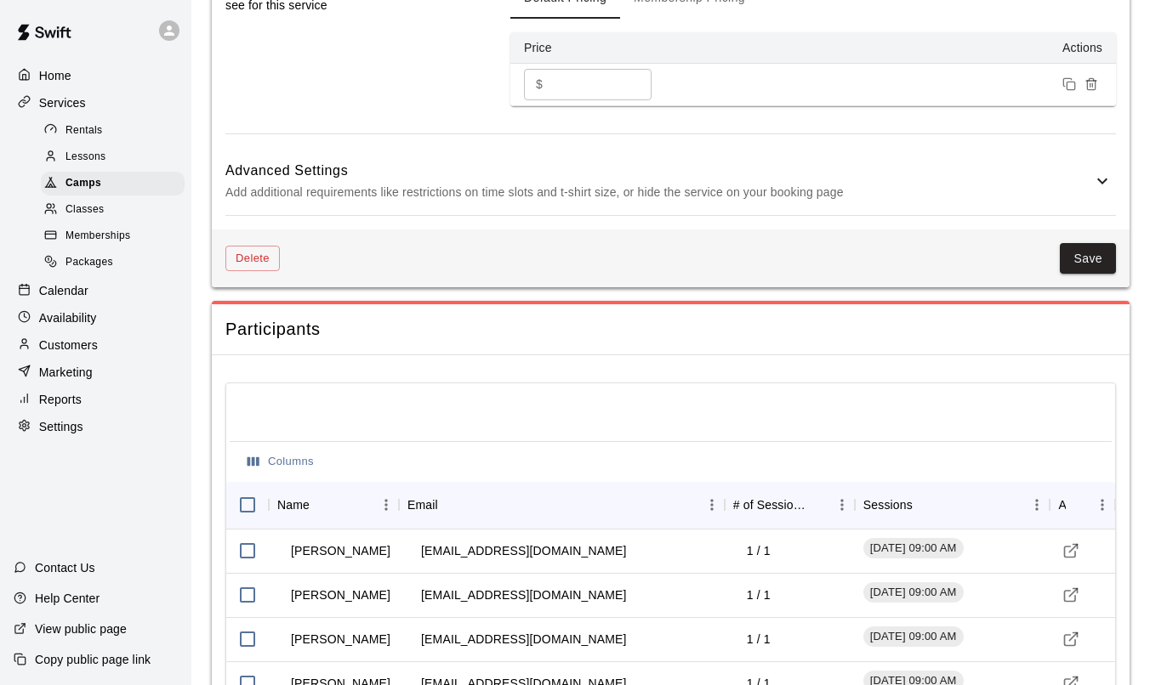
scroll to position [1659, 0]
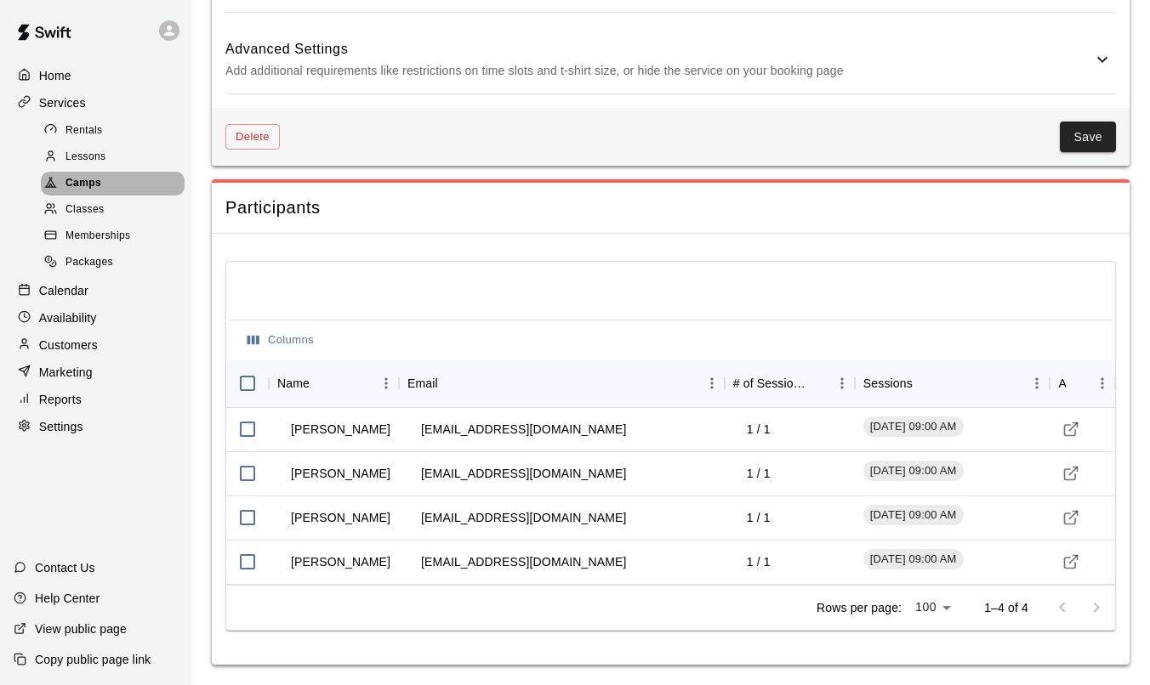
click at [77, 185] on span "Camps" at bounding box center [83, 183] width 36 height 17
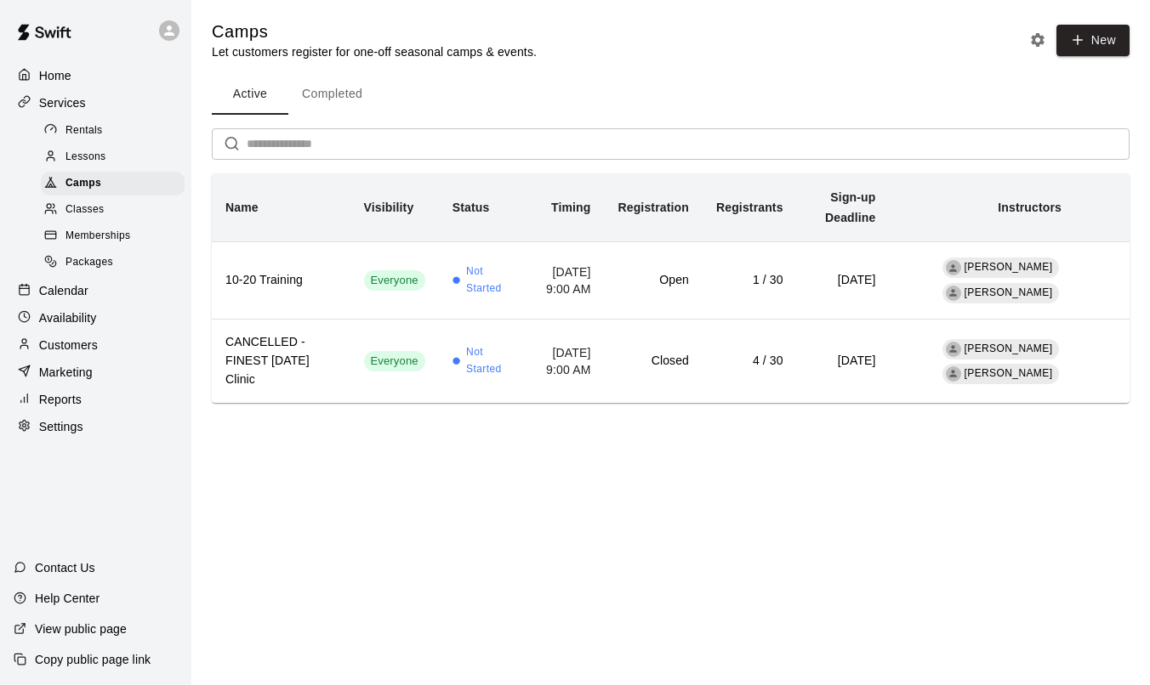
click at [80, 339] on p "Customers" at bounding box center [68, 345] width 59 height 17
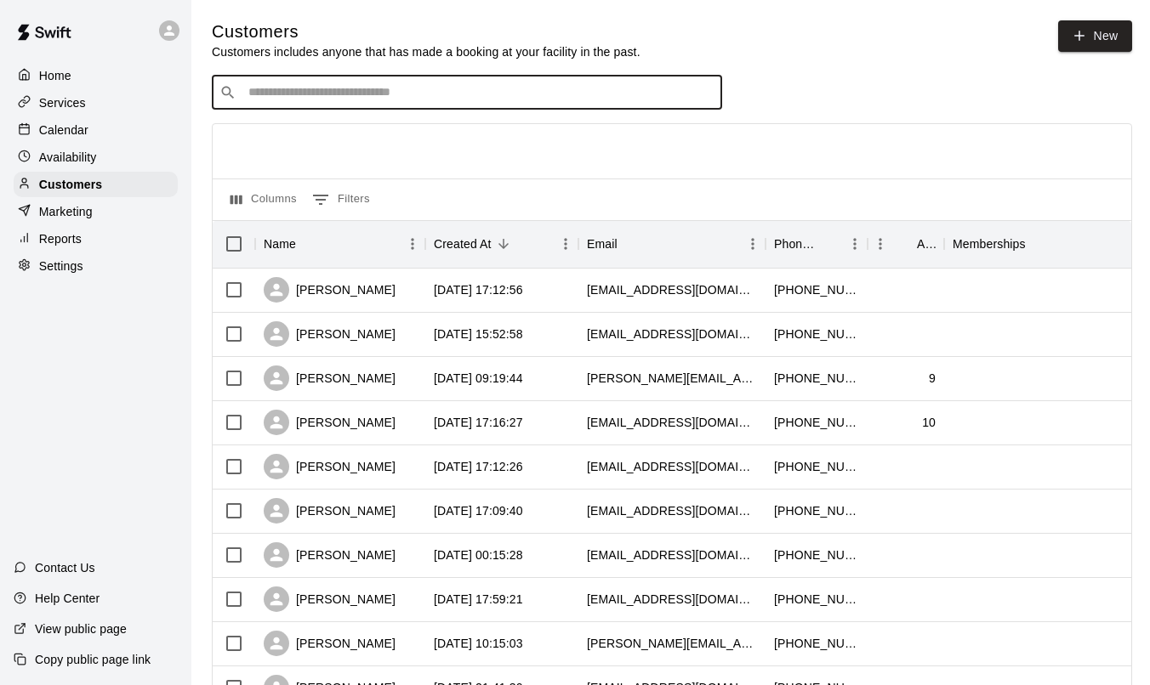
click at [361, 97] on input "Search customers by name or email" at bounding box center [478, 92] width 471 height 17
type input "*****"
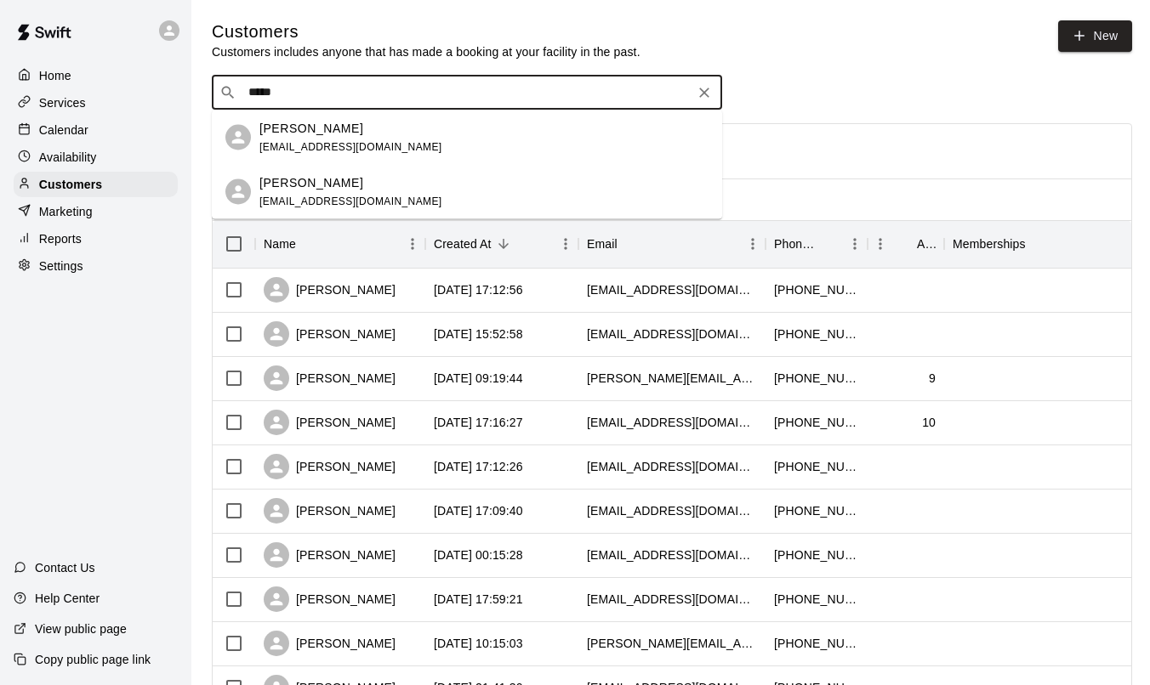
click at [355, 151] on span "[EMAIL_ADDRESS][DOMAIN_NAME]" at bounding box center [350, 146] width 183 height 12
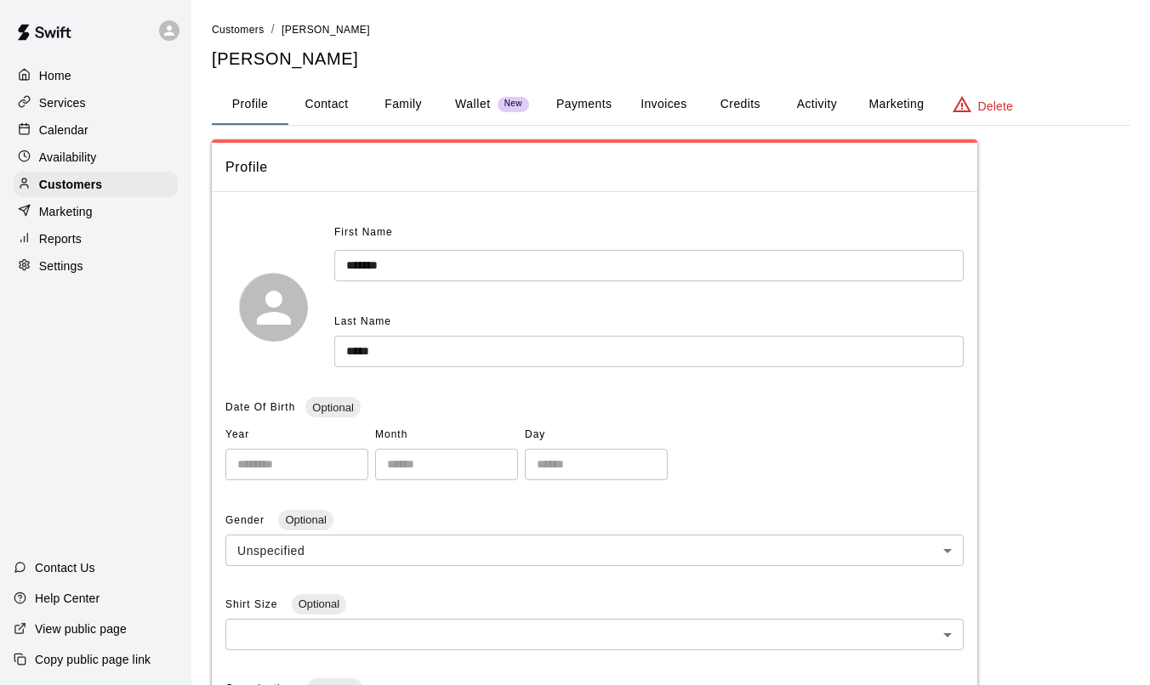
click at [580, 106] on button "Payments" at bounding box center [584, 104] width 82 height 41
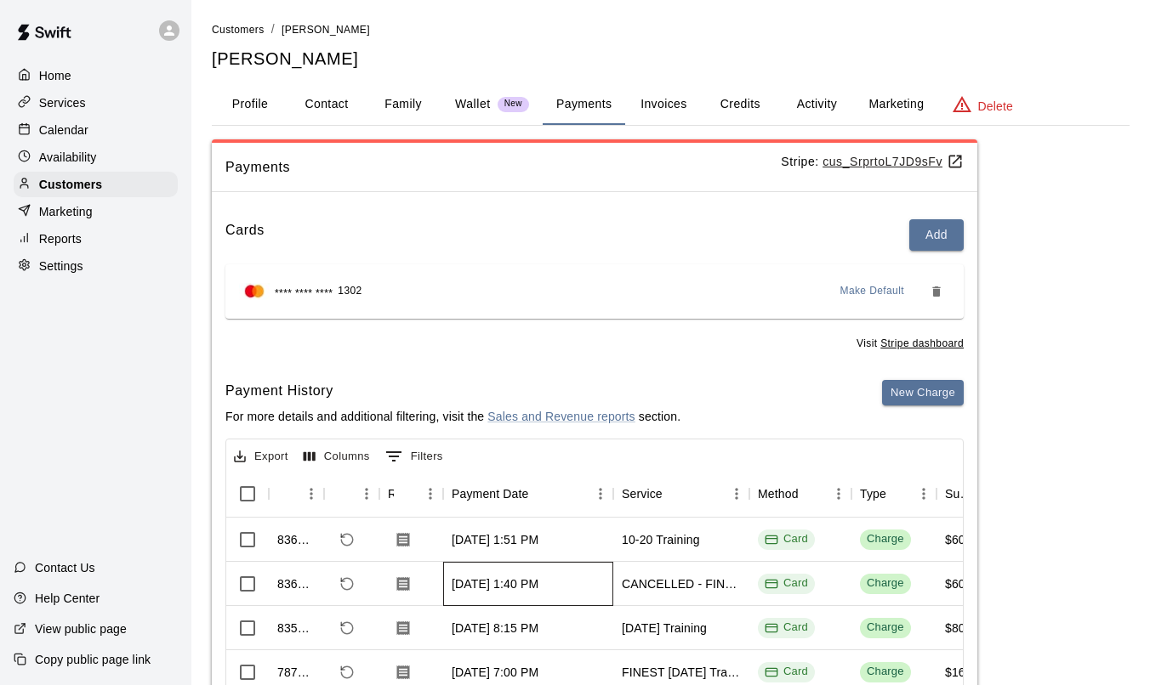
click at [608, 593] on div "[DATE] 1:40 PM" at bounding box center [528, 584] width 170 height 44
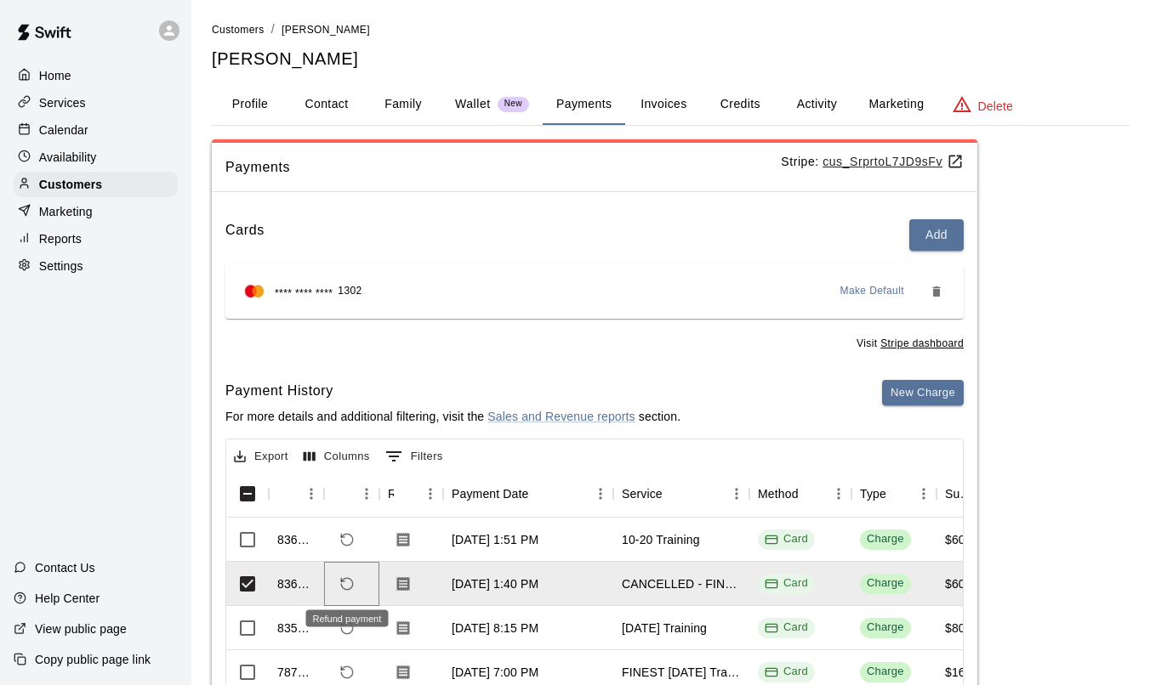
click at [351, 581] on icon "Refund payment" at bounding box center [347, 584] width 12 height 12
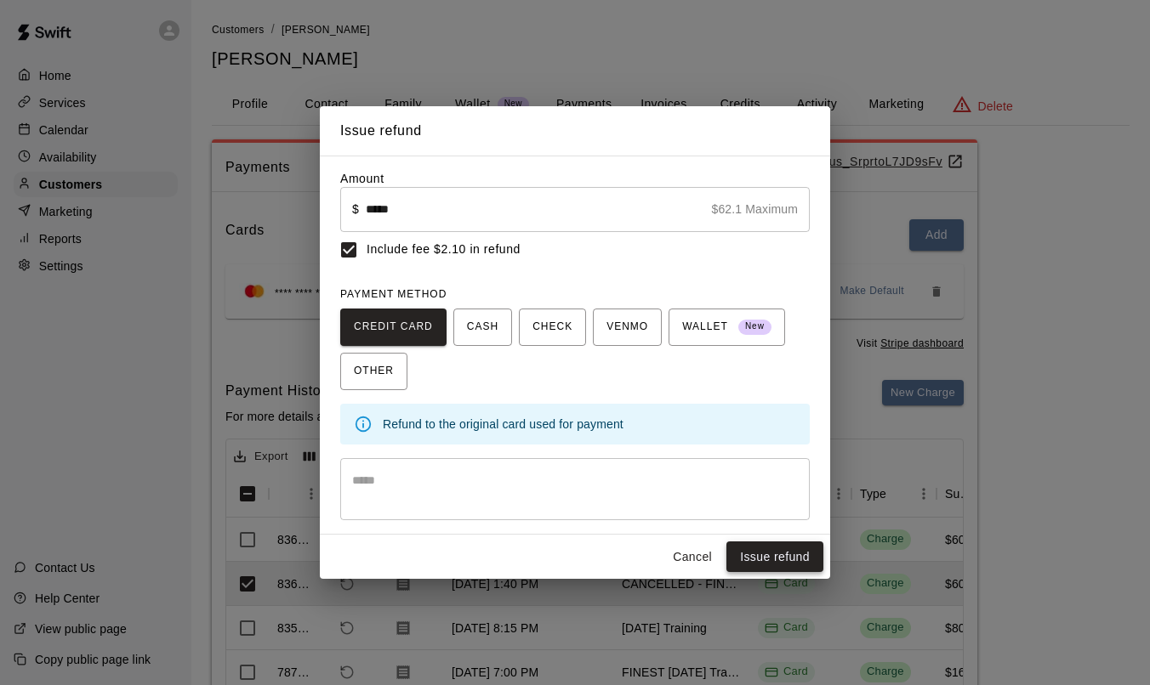
click at [787, 554] on button "Issue refund" at bounding box center [774, 557] width 97 height 31
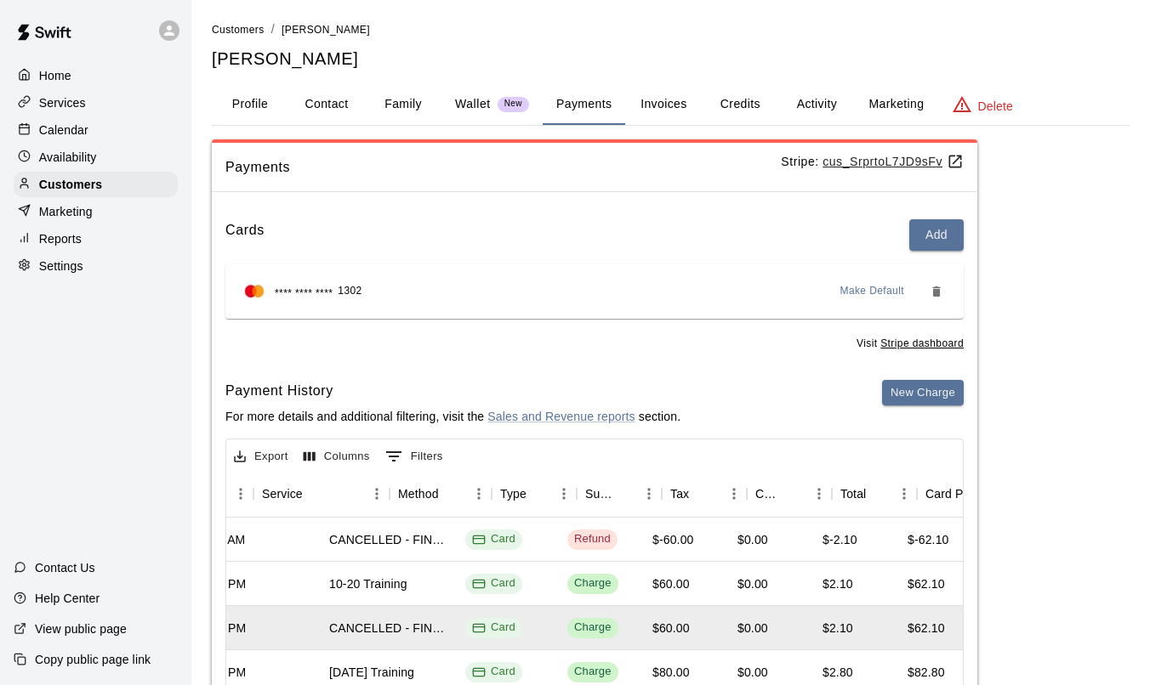
scroll to position [0, 491]
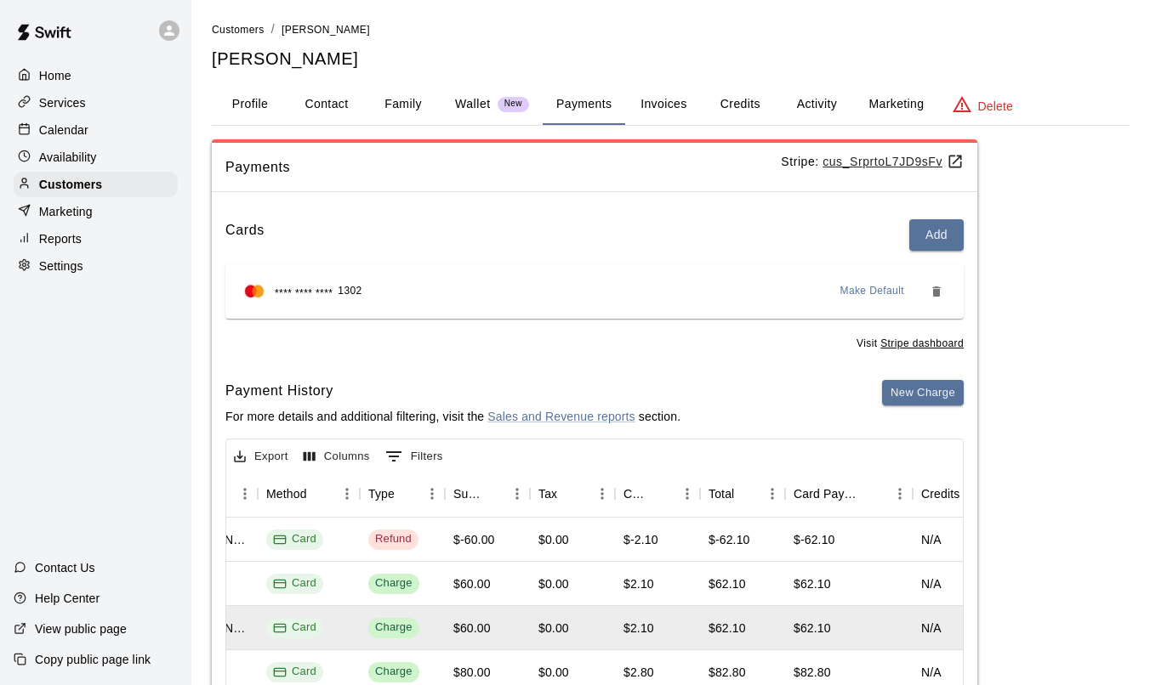
click at [66, 78] on p "Home" at bounding box center [55, 75] width 32 height 17
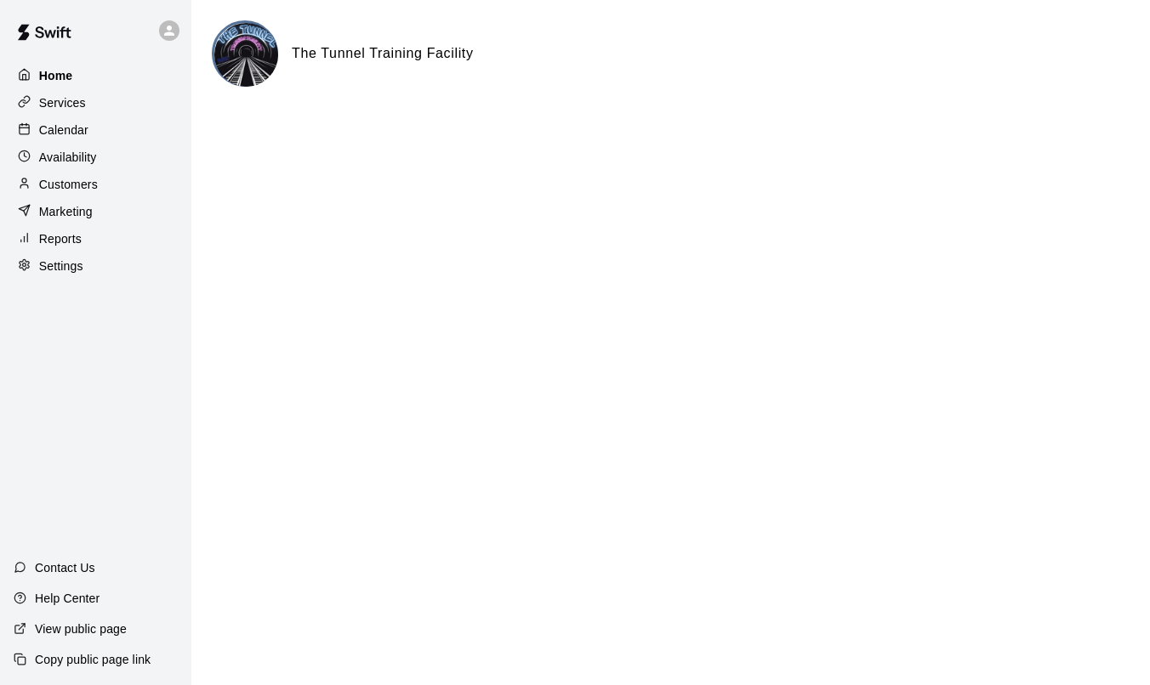
click at [63, 71] on p "Home" at bounding box center [56, 75] width 34 height 17
